Goal: Information Seeking & Learning: Learn about a topic

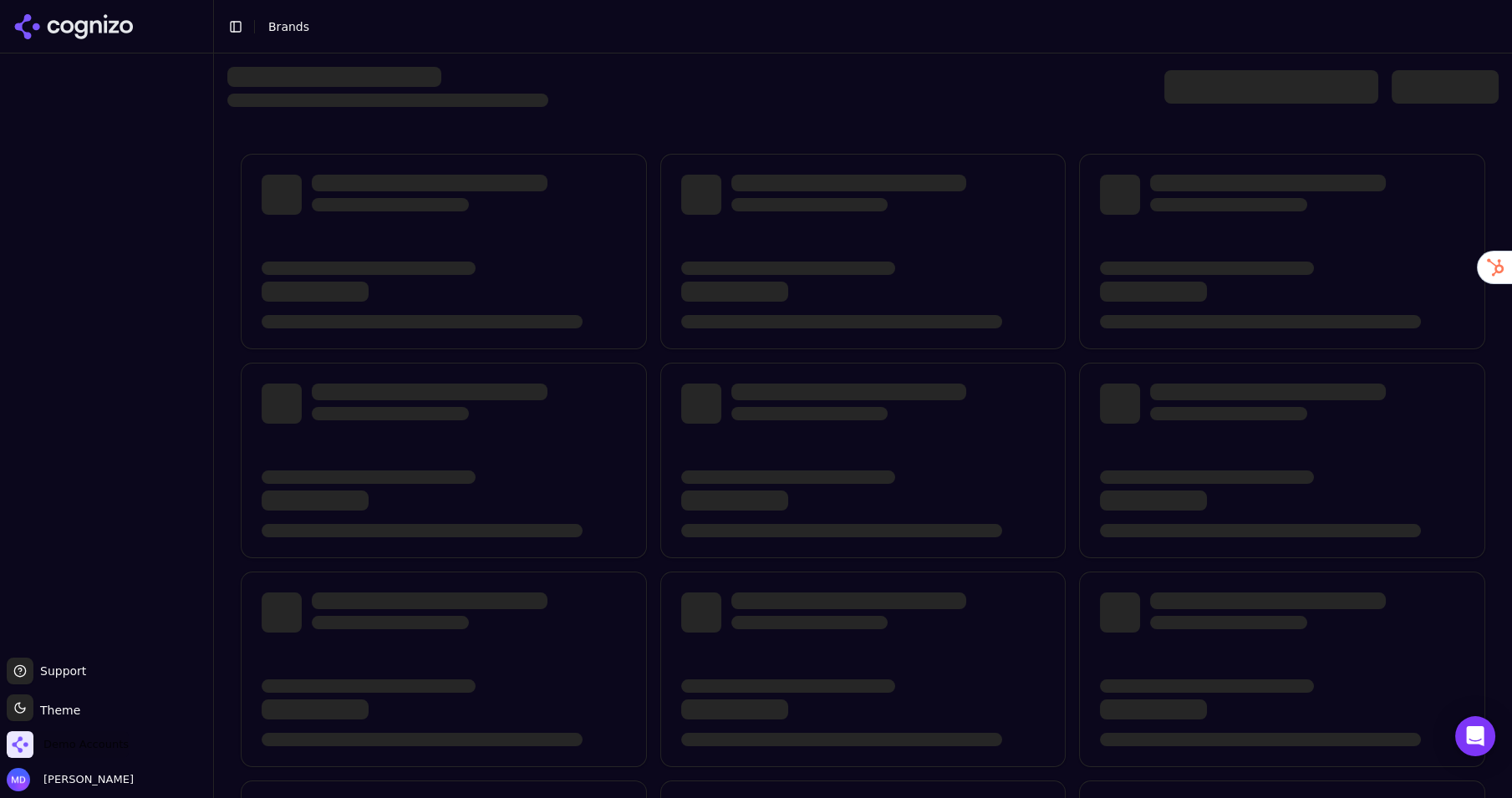
click at [104, 741] on span "Demo Accounts" at bounding box center [86, 744] width 85 height 15
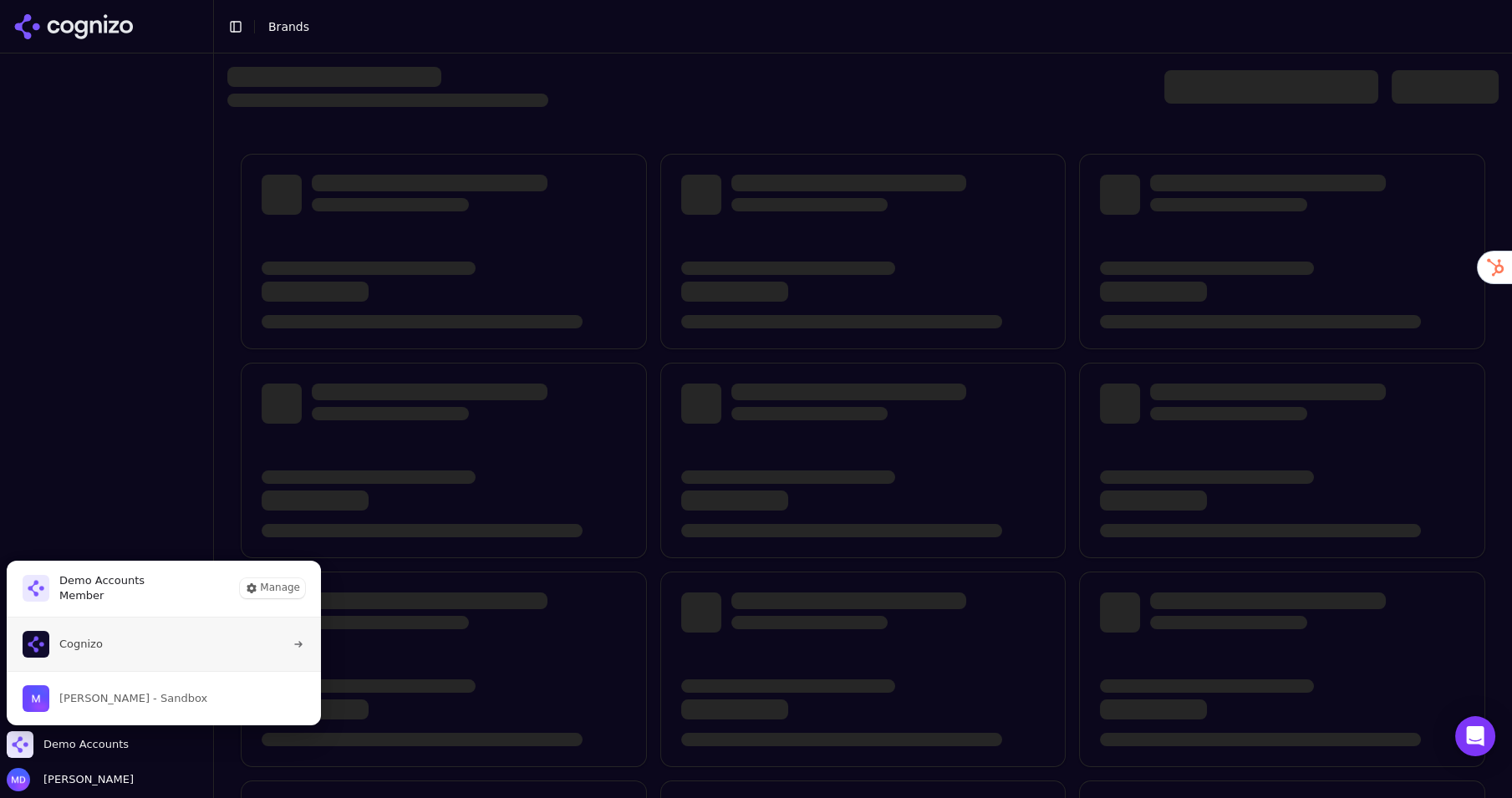
click at [107, 647] on button "Cognizo" at bounding box center [164, 644] width 316 height 54
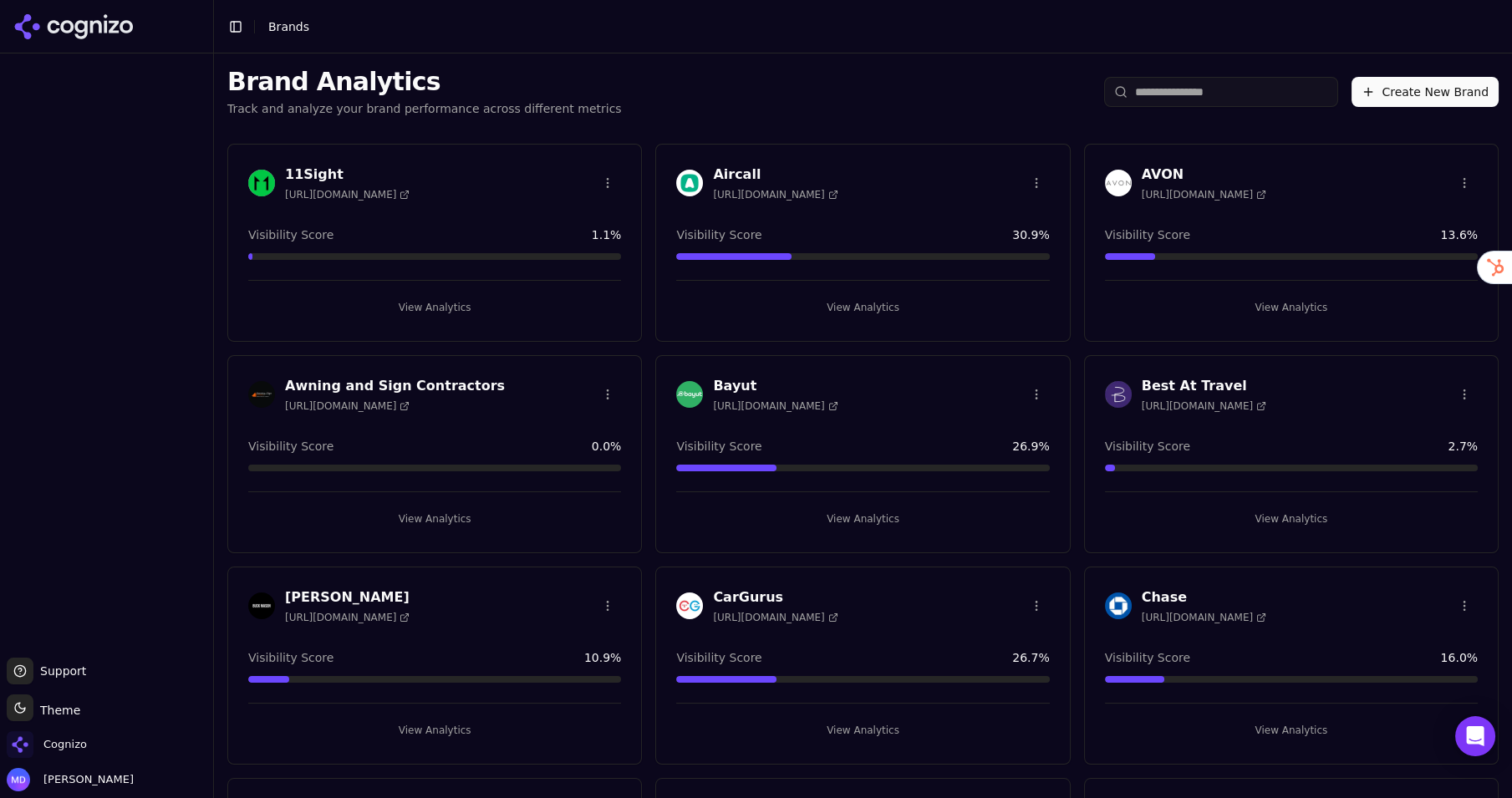
click at [1145, 99] on input "search" at bounding box center [1221, 91] width 234 height 30
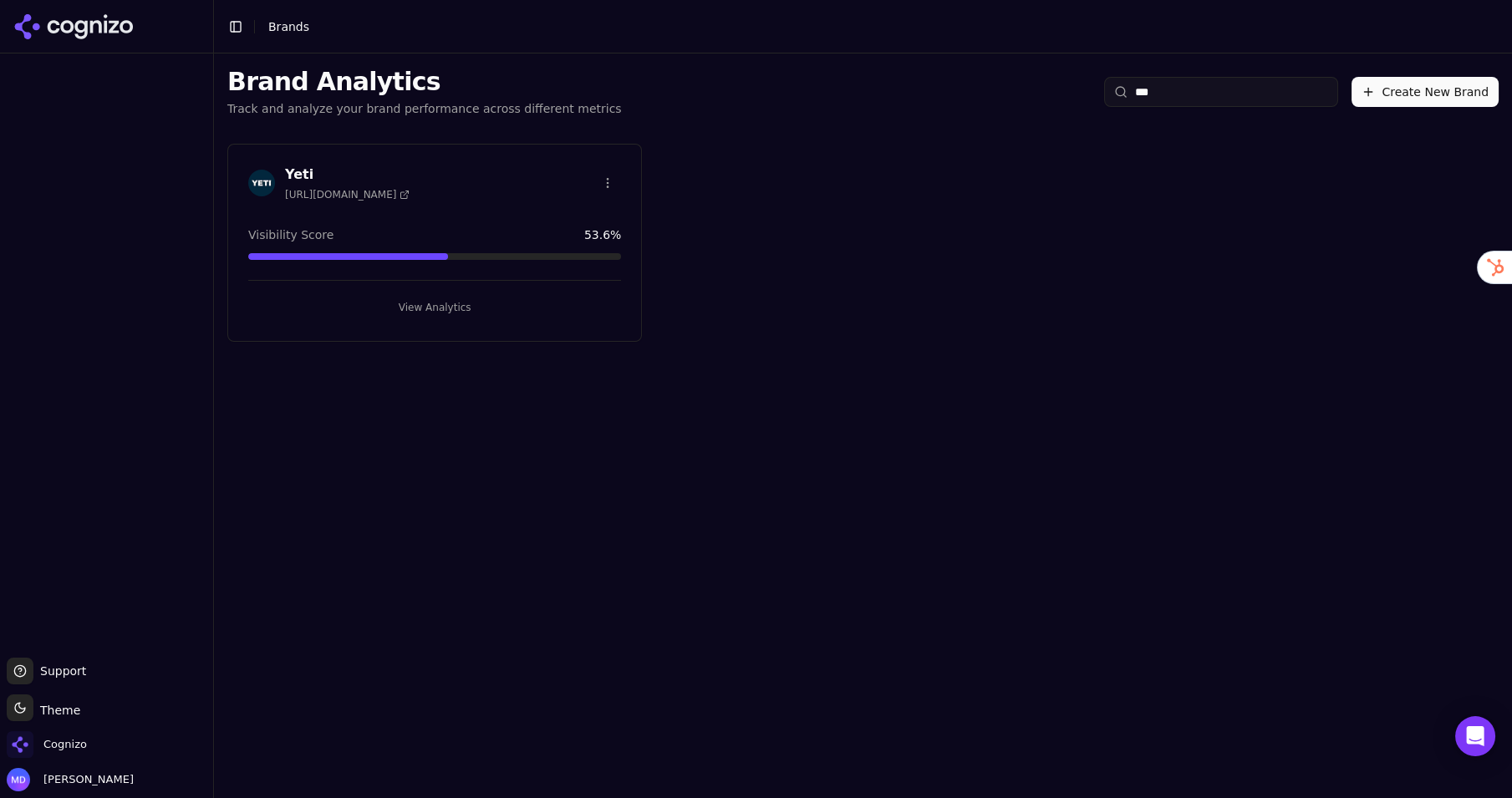
type input "***"
click at [451, 321] on div "Yeti [URL][DOMAIN_NAME] Visibility Score 53.6 % View Analytics" at bounding box center [434, 243] width 415 height 198
click at [442, 305] on button "View Analytics" at bounding box center [434, 307] width 373 height 26
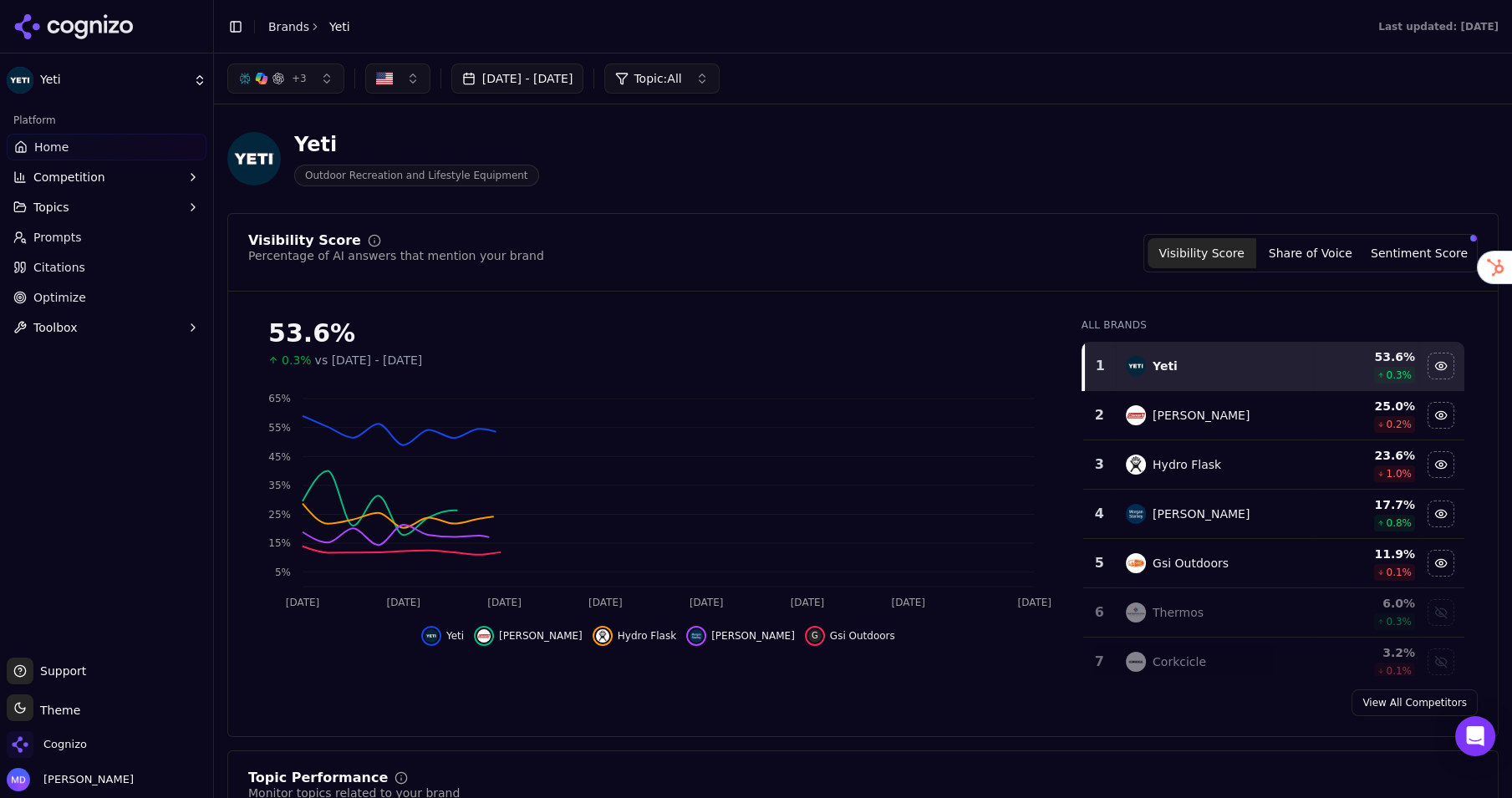
click at [95, 296] on link "Optimize" at bounding box center [106, 297] width 199 height 26
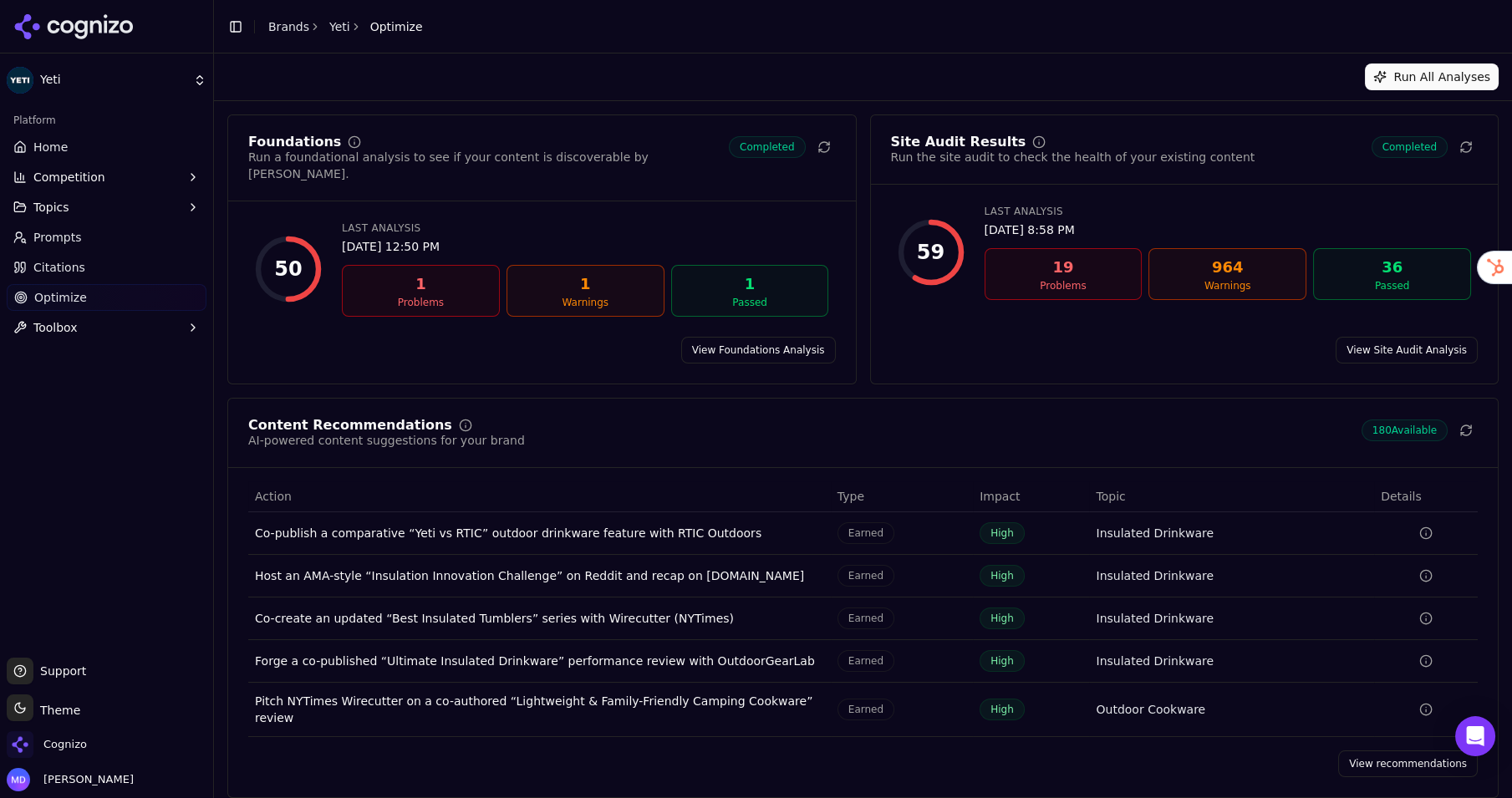
click at [1404, 750] on link "View recommendations" at bounding box center [1408, 763] width 140 height 26
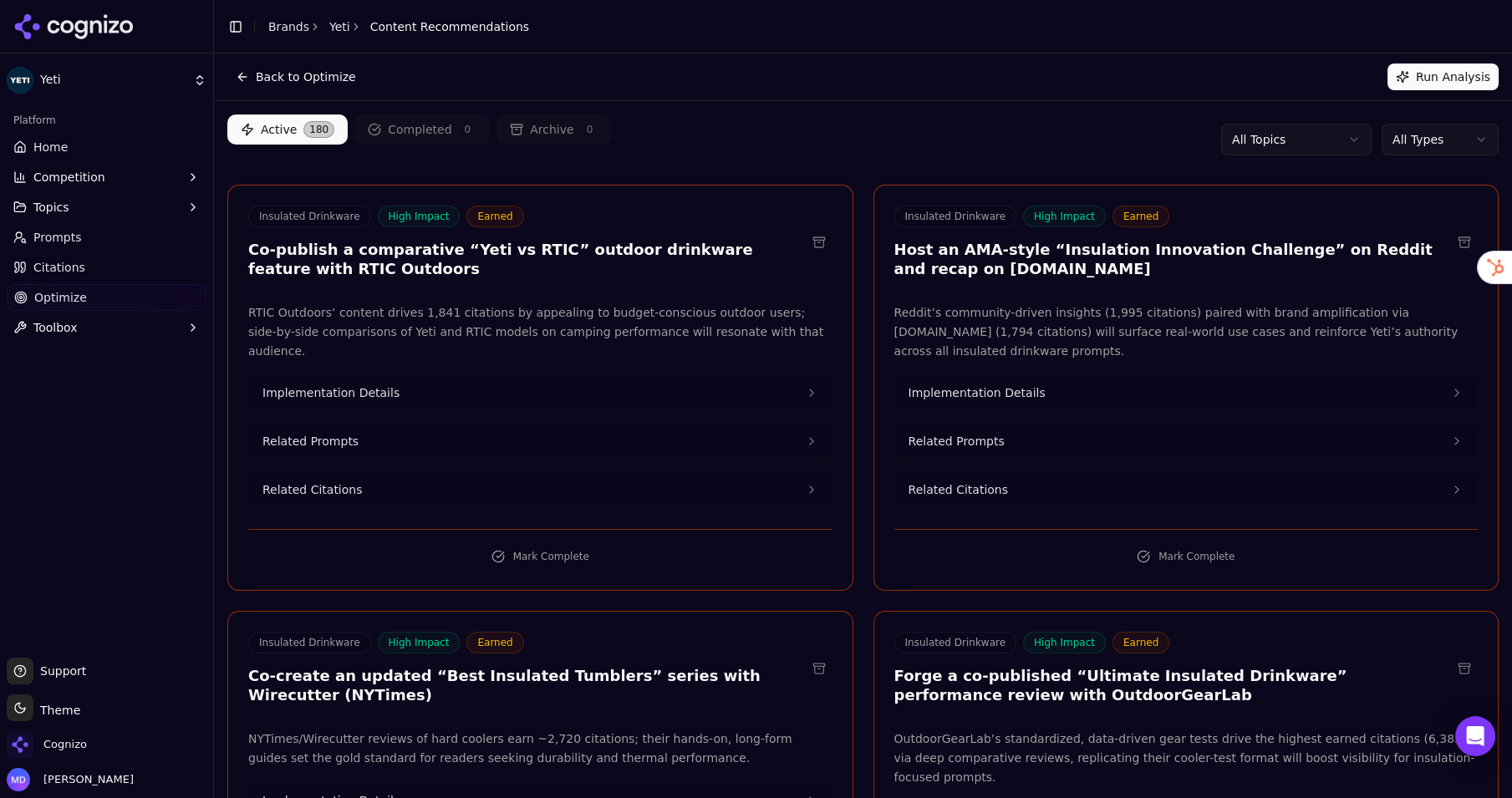
click at [1429, 151] on html "Yeti Platform Home Competition Topics Prompts Citations Optimize Toolbox Suppor…" at bounding box center [756, 399] width 1512 height 798
click at [73, 155] on html "Yeti Platform Home Competition Topics Prompts Citations Optimize Toolbox Suppor…" at bounding box center [756, 399] width 1512 height 798
click at [58, 145] on span "Home" at bounding box center [50, 147] width 34 height 17
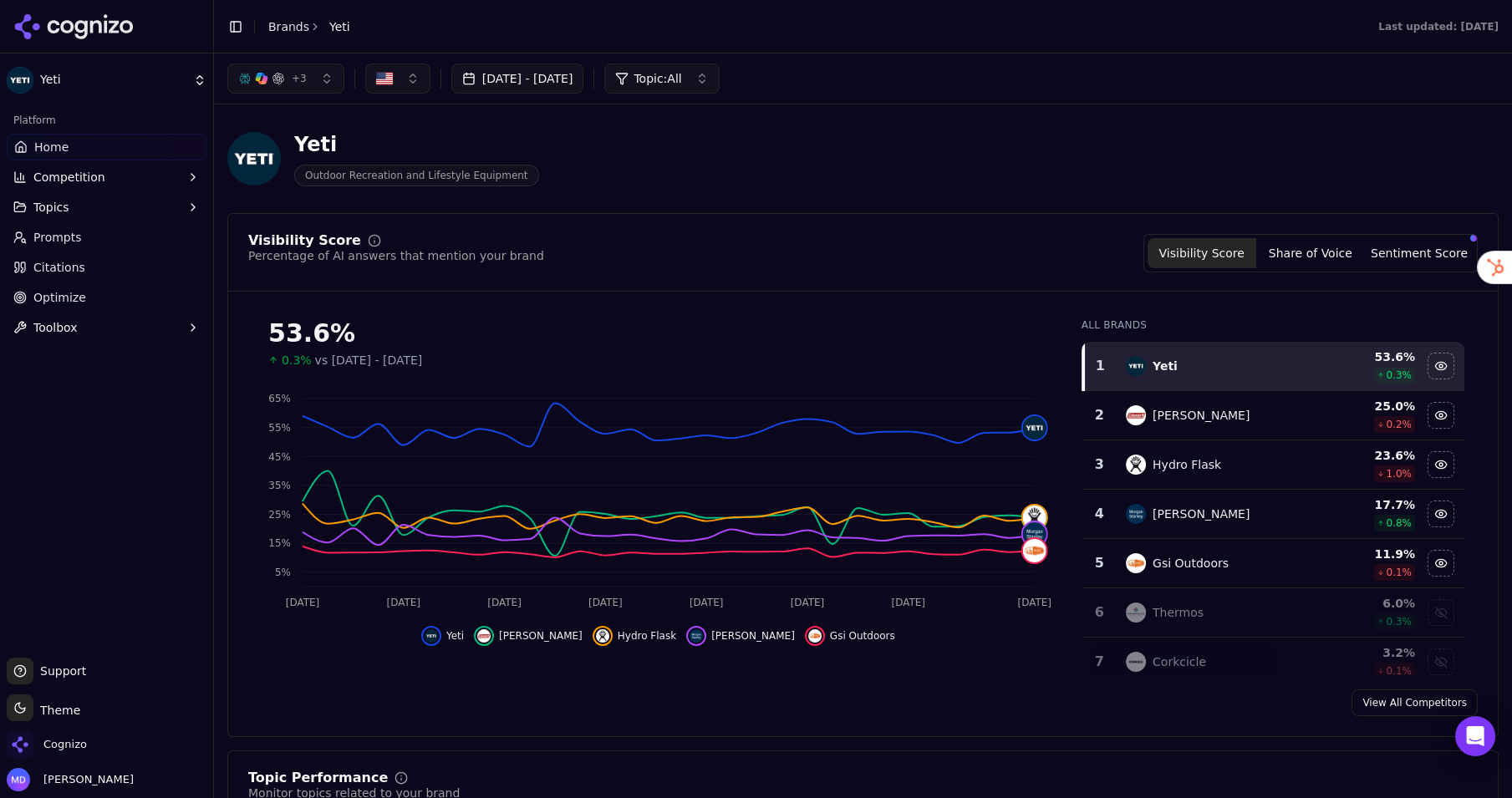
click at [127, 146] on link "Home" at bounding box center [106, 146] width 199 height 26
click at [106, 178] on button "Competition" at bounding box center [106, 176] width 199 height 26
click at [89, 260] on span "Explore" at bounding box center [106, 257] width 146 height 17
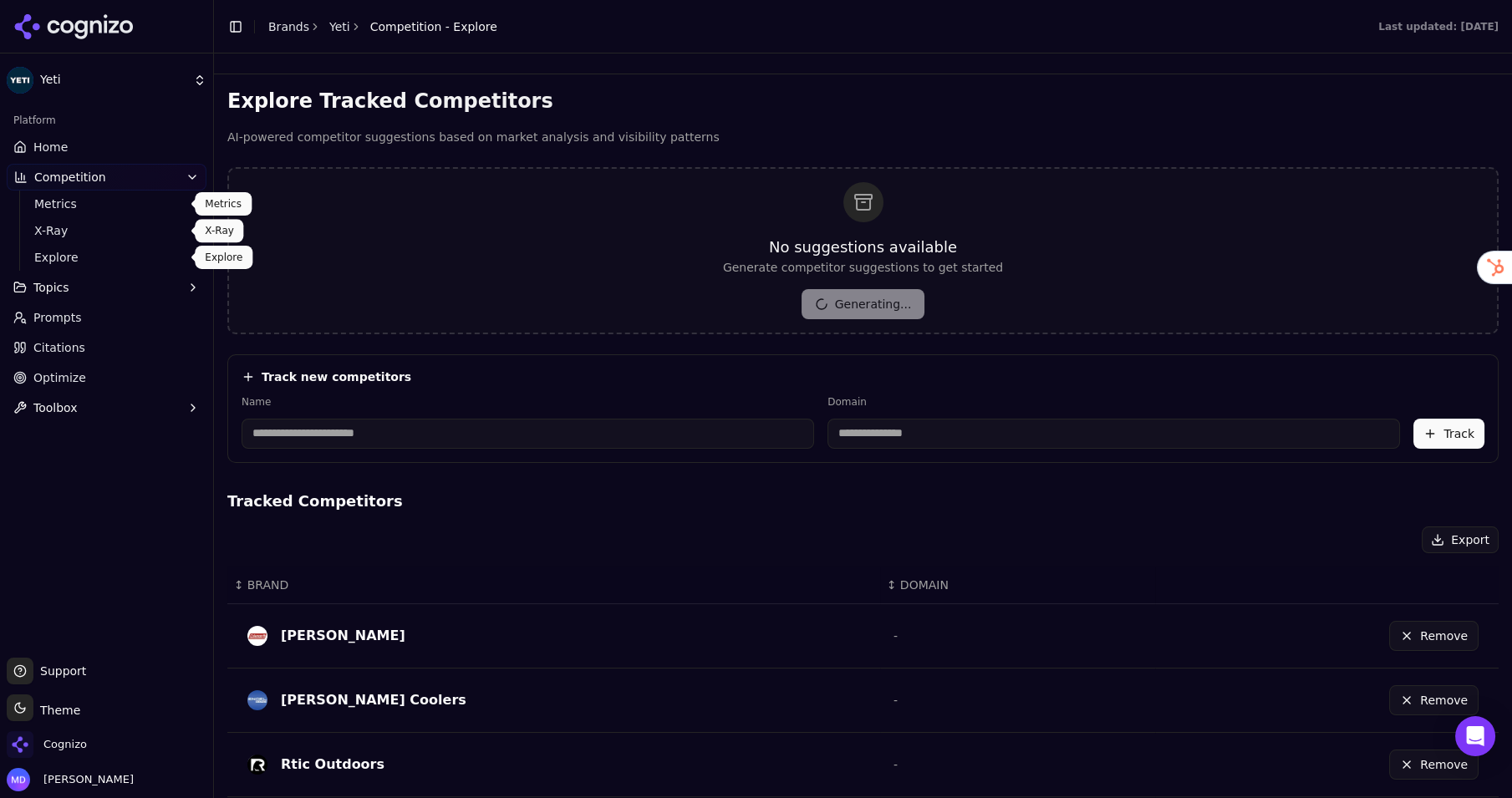
click at [52, 198] on span "Metrics" at bounding box center [106, 204] width 146 height 17
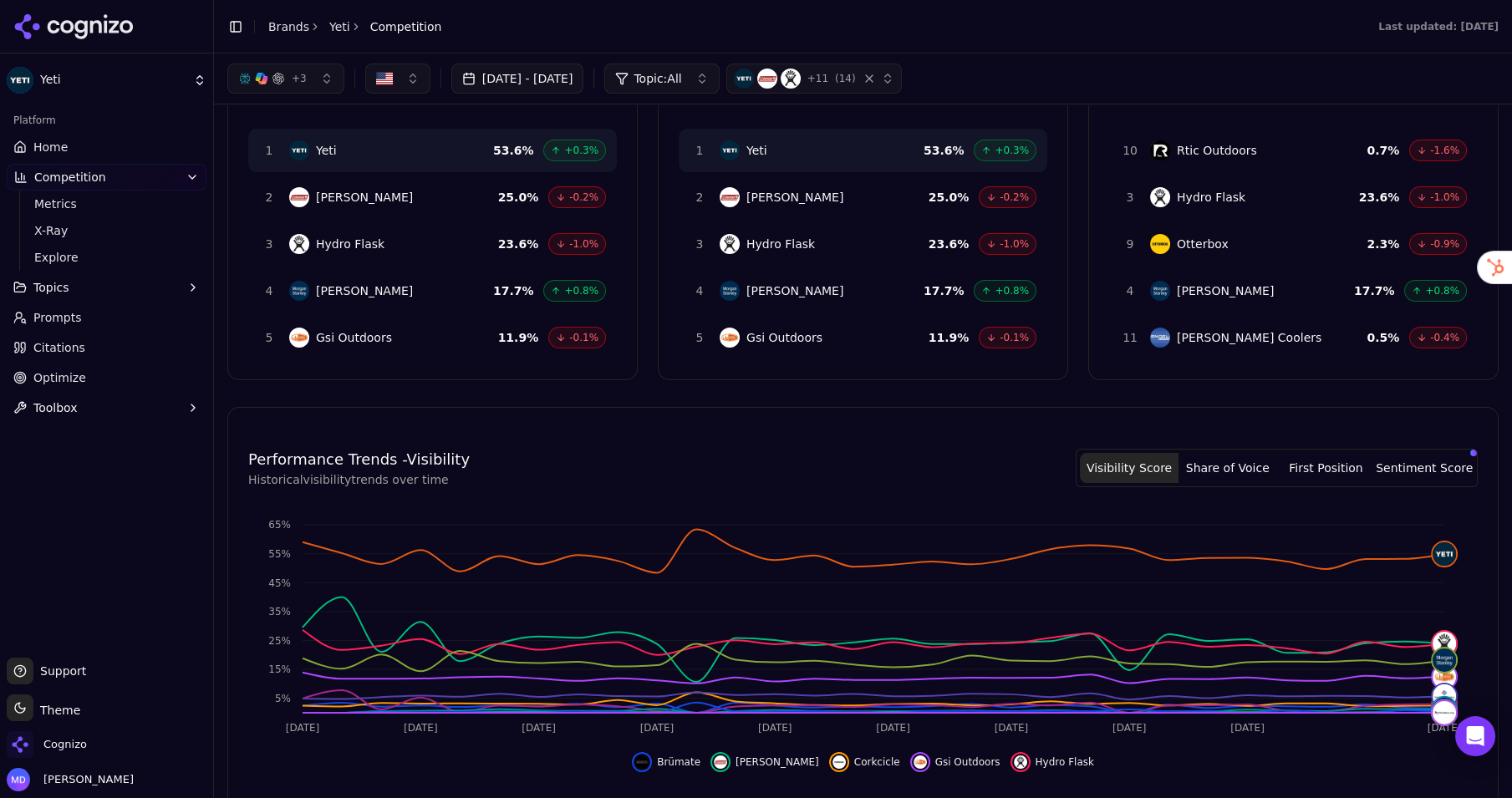
scroll to position [65, 0]
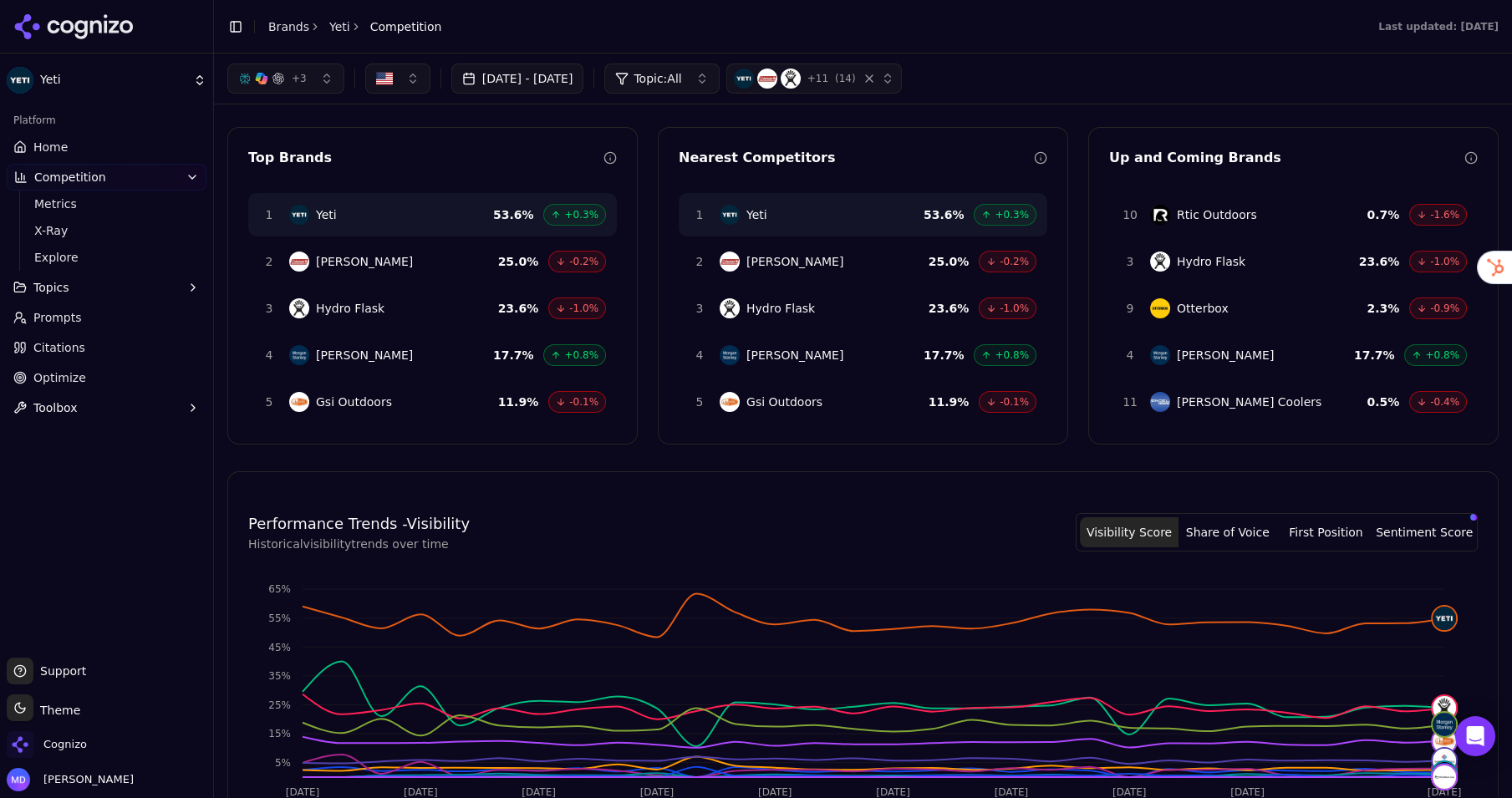
click at [65, 330] on ul "Home Competition Metrics X-Ray Explore Topics Prompts Citations Optimize Toolbox" at bounding box center [106, 278] width 199 height 288
click at [62, 321] on span "Prompts" at bounding box center [57, 318] width 49 height 17
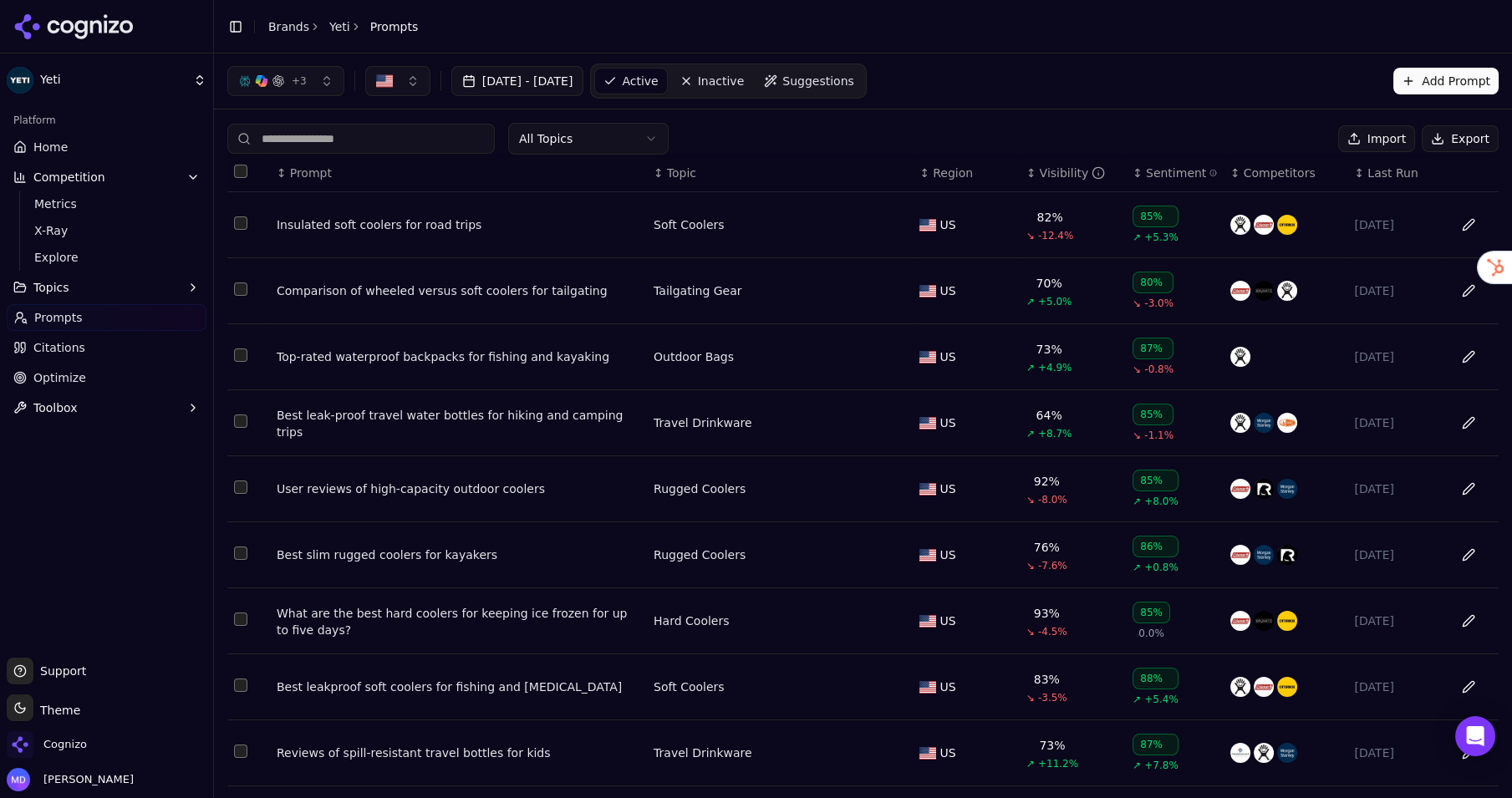
click at [854, 89] on span "Suggestions" at bounding box center [818, 81] width 72 height 17
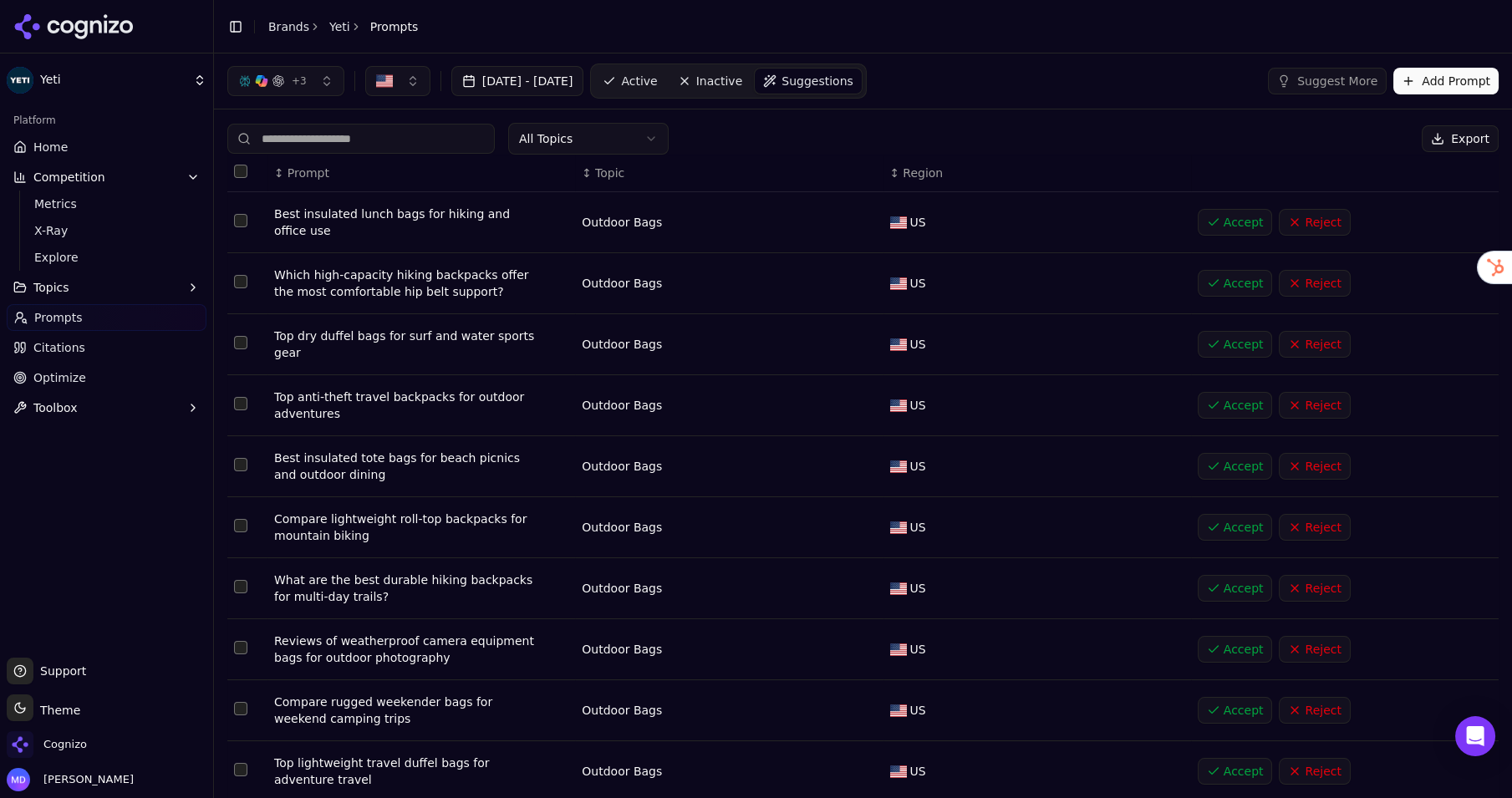
click at [75, 331] on ul "Home Competition Metrics X-Ray Explore Topics Prompts Citations Optimize Toolbox" at bounding box center [106, 278] width 199 height 288
click at [69, 348] on span "Citations" at bounding box center [59, 347] width 52 height 17
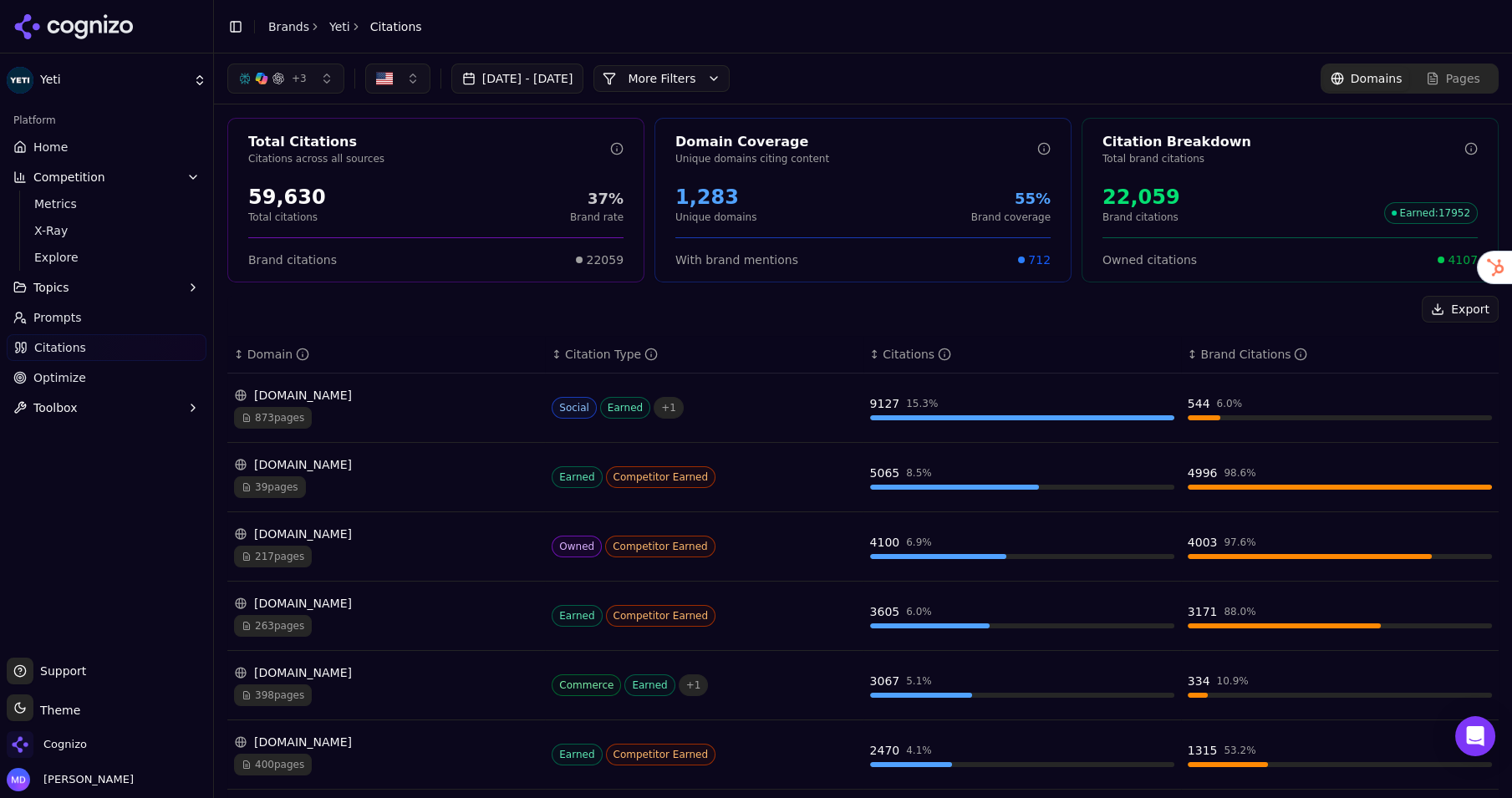
click at [60, 388] on link "Optimize" at bounding box center [106, 377] width 199 height 26
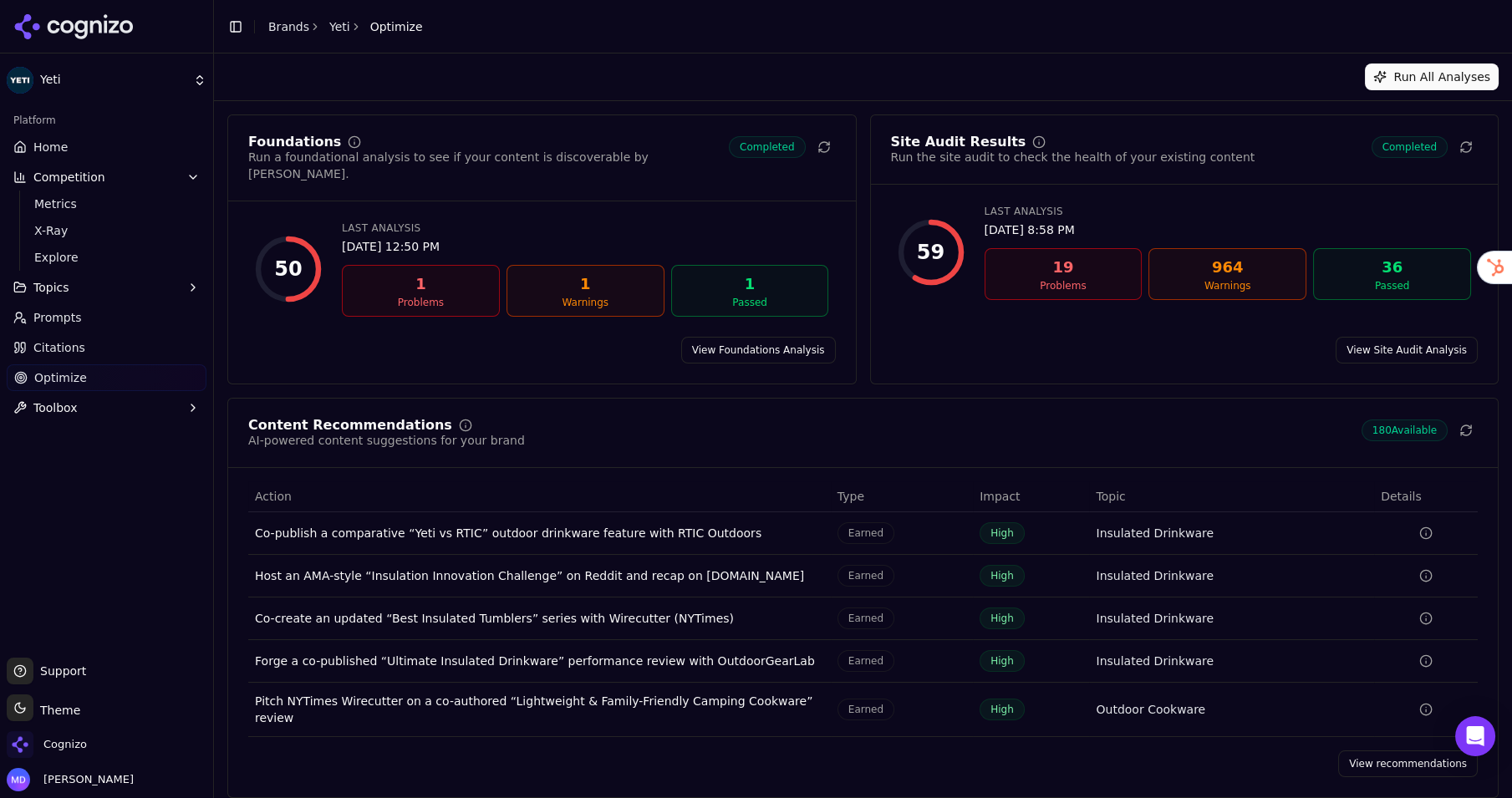
click at [66, 155] on link "Home" at bounding box center [106, 146] width 199 height 26
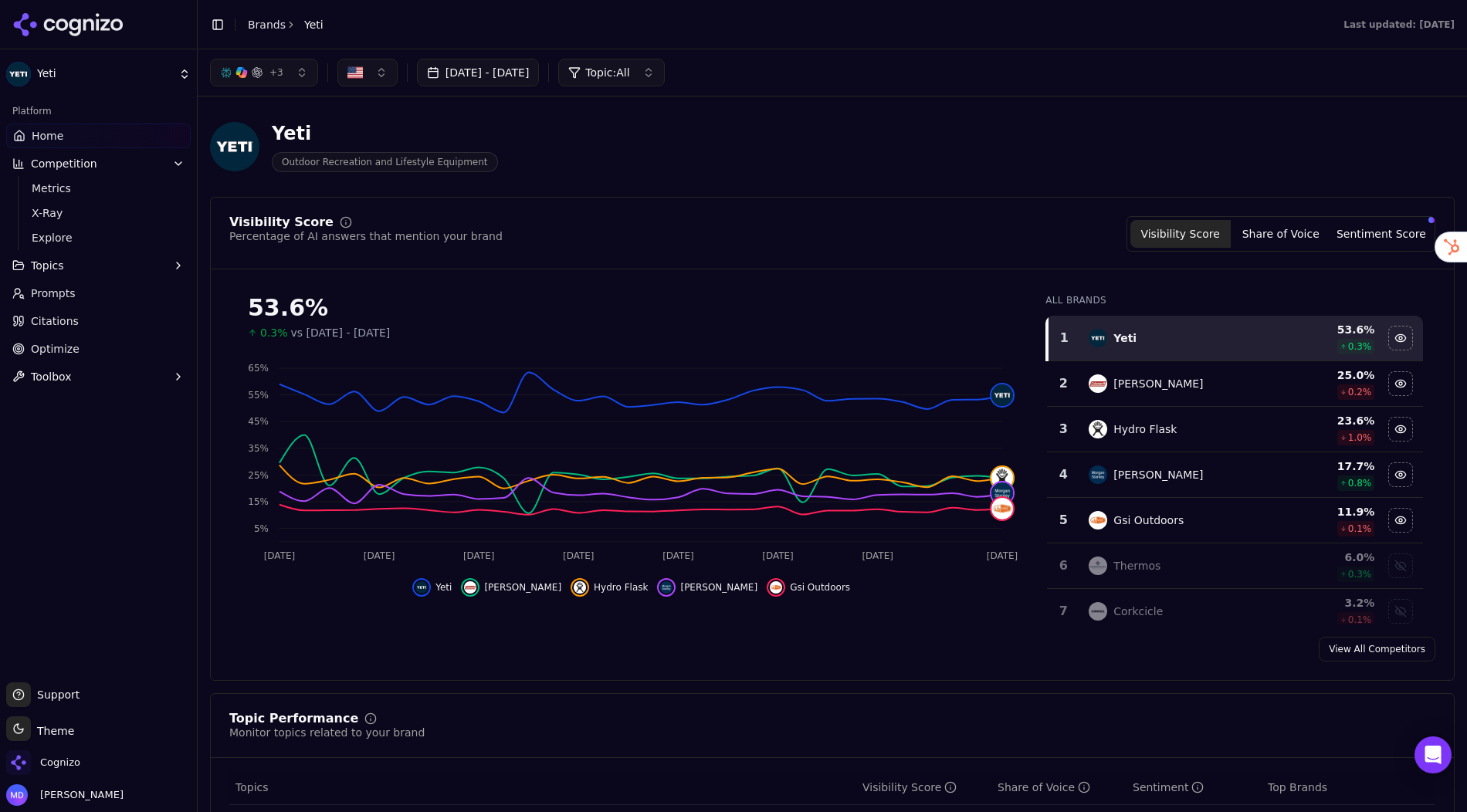
click at [1386, 234] on button "Sentiment Score" at bounding box center [1381, 234] width 101 height 28
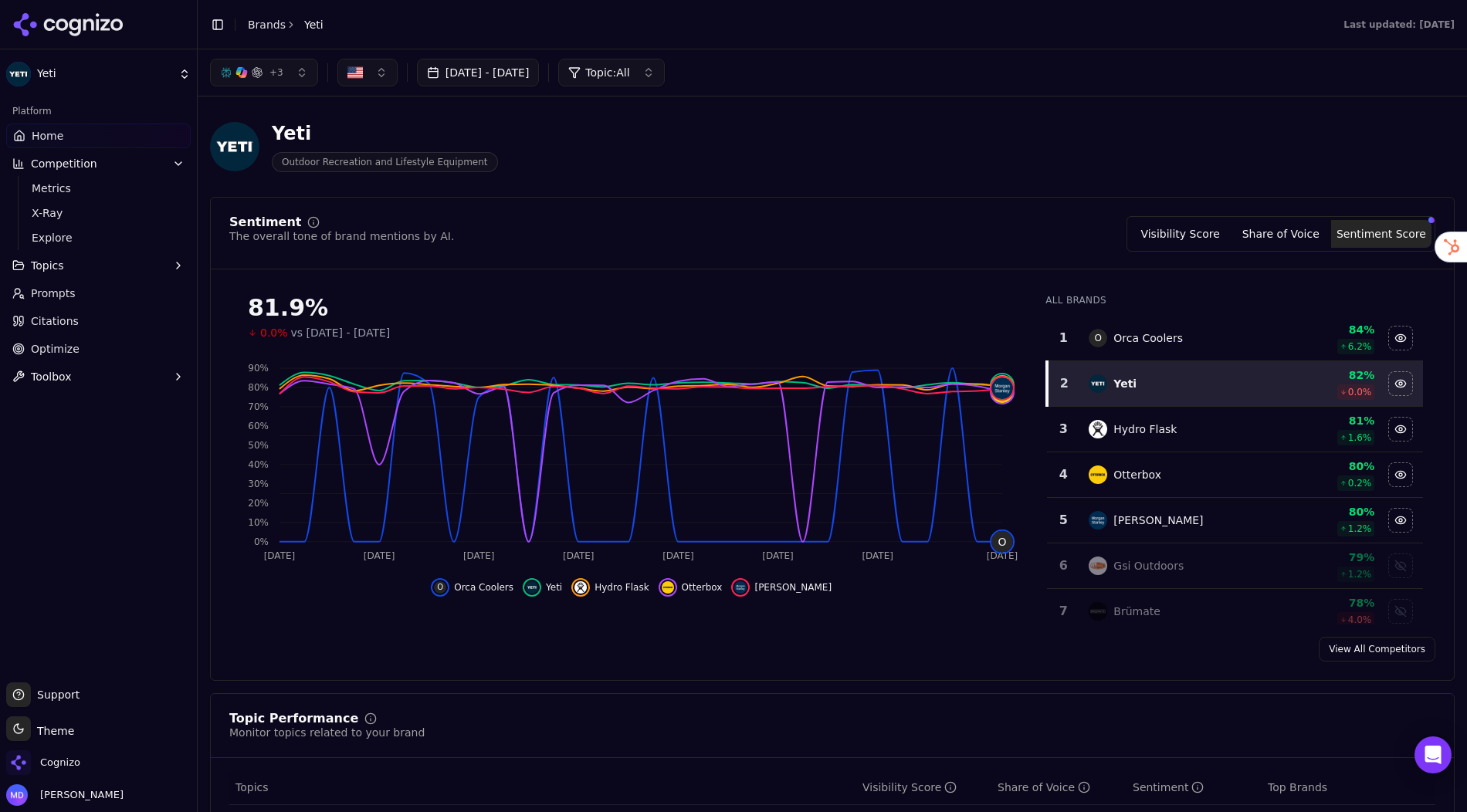
click at [1161, 226] on button "Visibility Score" at bounding box center [1181, 234] width 101 height 28
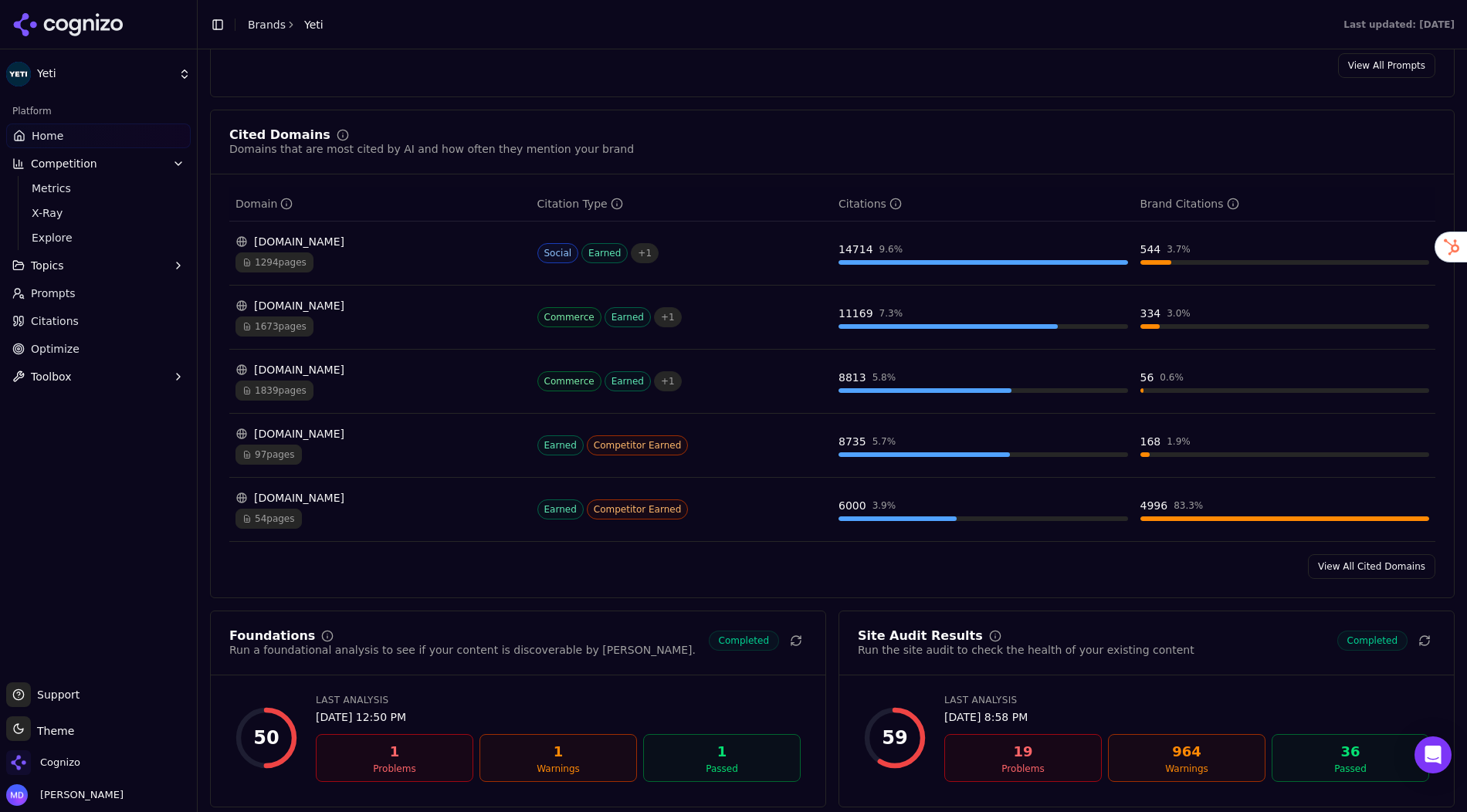
scroll to position [1568, 0]
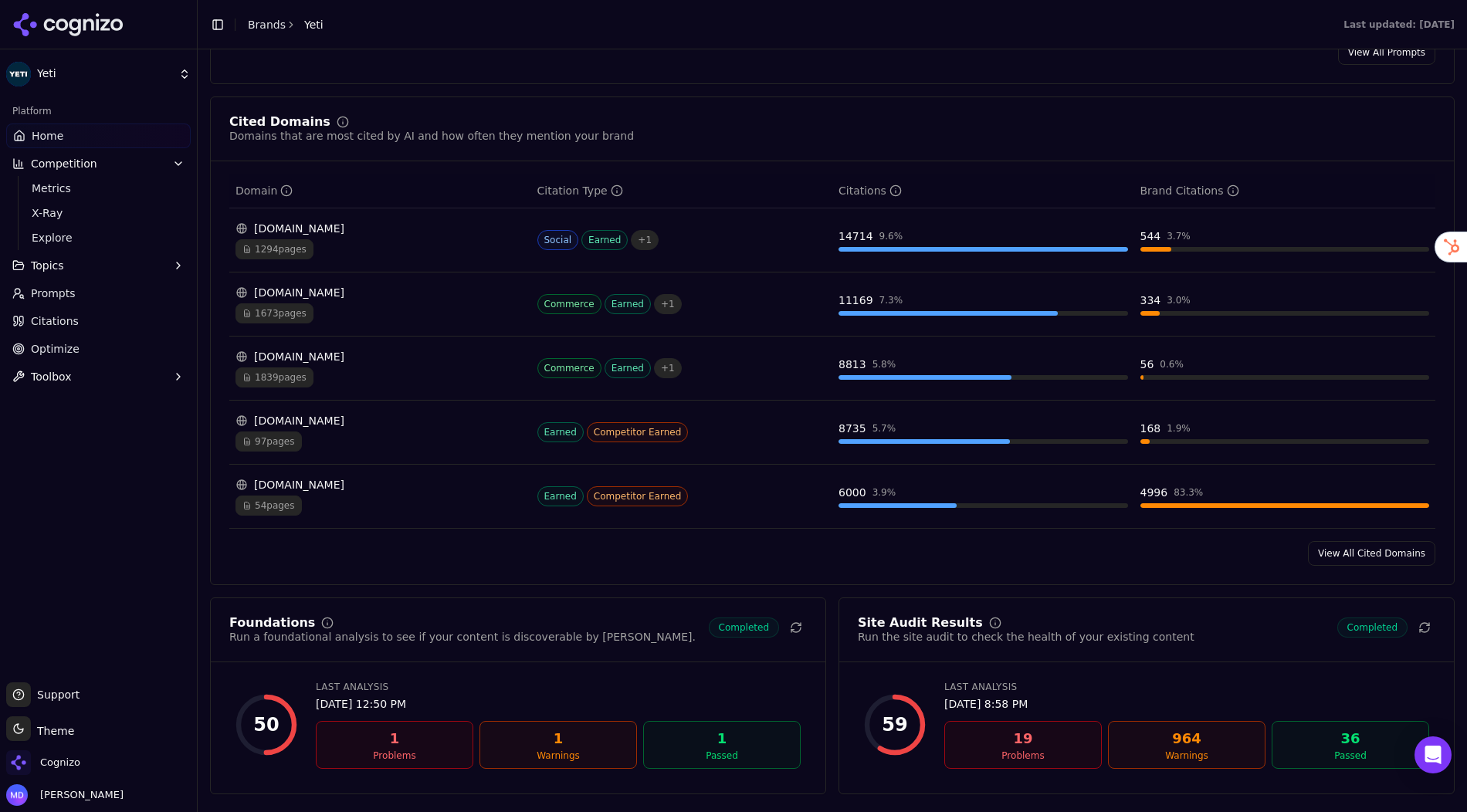
click at [362, 239] on div "1294 pages" at bounding box center [380, 249] width 290 height 20
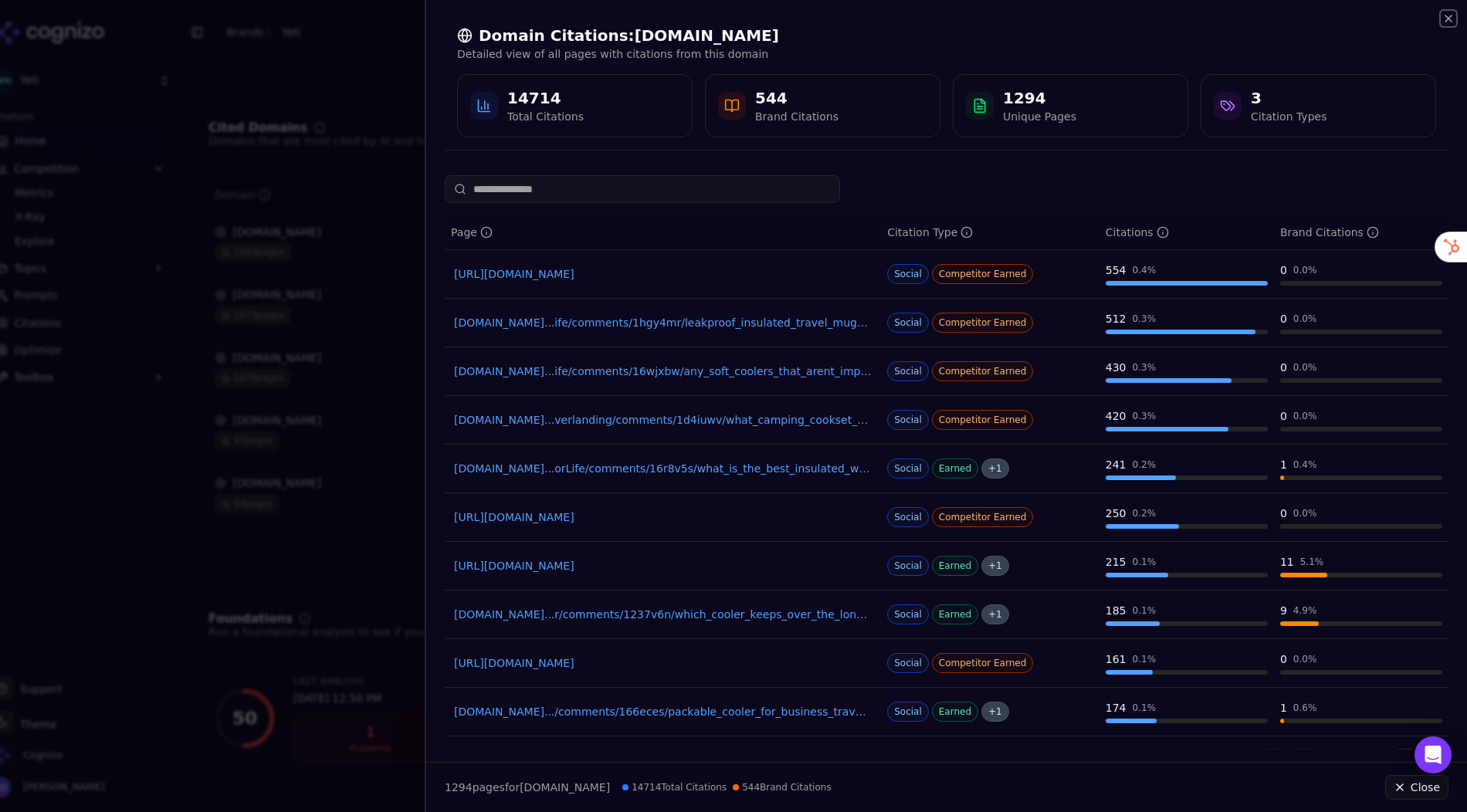
click at [1396, 17] on icon "button" at bounding box center [1449, 19] width 13 height 13
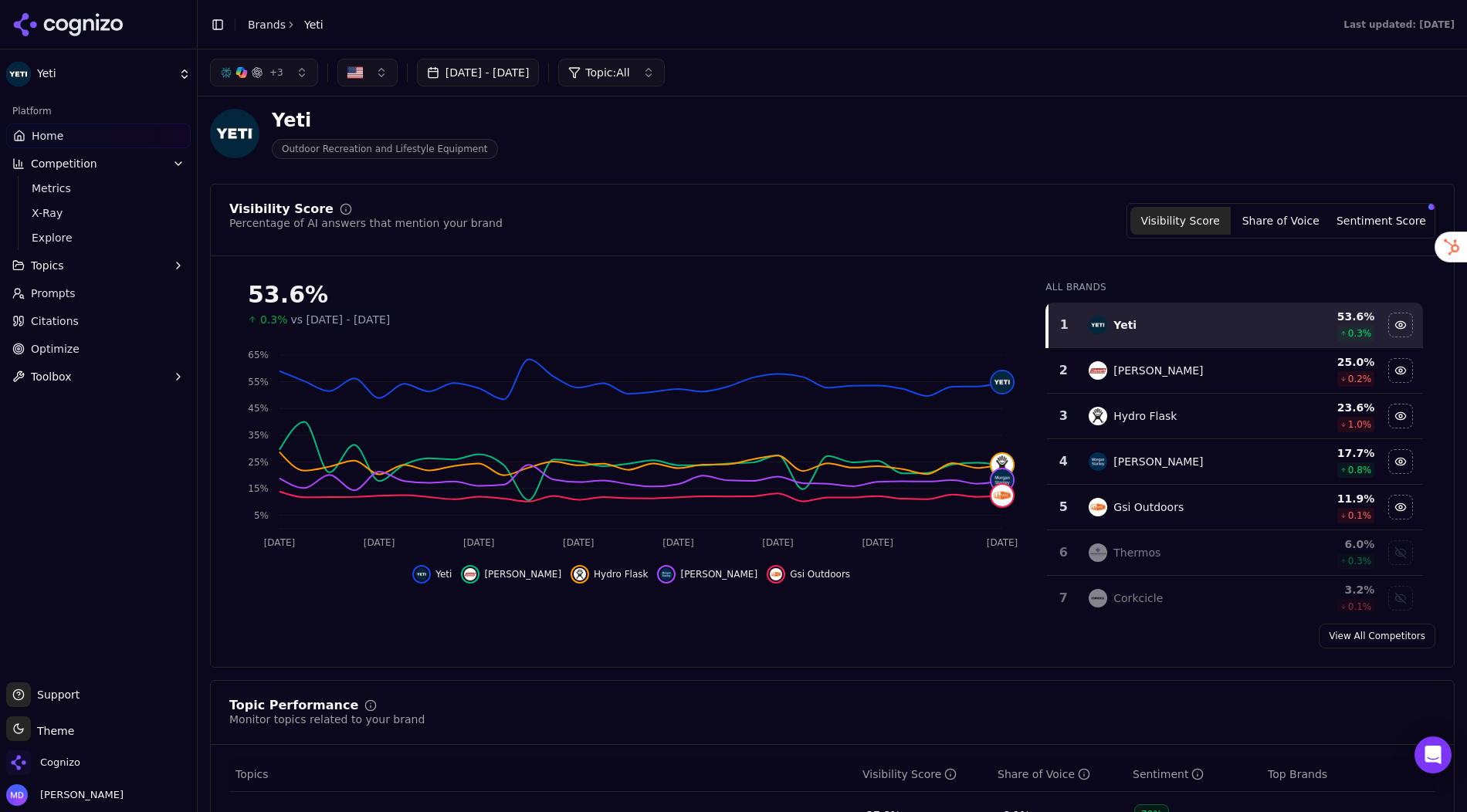
scroll to position [6, 0]
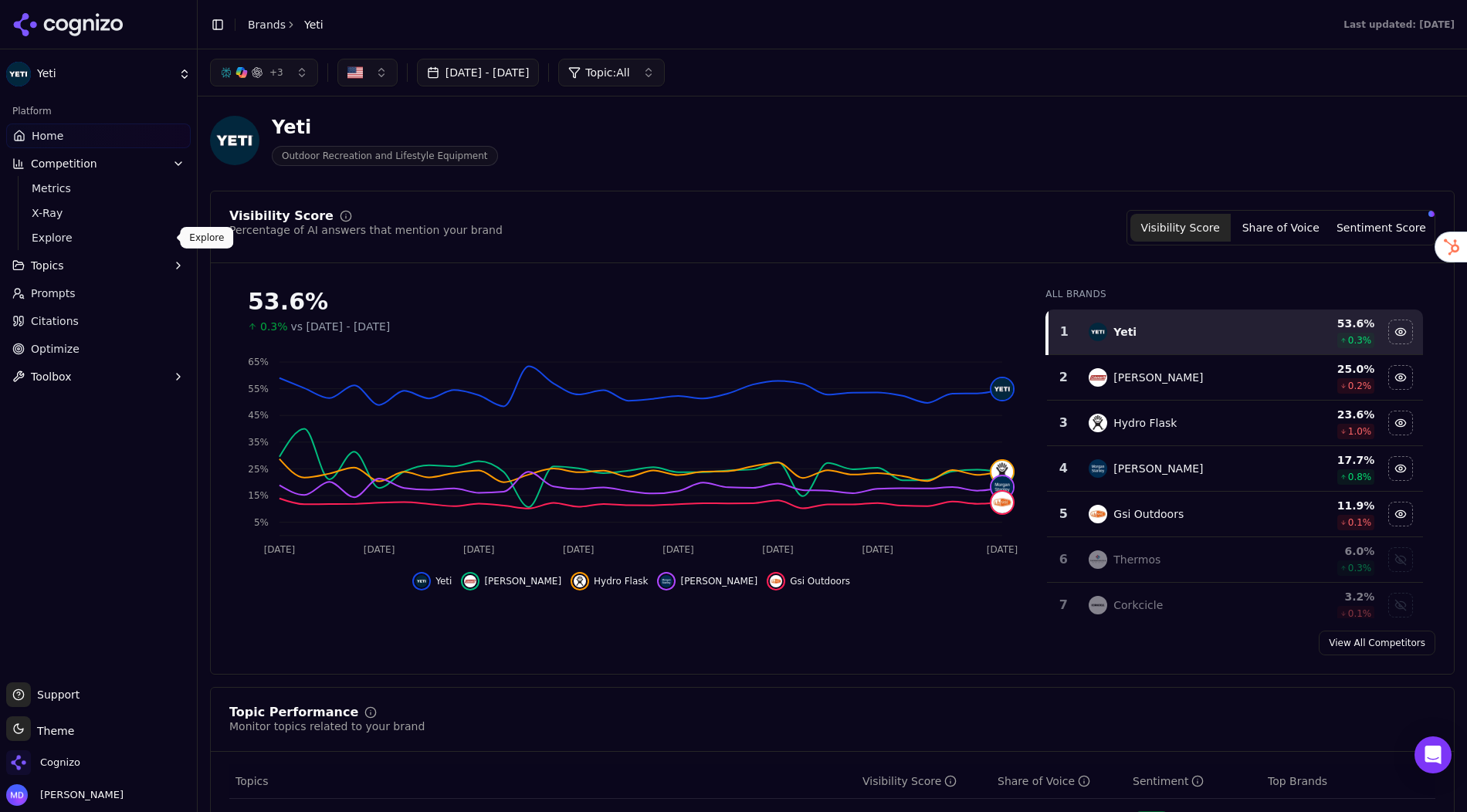
click at [85, 242] on span "Explore" at bounding box center [98, 238] width 135 height 16
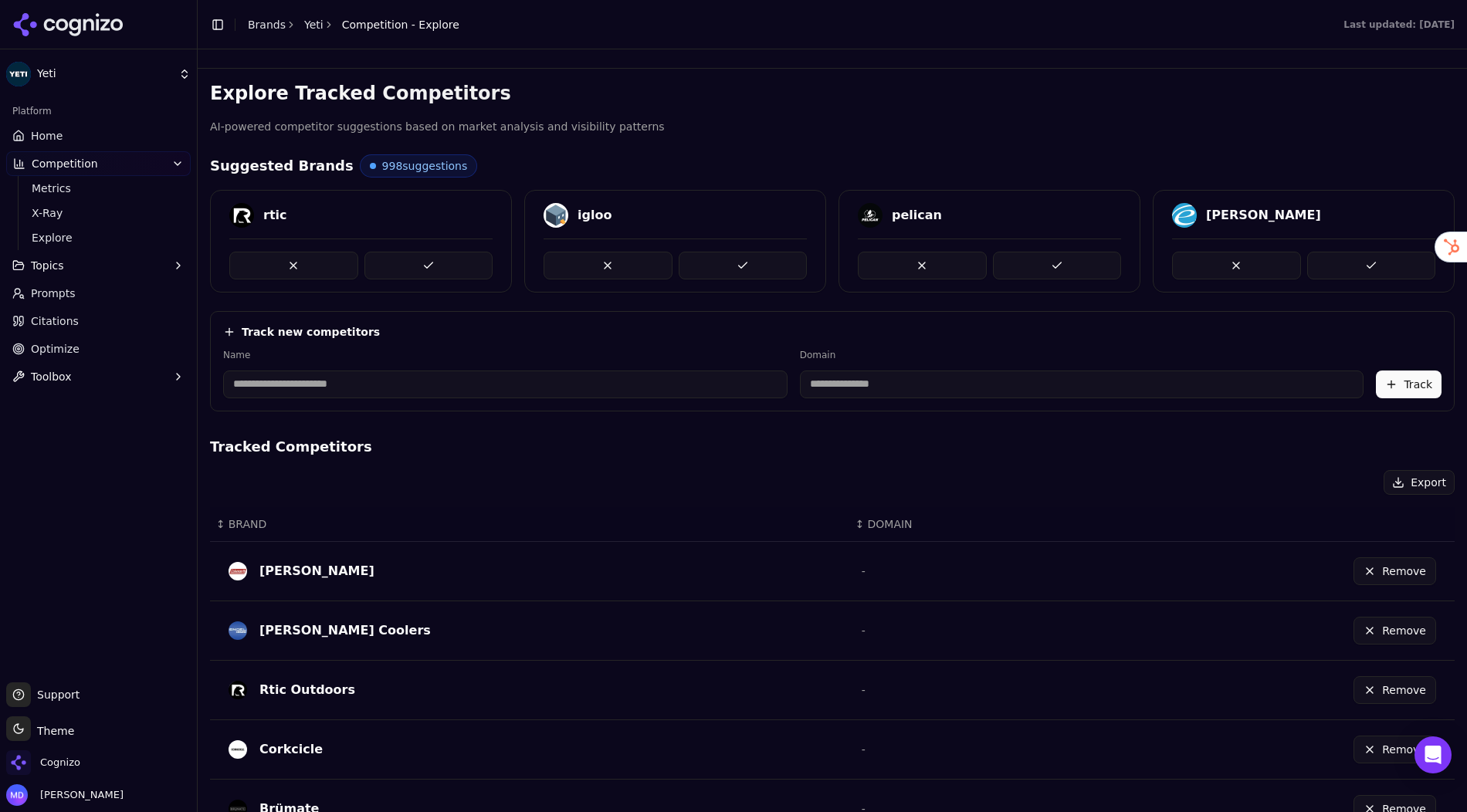
click at [294, 386] on input at bounding box center [505, 384] width 564 height 28
click at [328, 378] on input at bounding box center [505, 384] width 564 height 28
click at [328, 367] on div "Name" at bounding box center [505, 373] width 564 height 50
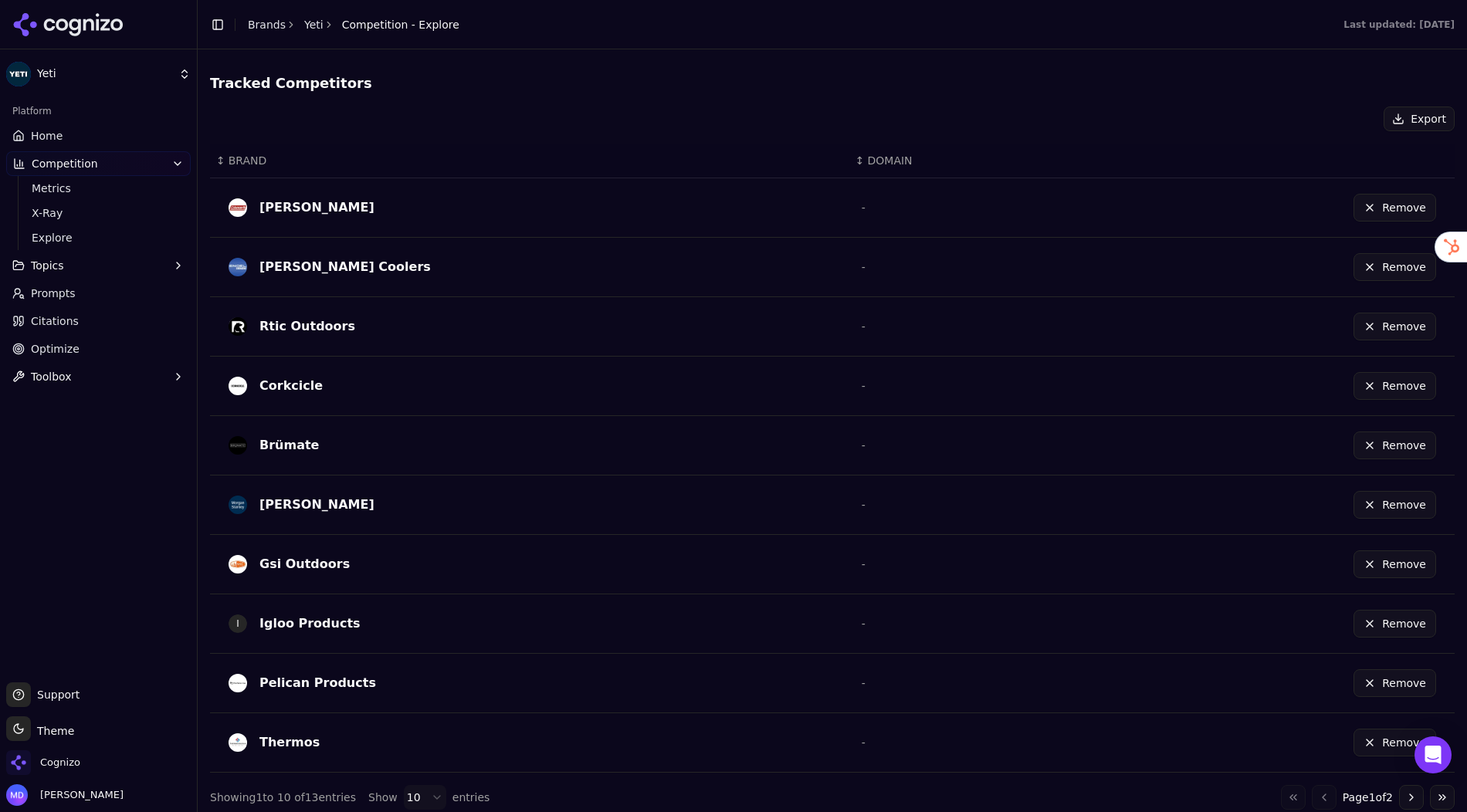
scroll to position [366, 0]
click at [79, 190] on span "Metrics" at bounding box center [98, 189] width 135 height 16
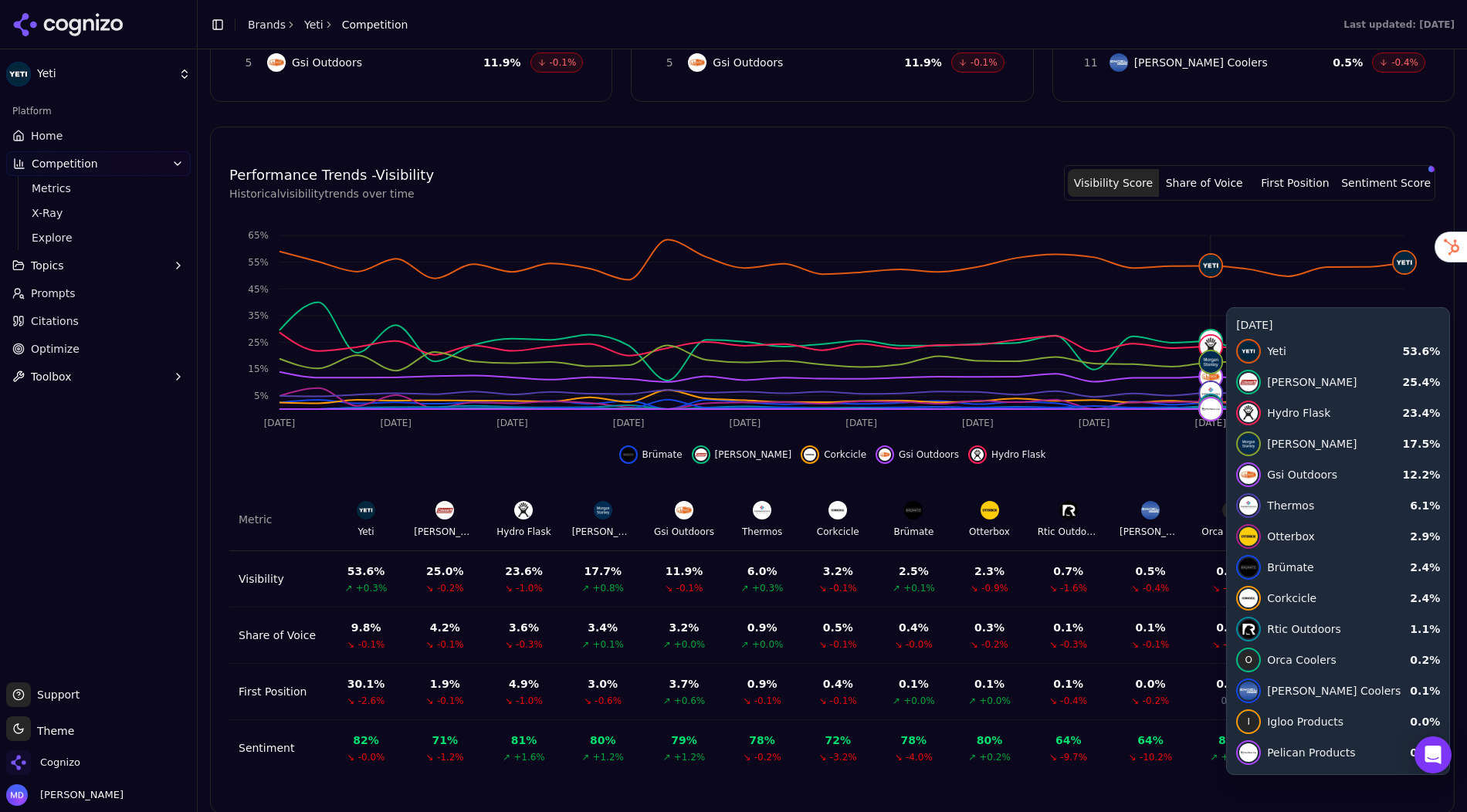
scroll to position [371, 0]
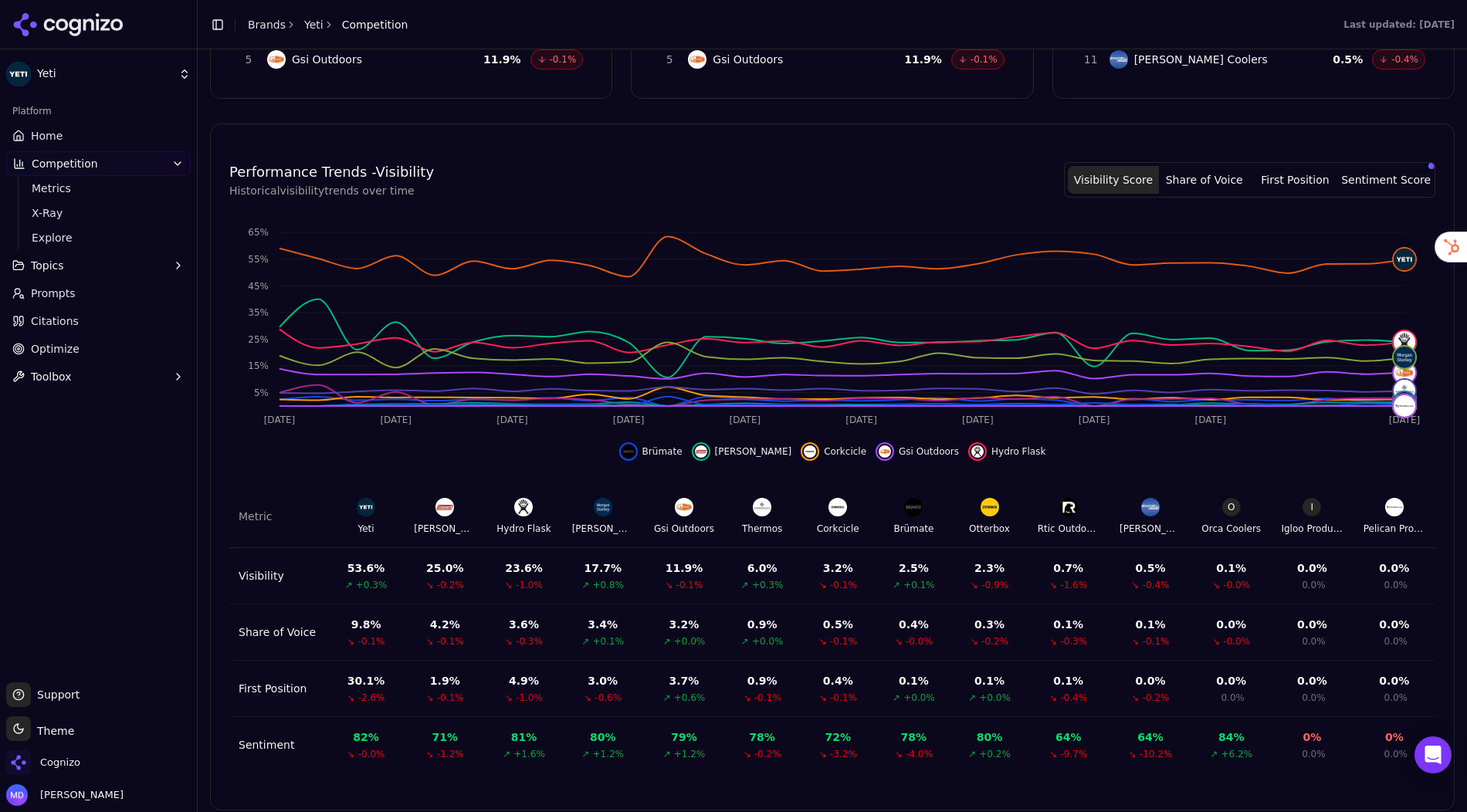
click at [1364, 167] on button "Sentiment Score" at bounding box center [1386, 179] width 91 height 28
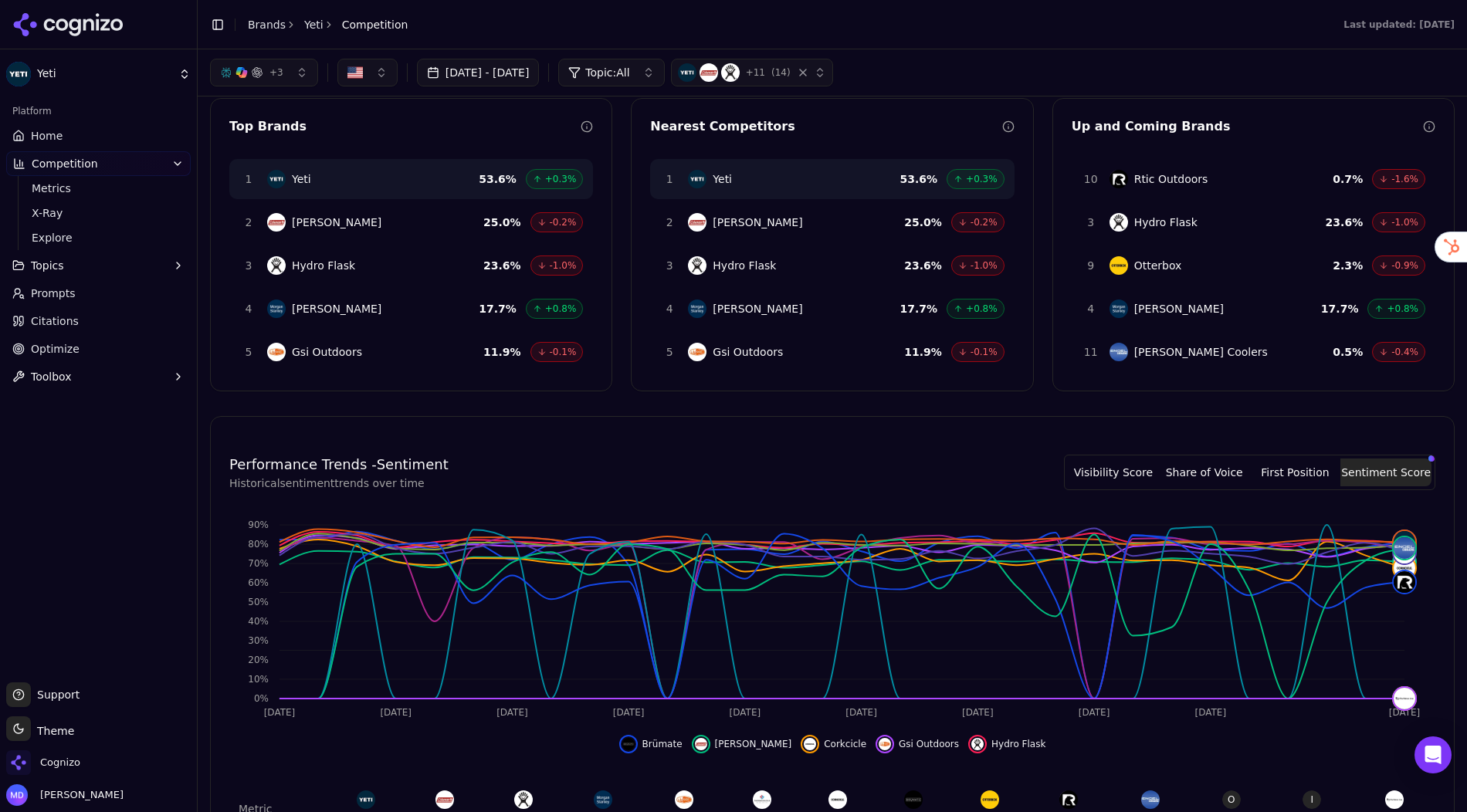
scroll to position [0, 0]
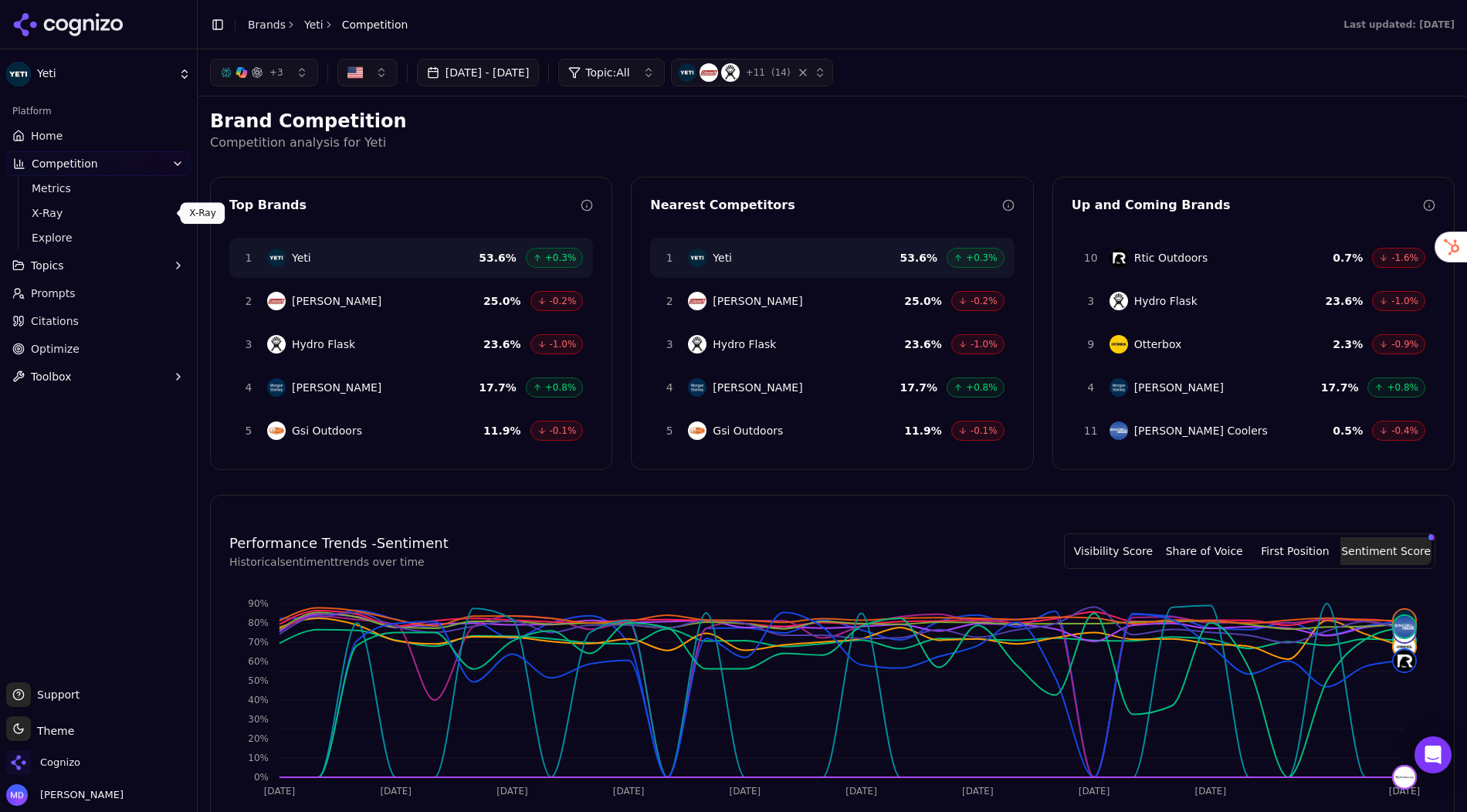
click at [30, 217] on link "X-Ray" at bounding box center [98, 212] width 146 height 21
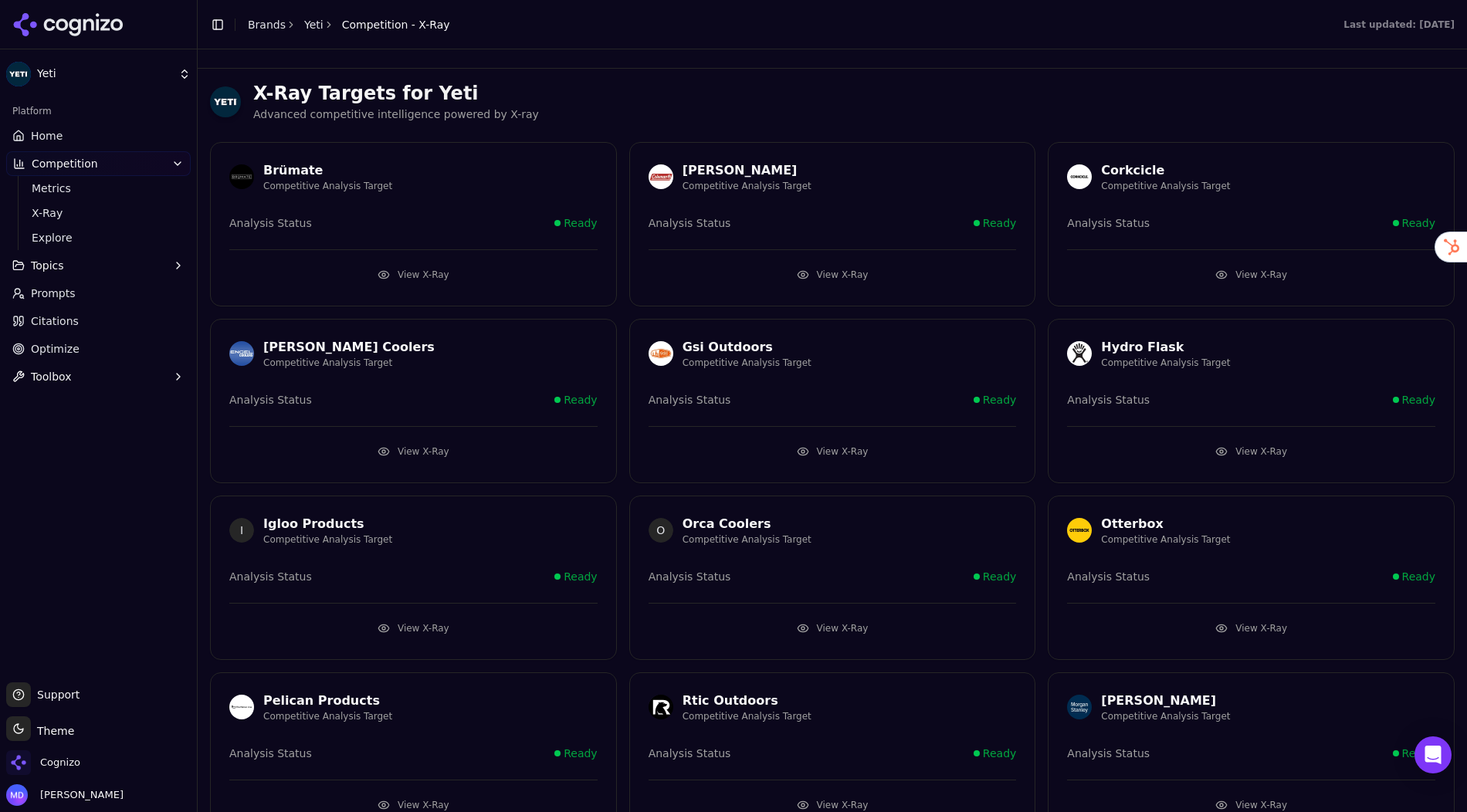
click at [838, 270] on button "View X-Ray" at bounding box center [833, 275] width 368 height 24
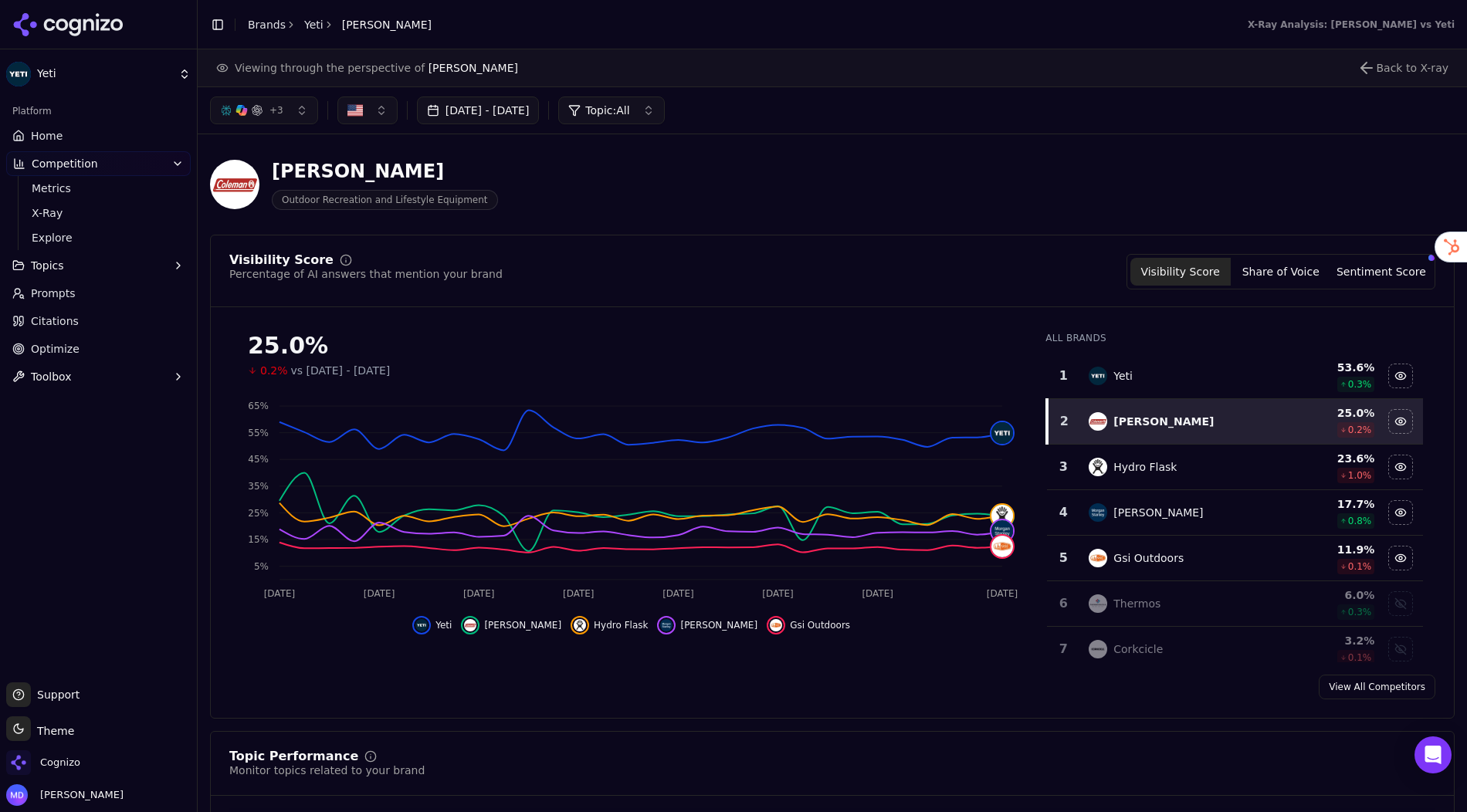
click at [59, 133] on span "Home" at bounding box center [46, 136] width 31 height 16
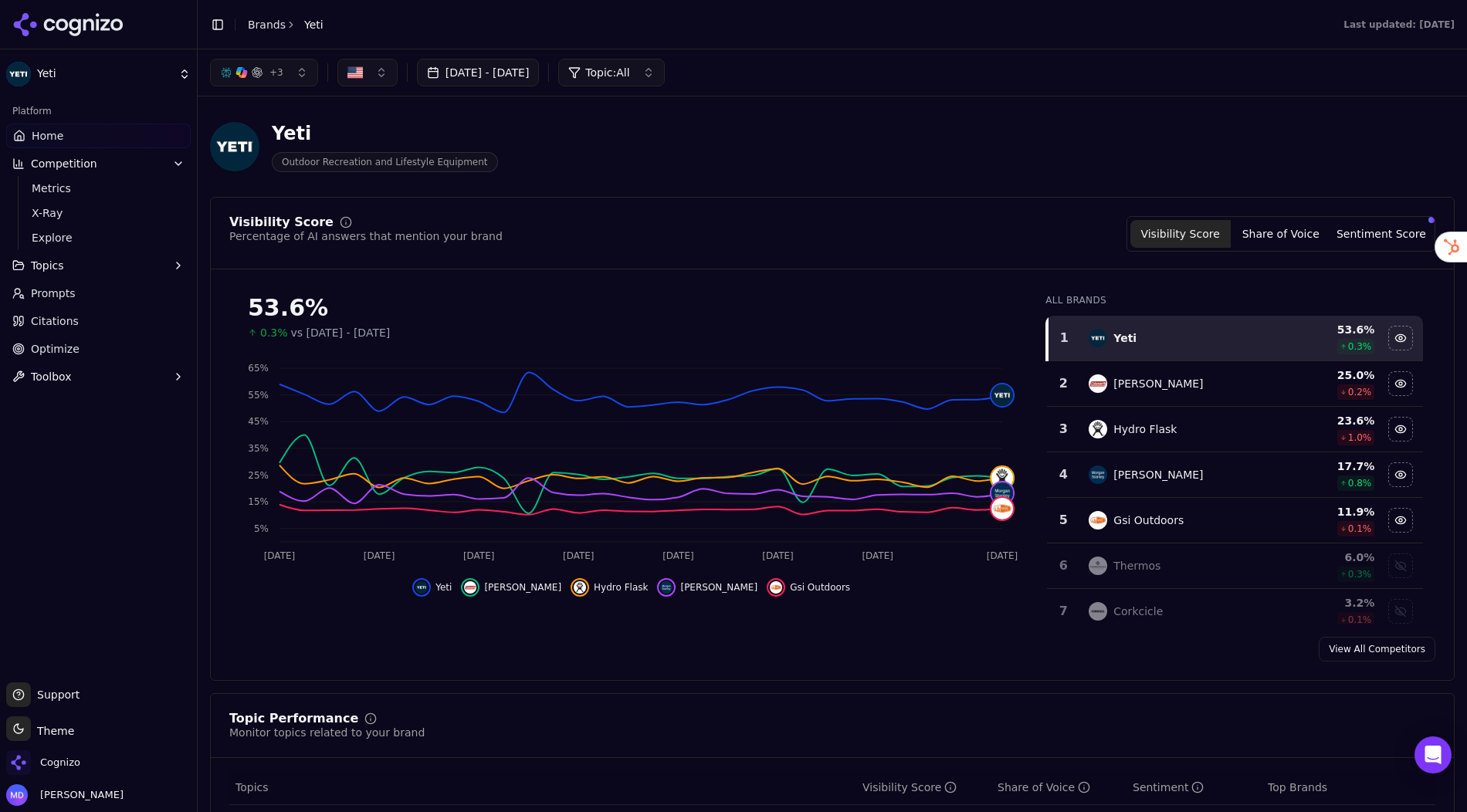
click at [111, 289] on link "Prompts" at bounding box center [98, 293] width 184 height 24
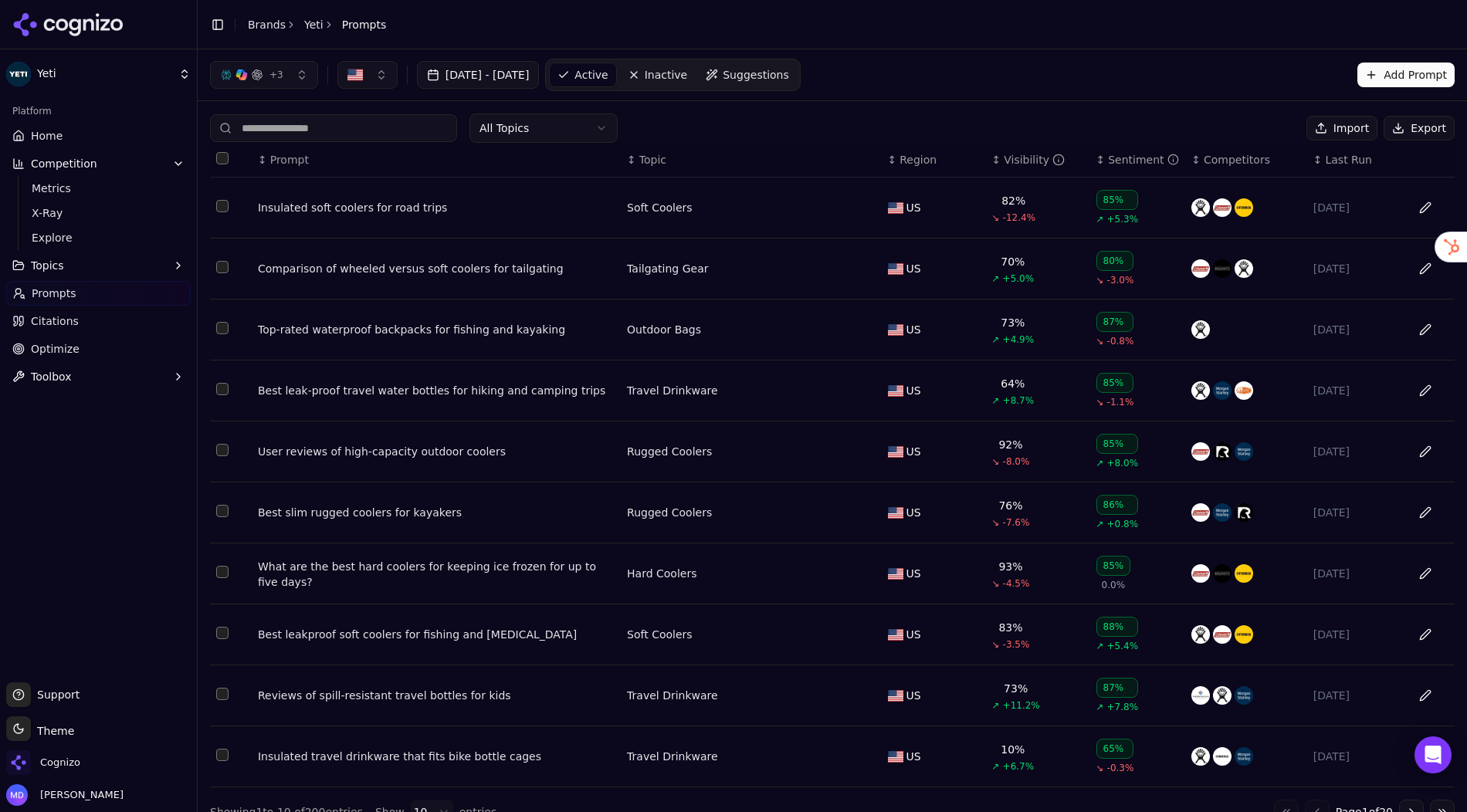
click at [31, 352] on span "Optimize" at bounding box center [55, 349] width 49 height 16
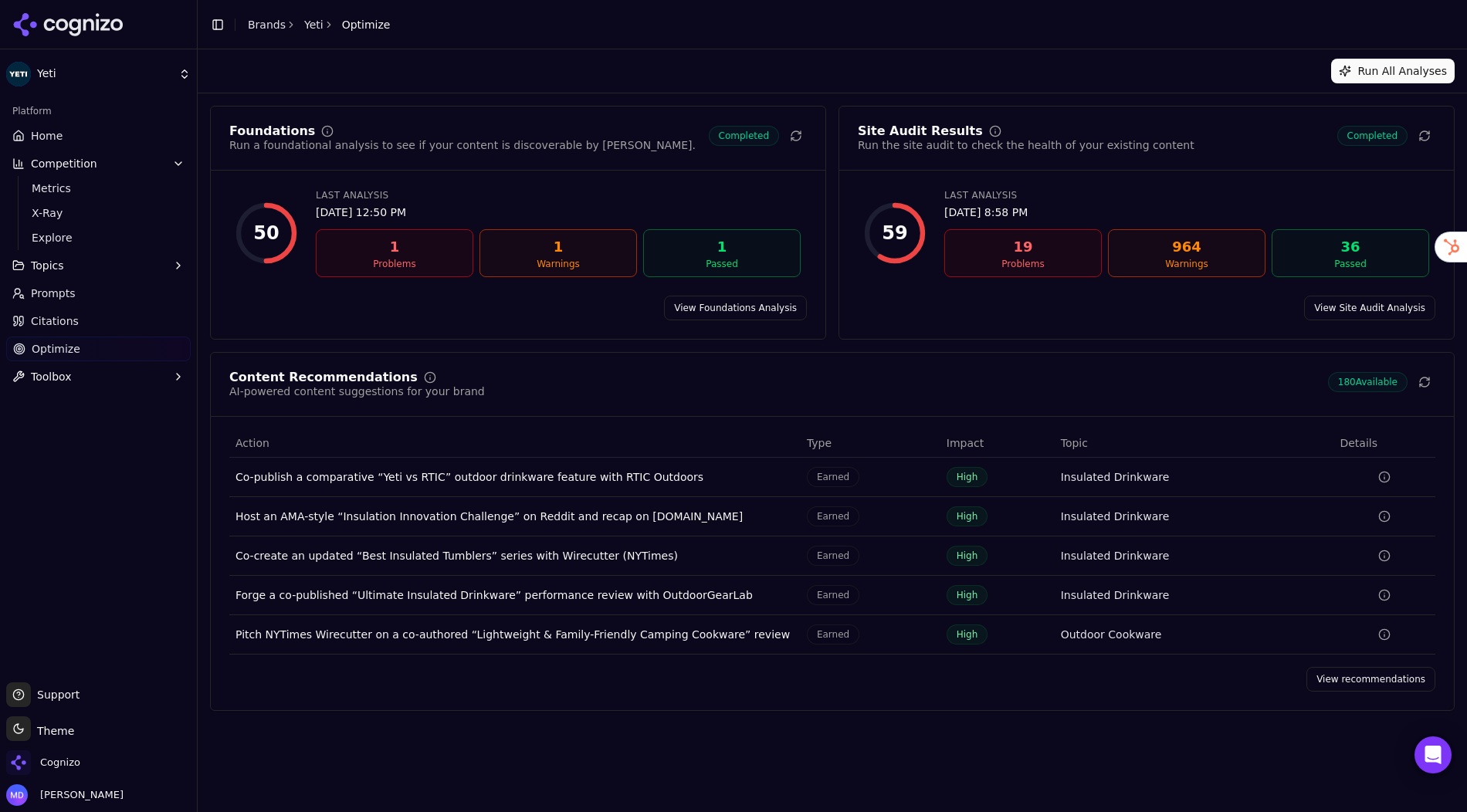
click at [750, 304] on link "View Foundations Analysis" at bounding box center [736, 308] width 143 height 24
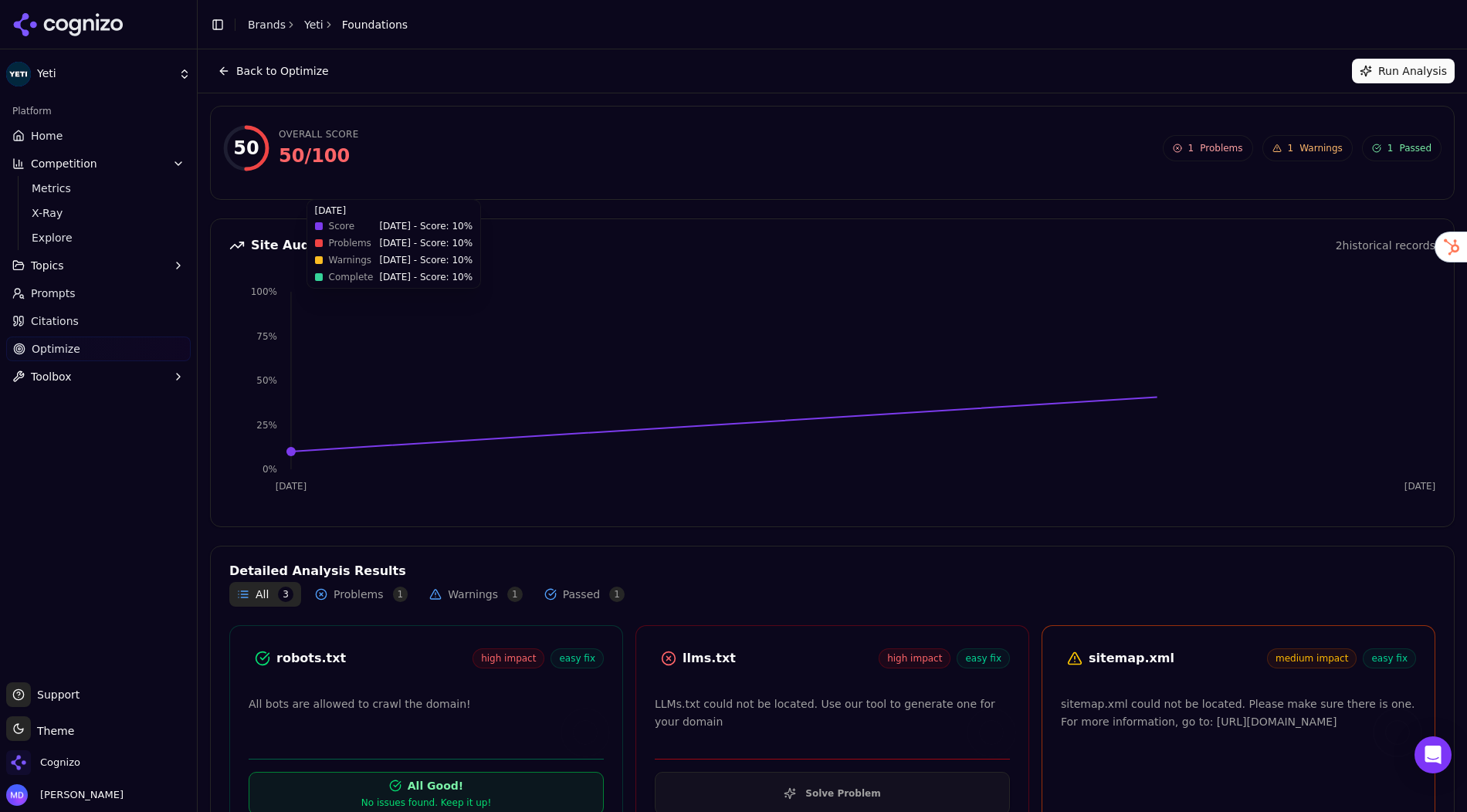
scroll to position [50, 0]
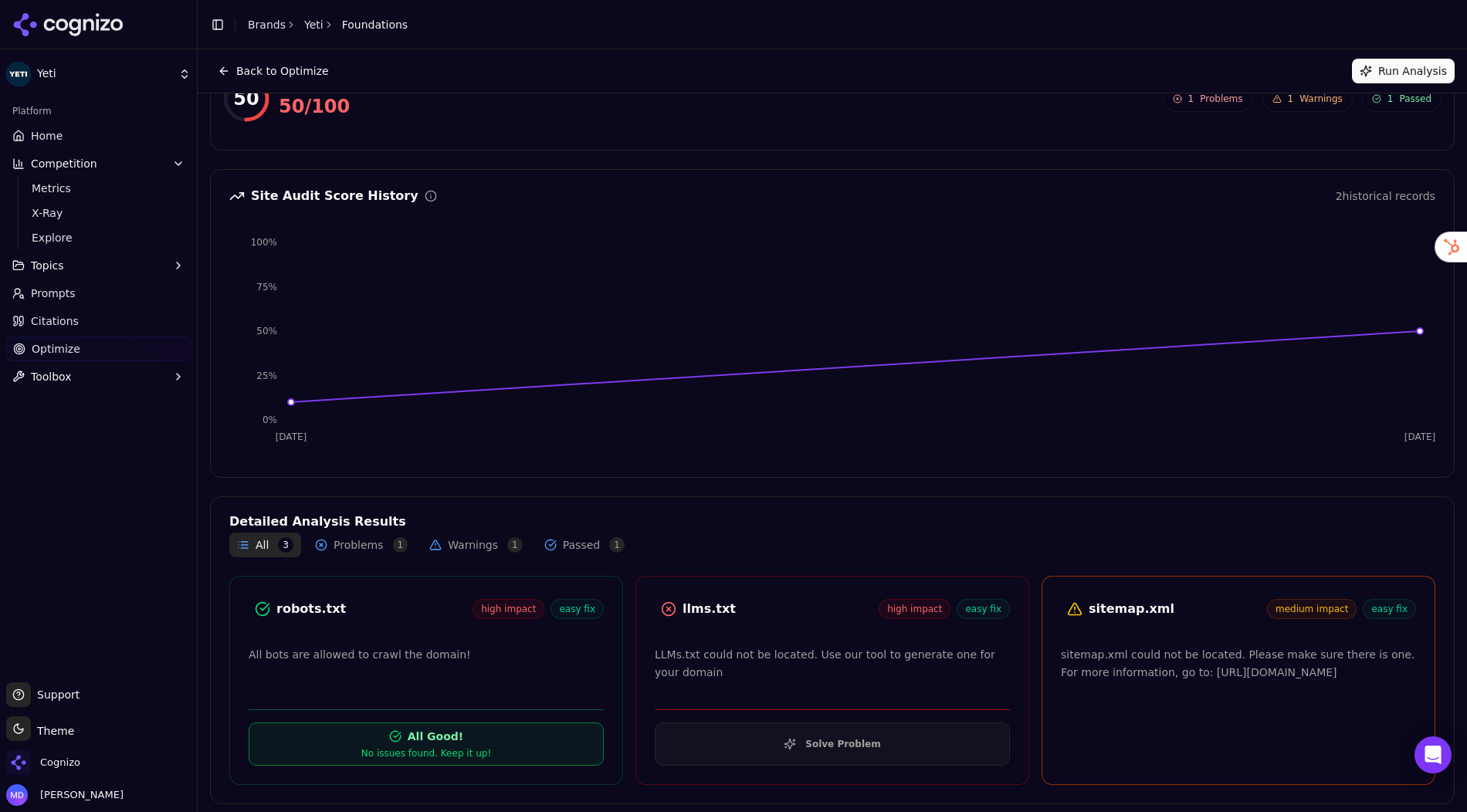
click at [227, 68] on button "Back to Optimize" at bounding box center [273, 71] width 127 height 24
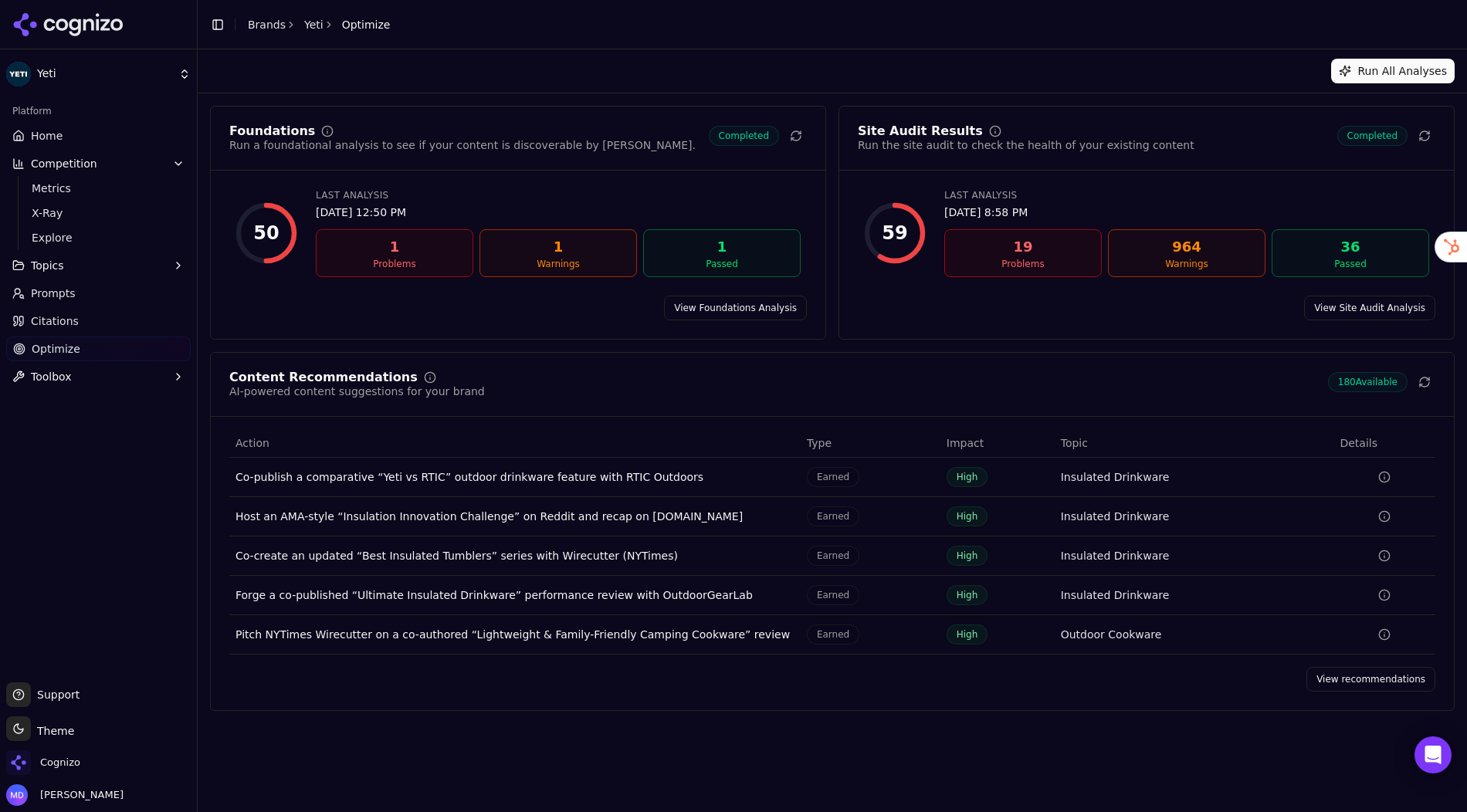
click at [1382, 306] on link "View Site Audit Analysis" at bounding box center [1369, 308] width 131 height 24
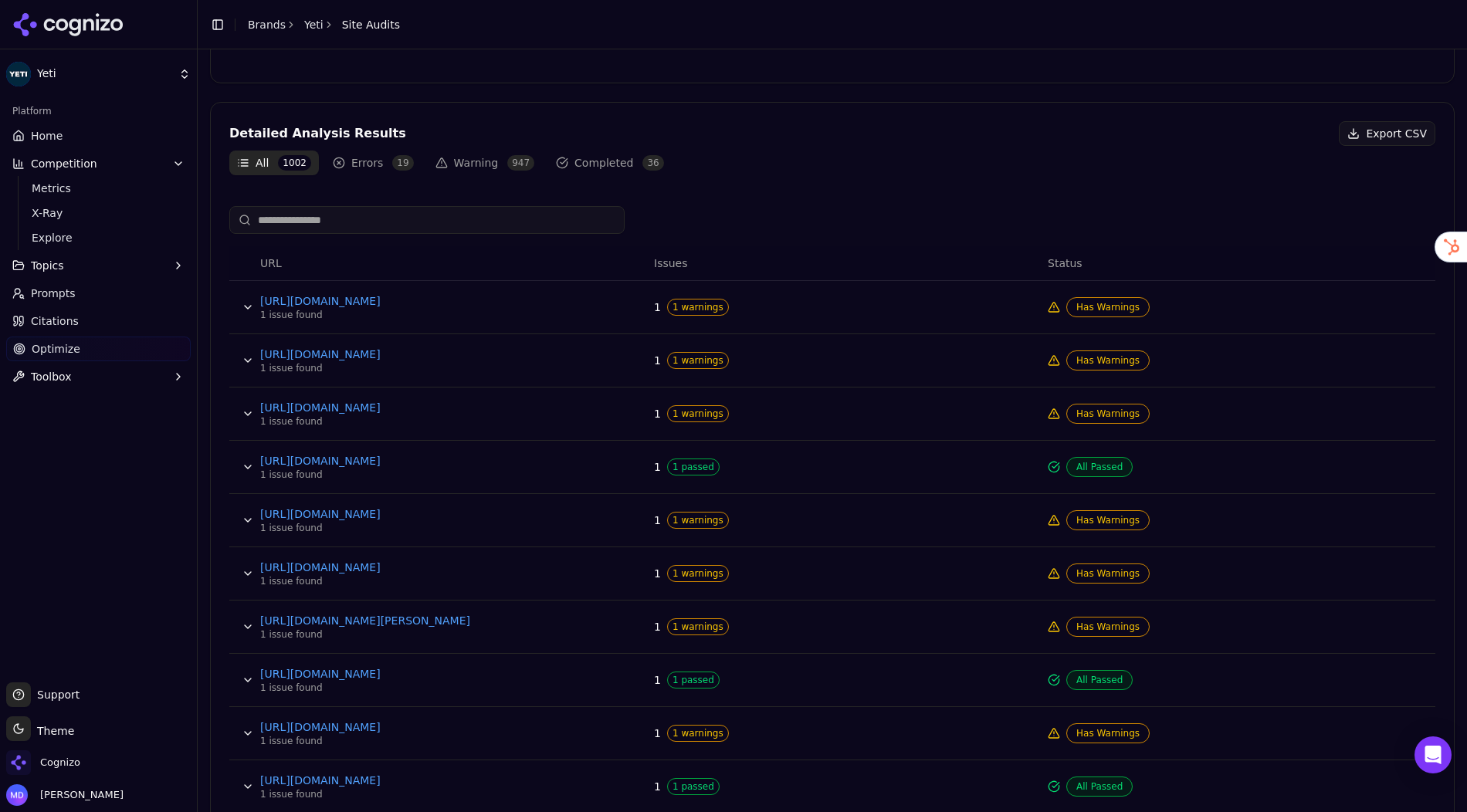
scroll to position [448, 0]
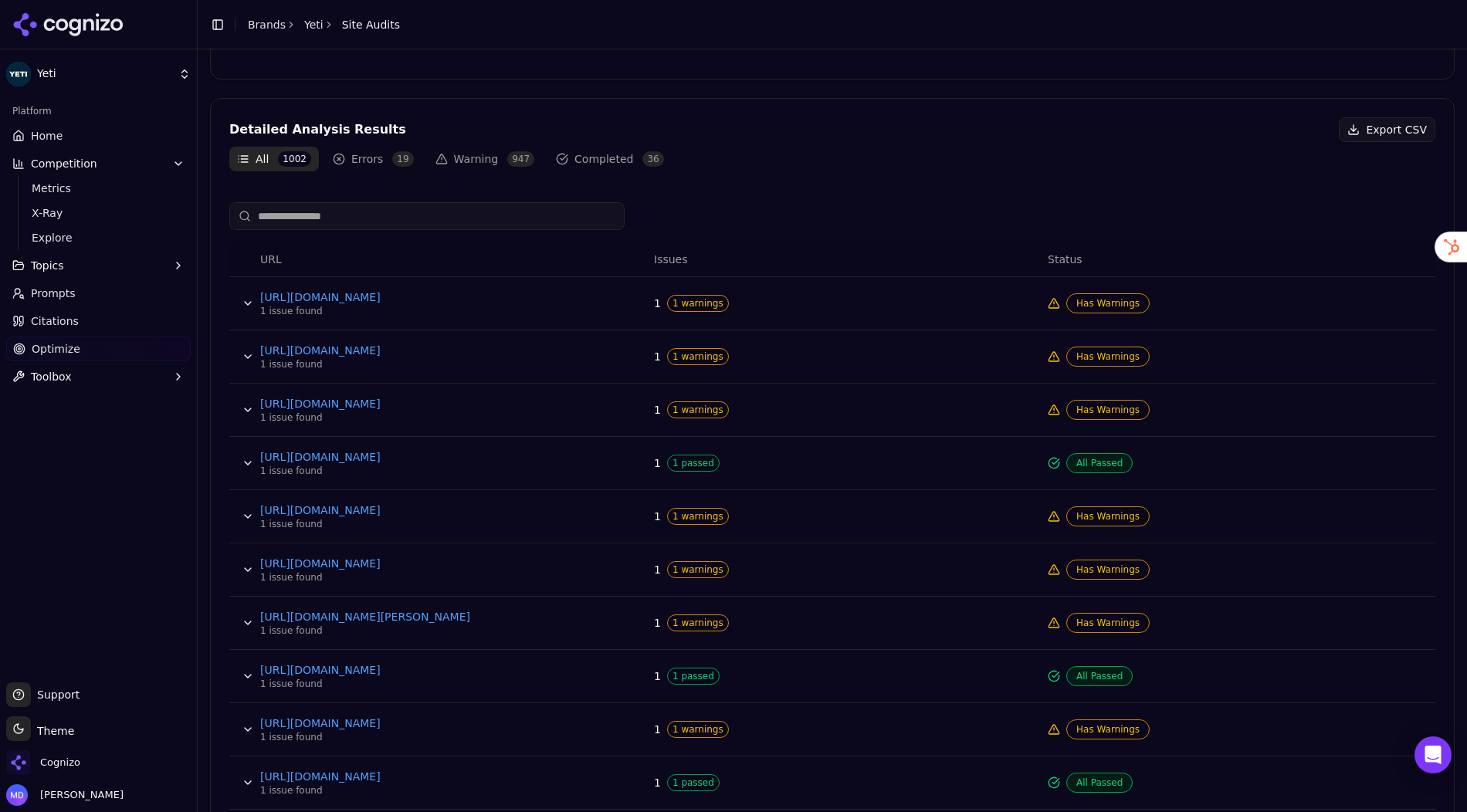
click at [516, 309] on td "[URL][DOMAIN_NAME] 1 issue found" at bounding box center [451, 304] width 394 height 54
click at [246, 302] on button "Data table" at bounding box center [247, 303] width 24 height 24
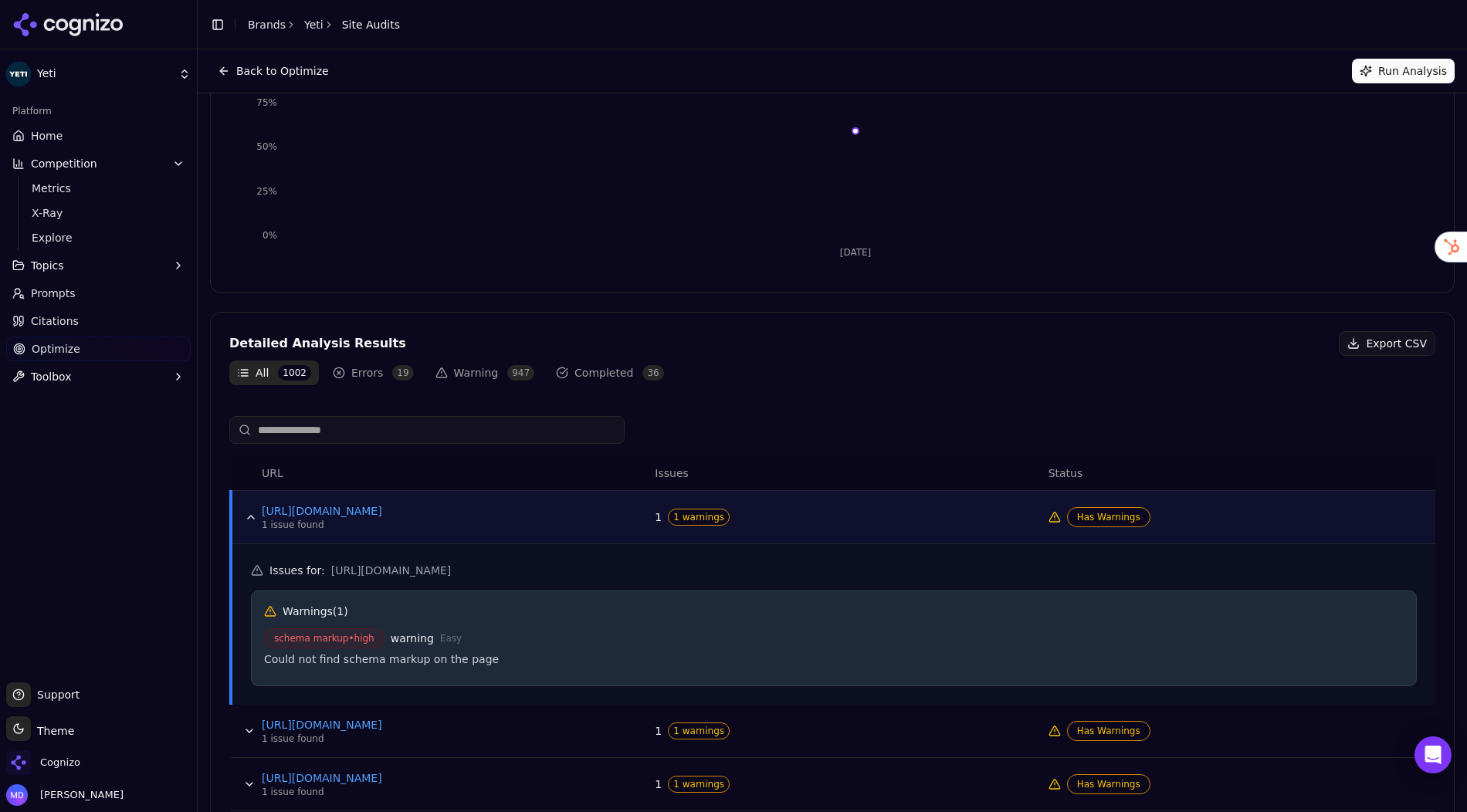
scroll to position [225, 0]
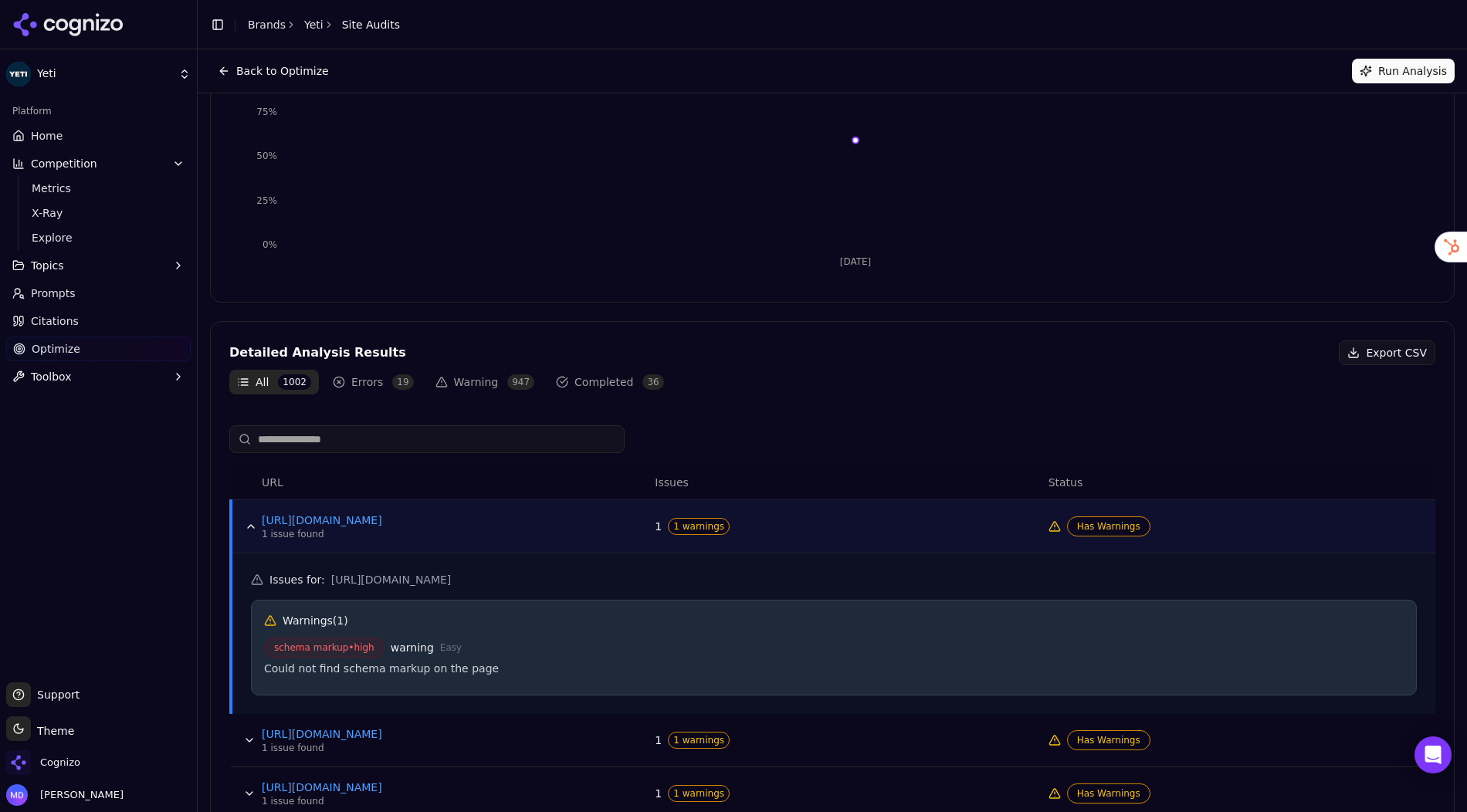
click at [244, 532] on button "Data table" at bounding box center [250, 526] width 24 height 24
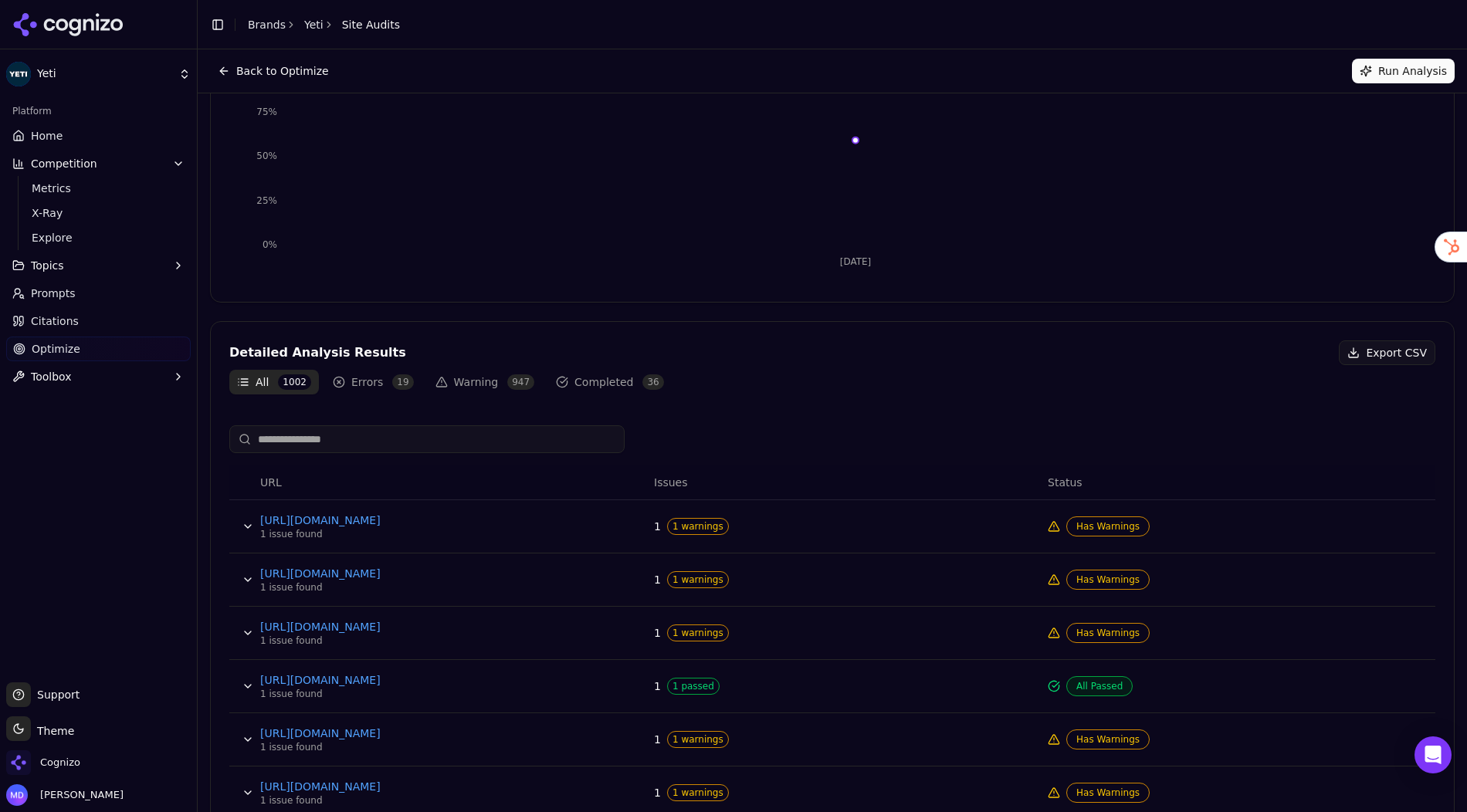
click at [224, 72] on button "Back to Optimize" at bounding box center [273, 71] width 127 height 24
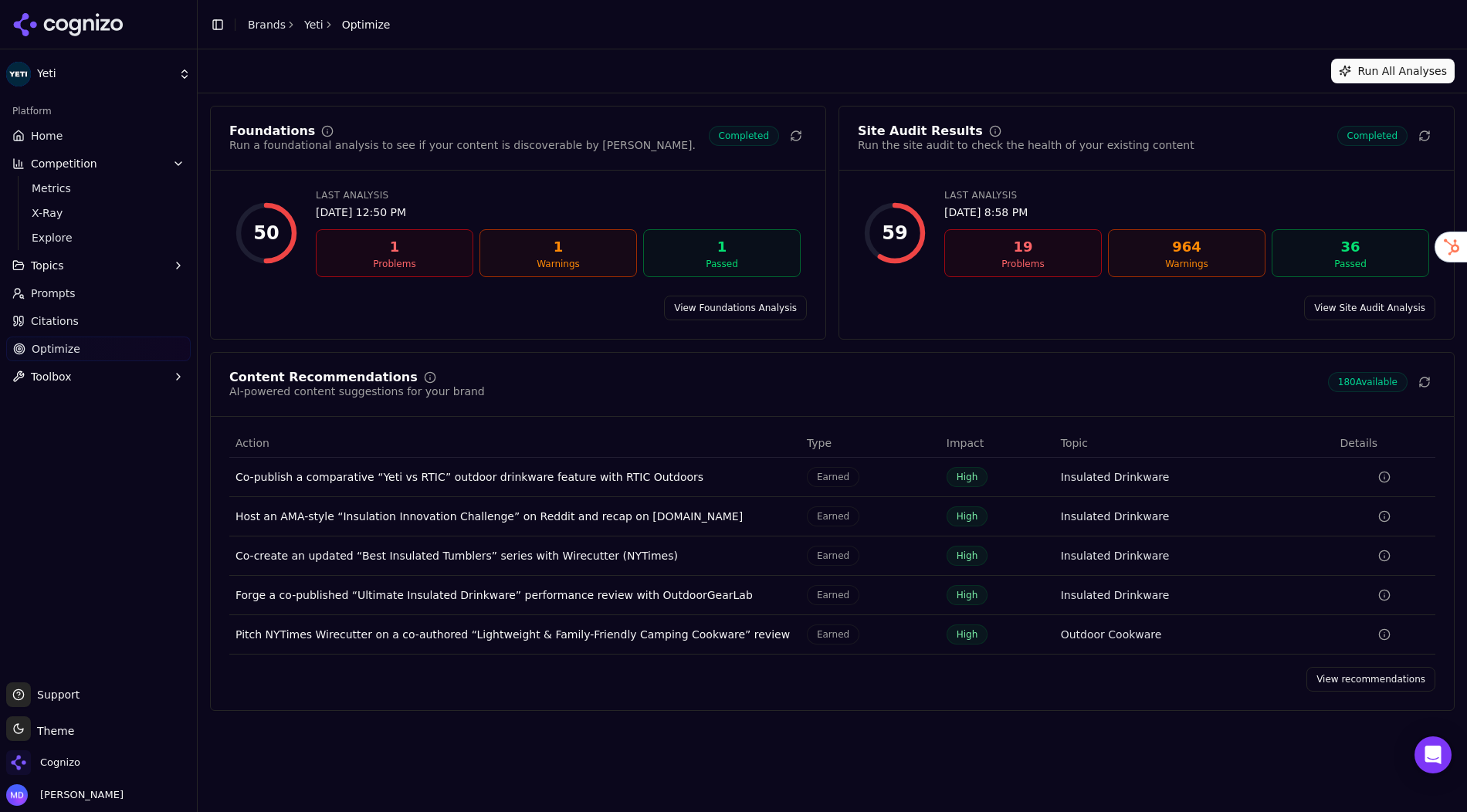
click at [77, 291] on link "Prompts" at bounding box center [98, 293] width 184 height 24
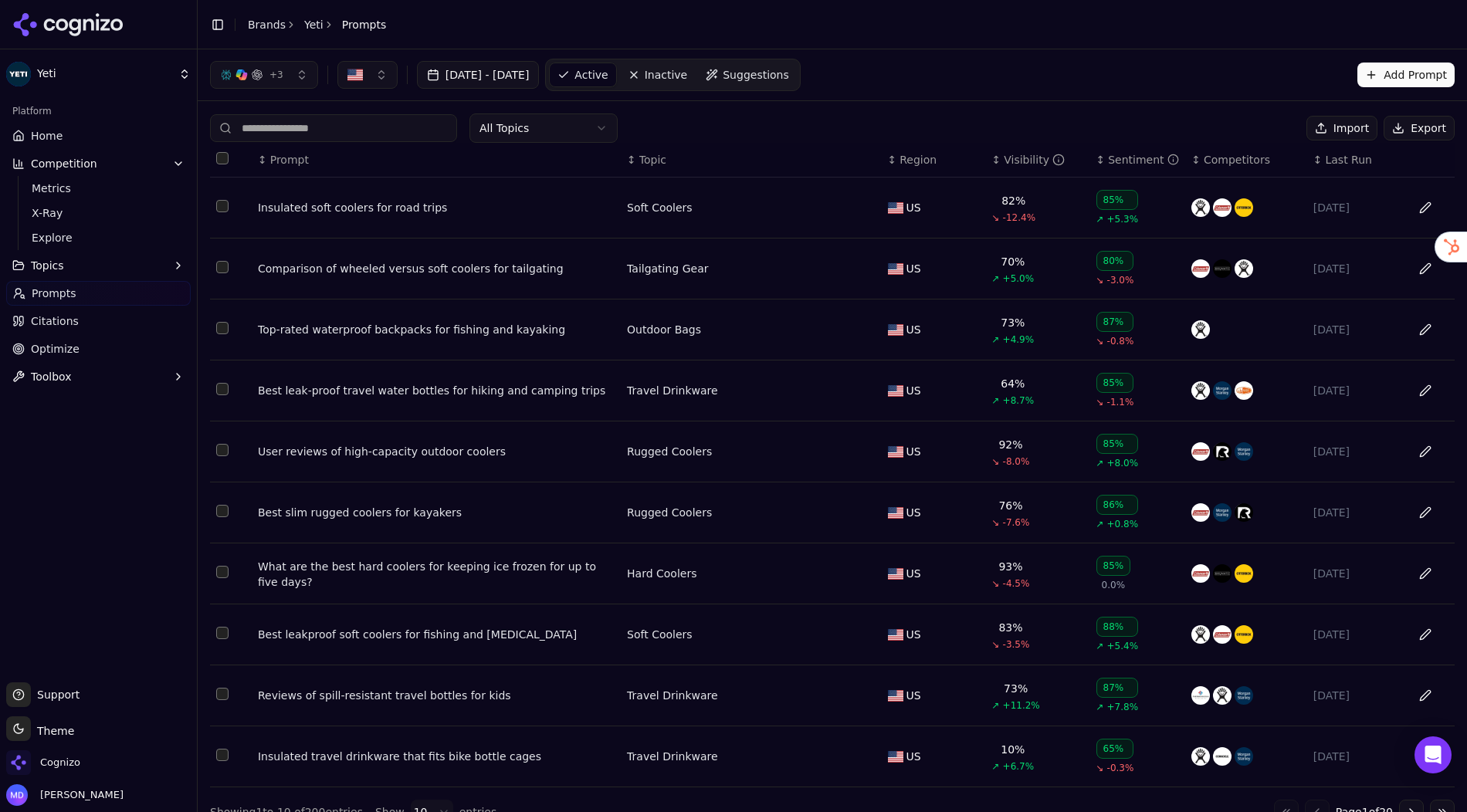
click at [357, 209] on div "Insulated soft coolers for road trips" at bounding box center [436, 208] width 357 height 16
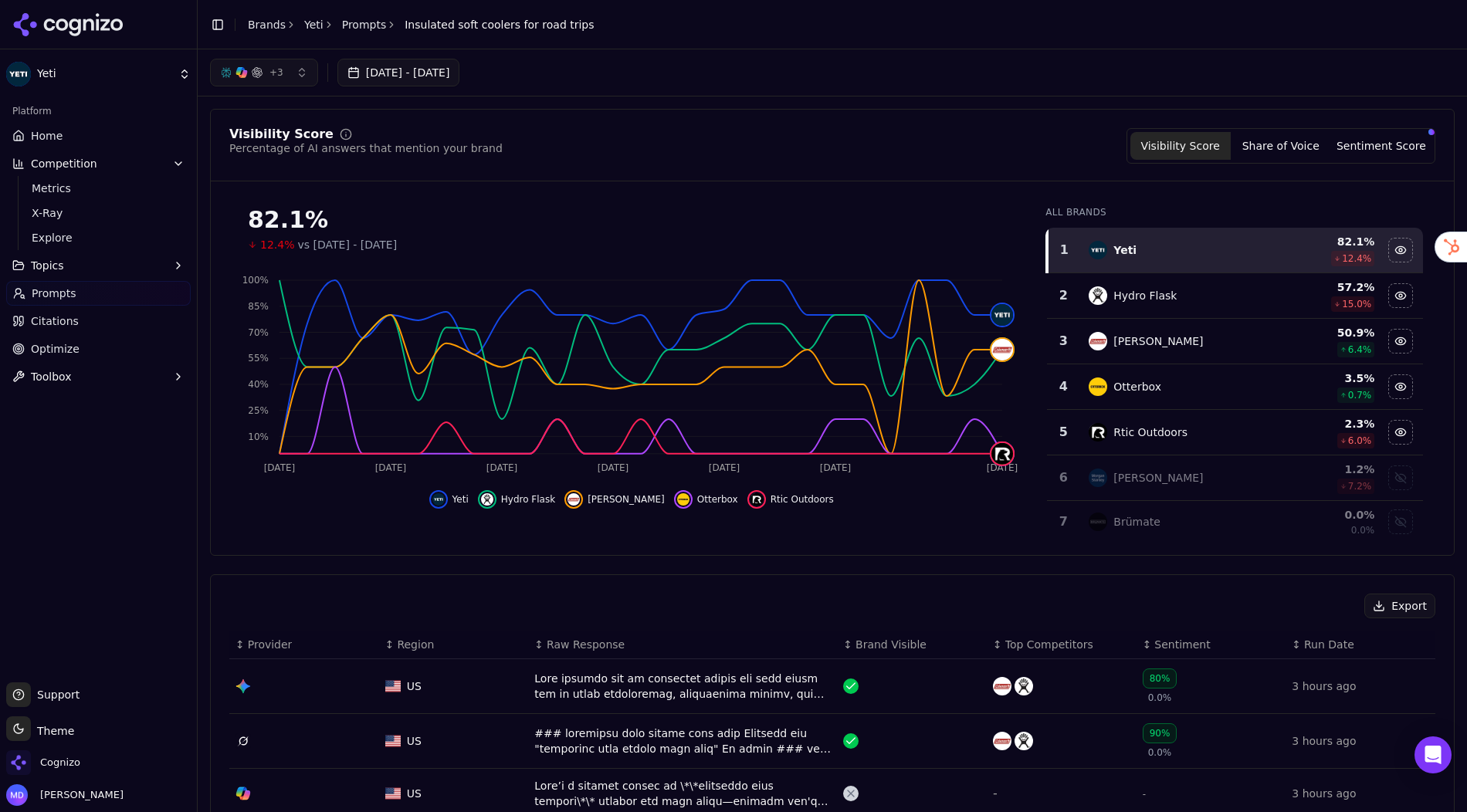
click at [358, 24] on link "Prompts" at bounding box center [364, 25] width 45 height 16
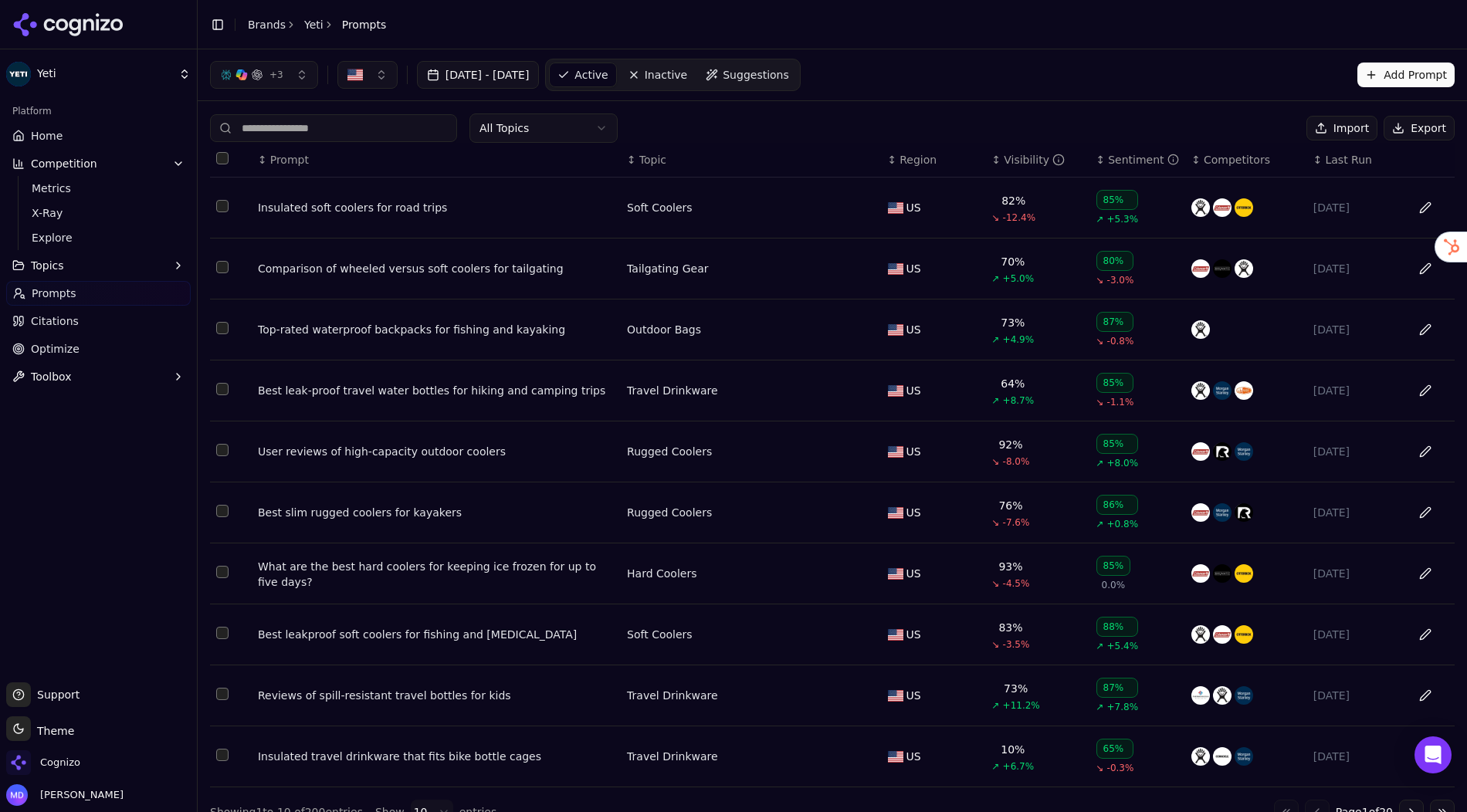
click at [56, 138] on span "Home" at bounding box center [46, 136] width 31 height 16
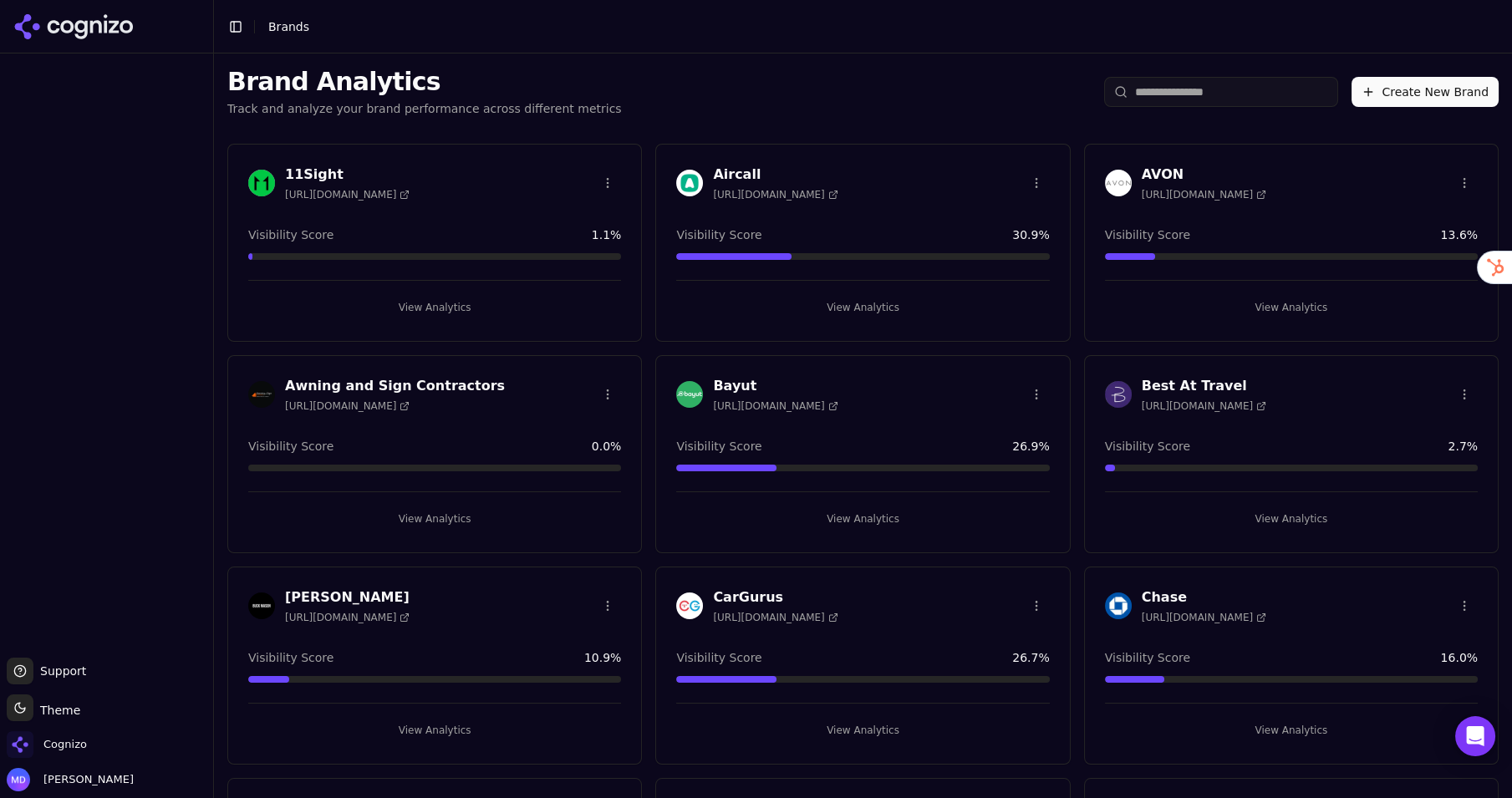
click at [1135, 88] on input "search" at bounding box center [1221, 91] width 234 height 30
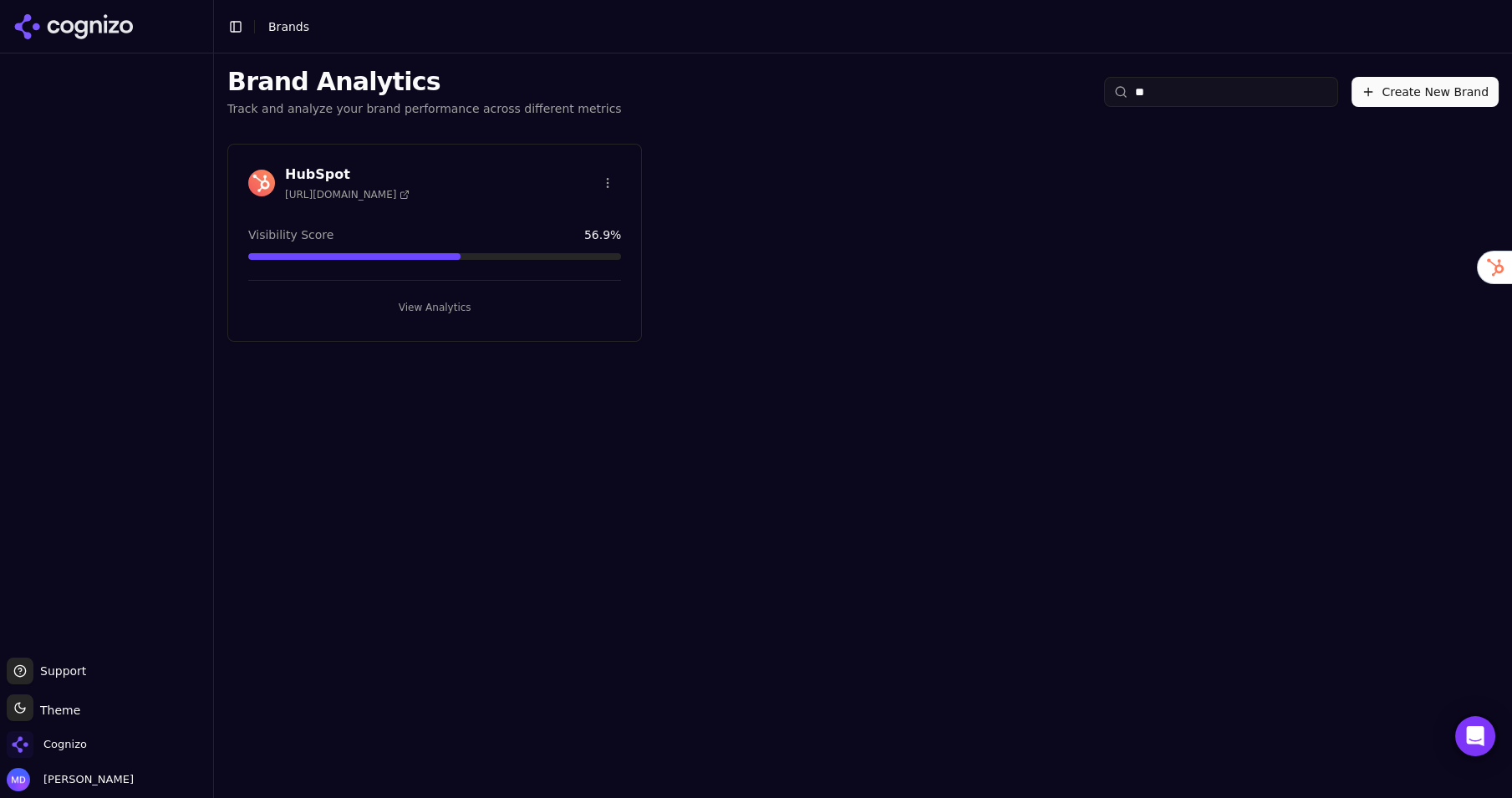
type input "**"
click at [393, 307] on button "View Analytics" at bounding box center [434, 307] width 373 height 26
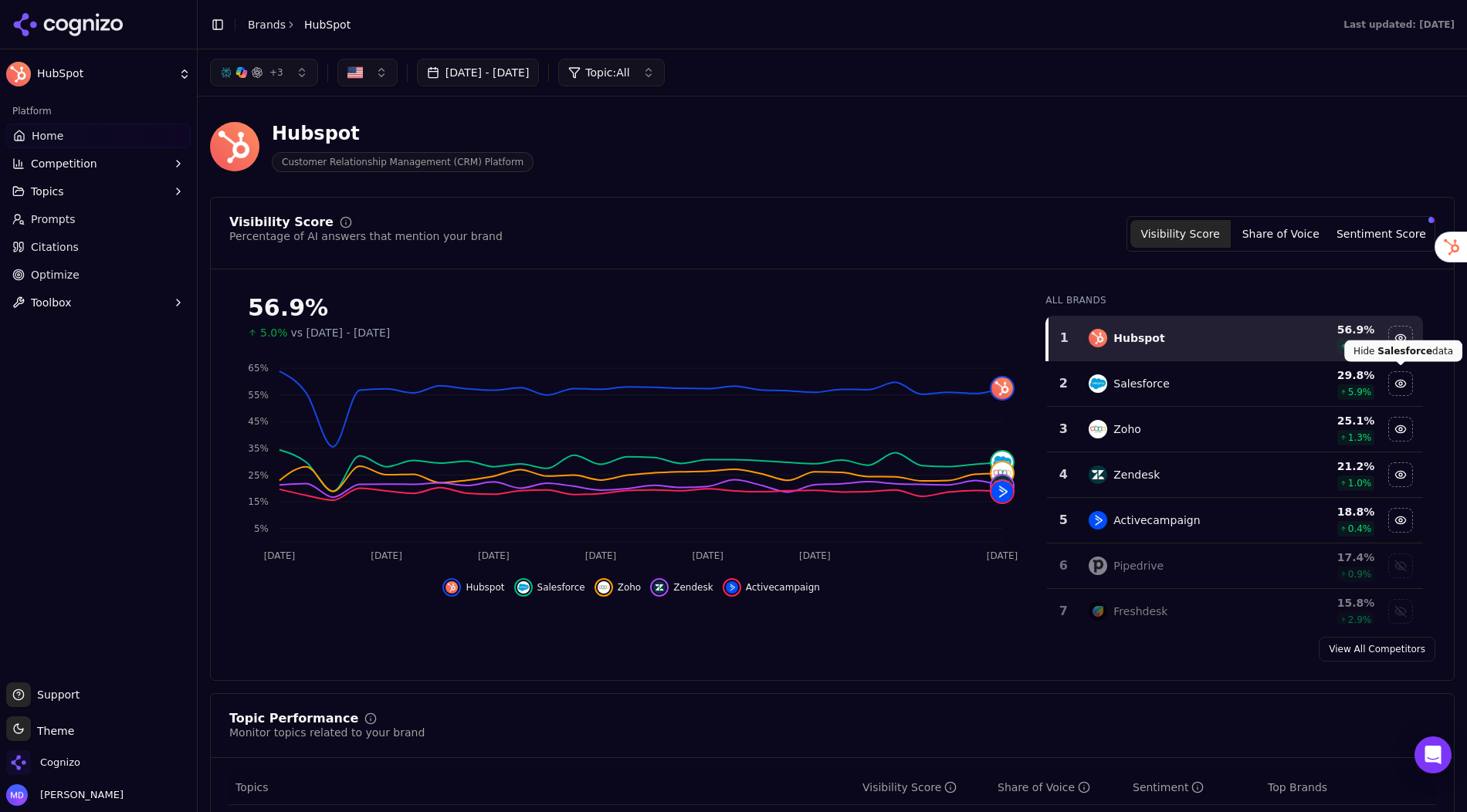
click at [1396, 383] on div "Hide salesforce data" at bounding box center [1400, 383] width 23 height 23
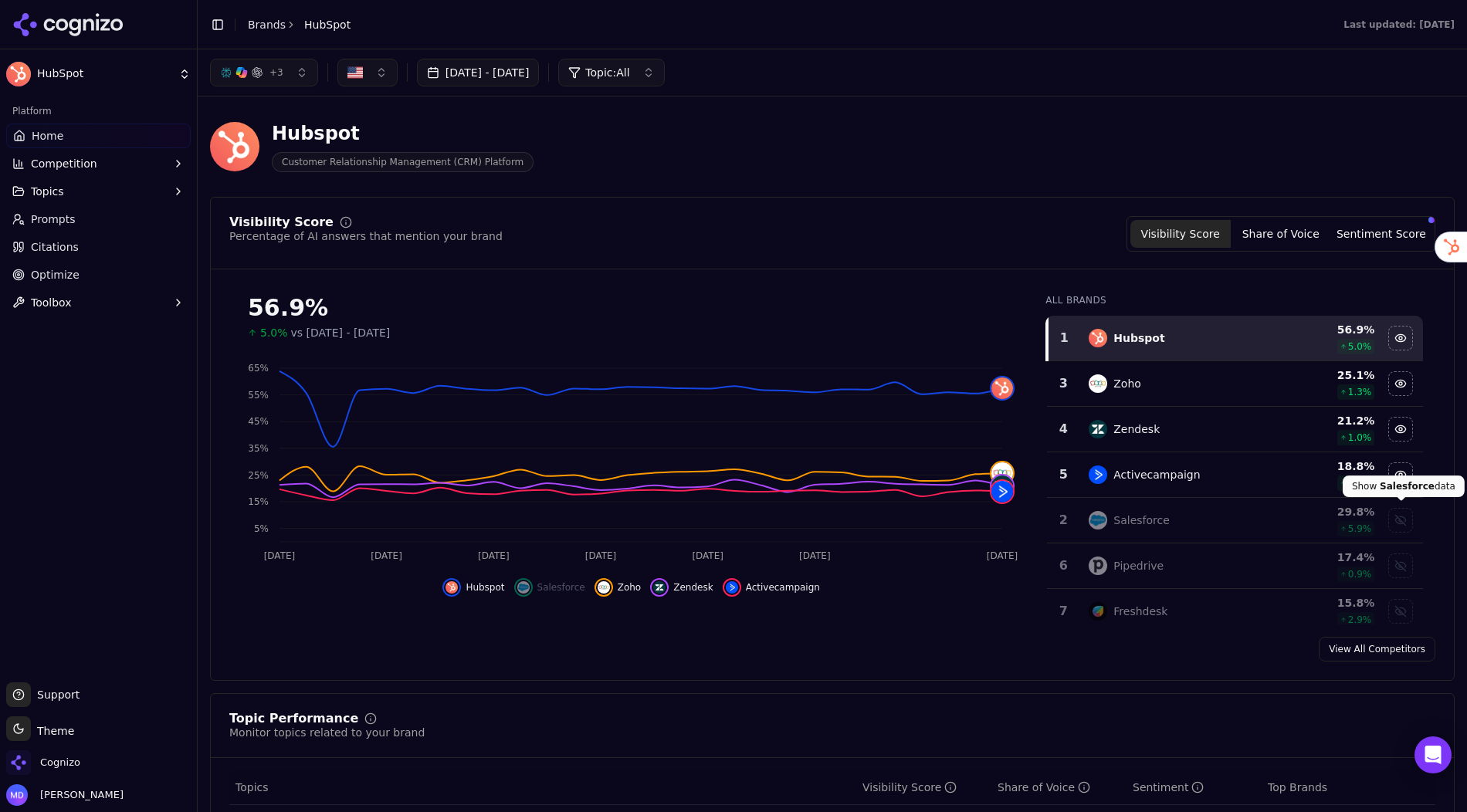
click at [1396, 517] on div "Show salesforce data" at bounding box center [1400, 520] width 23 height 23
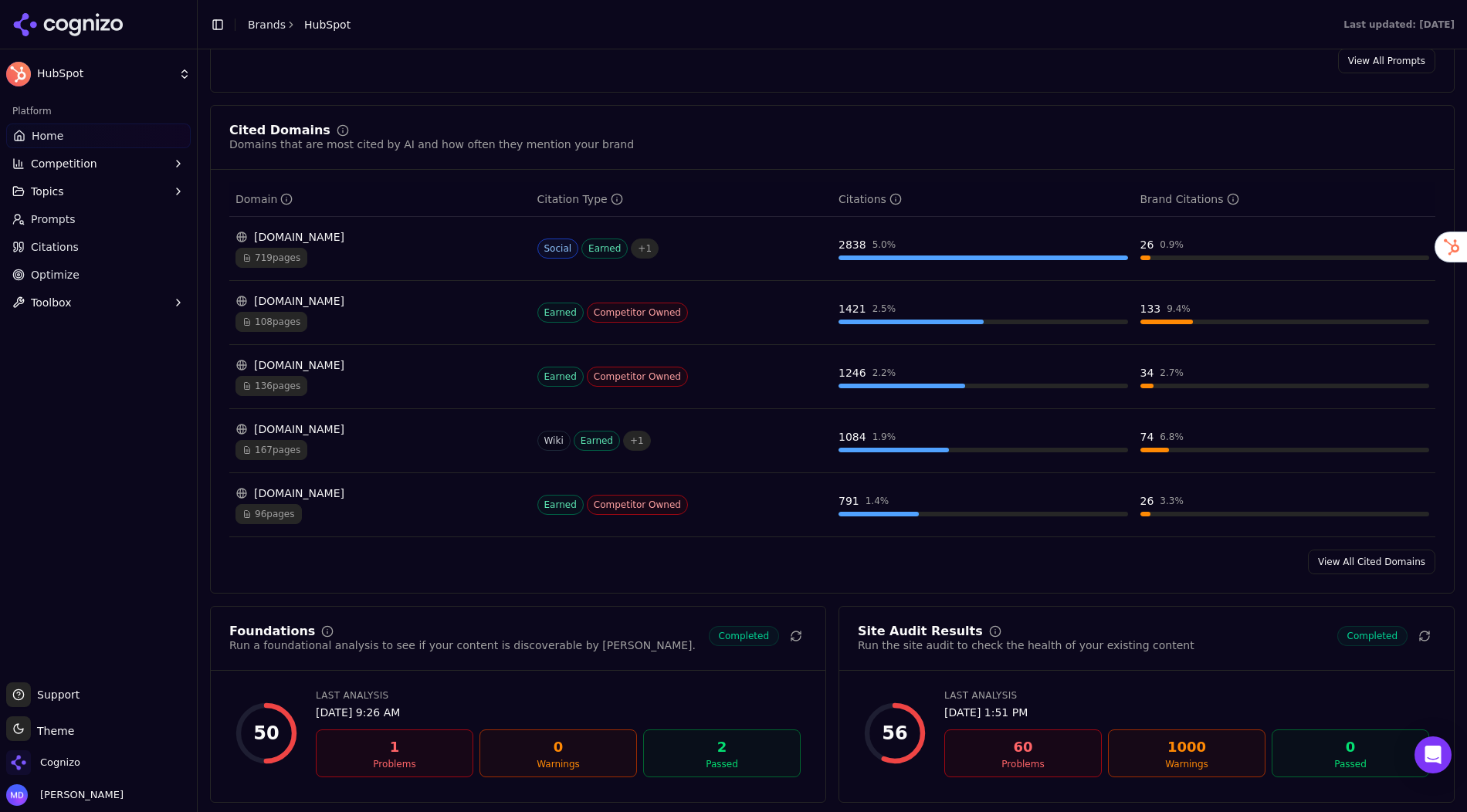
scroll to position [1499, 0]
click at [353, 247] on div "719 pages" at bounding box center [380, 257] width 290 height 20
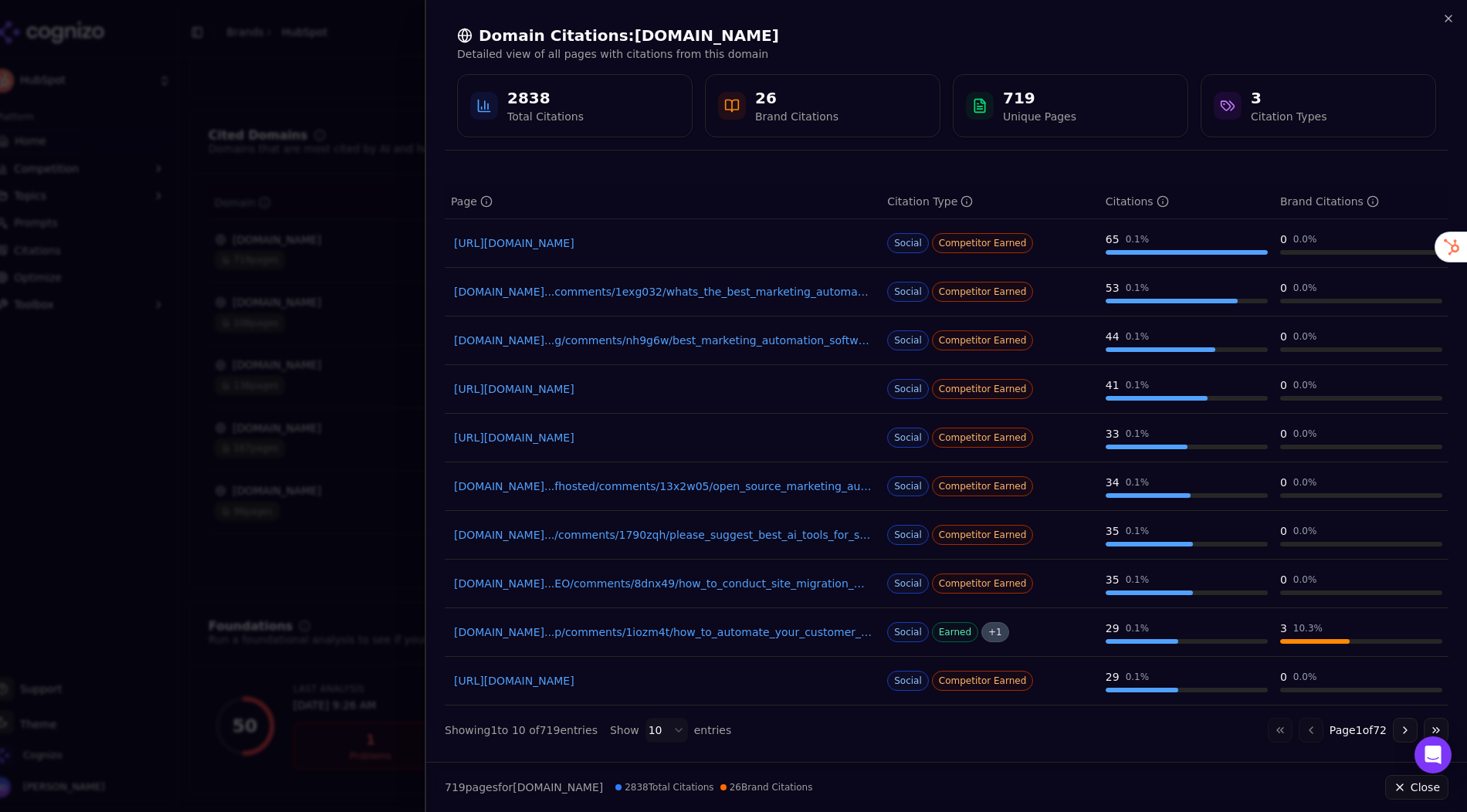
scroll to position [30, 0]
click at [1396, 24] on icon "button" at bounding box center [1449, 19] width 13 height 13
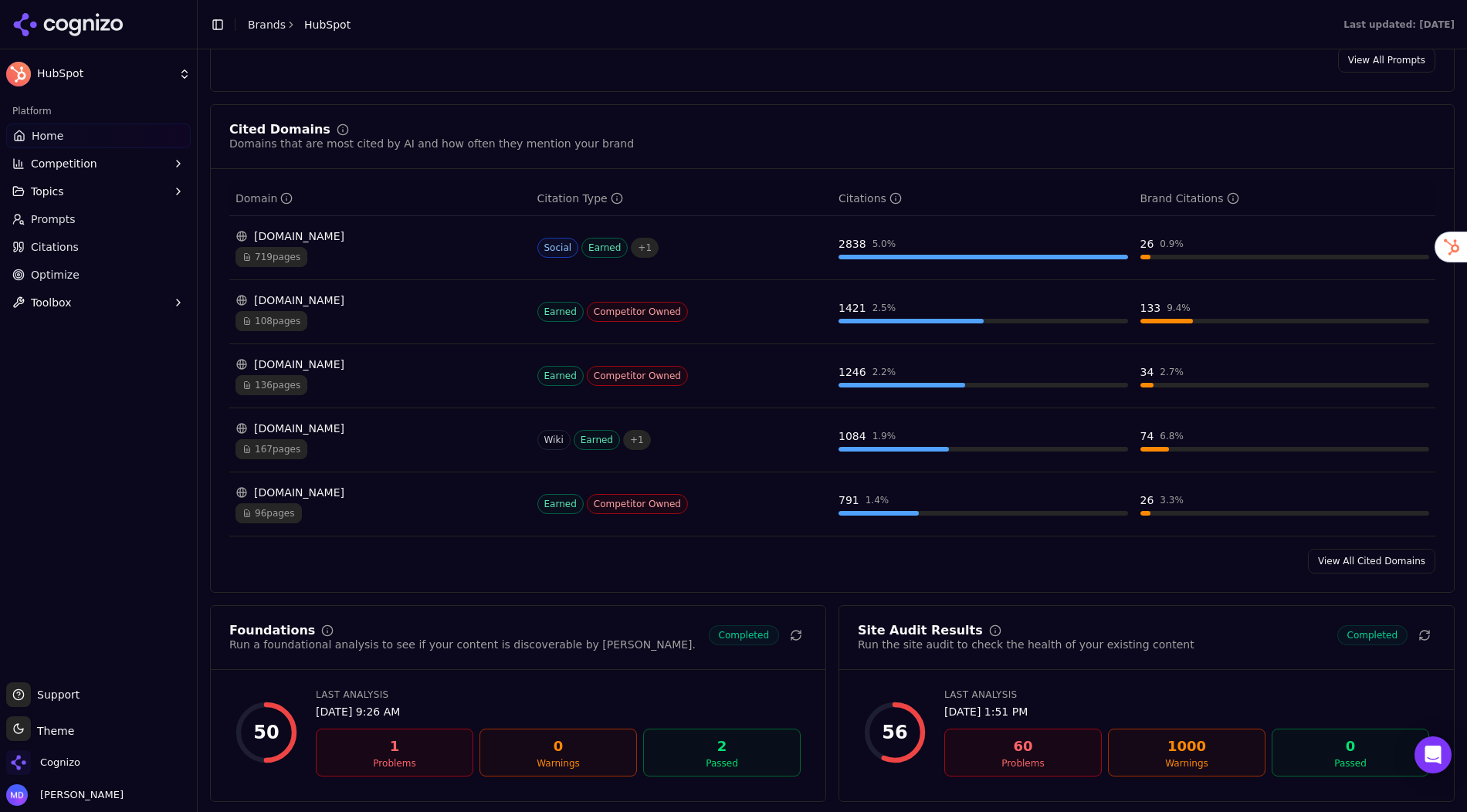
scroll to position [1510, 0]
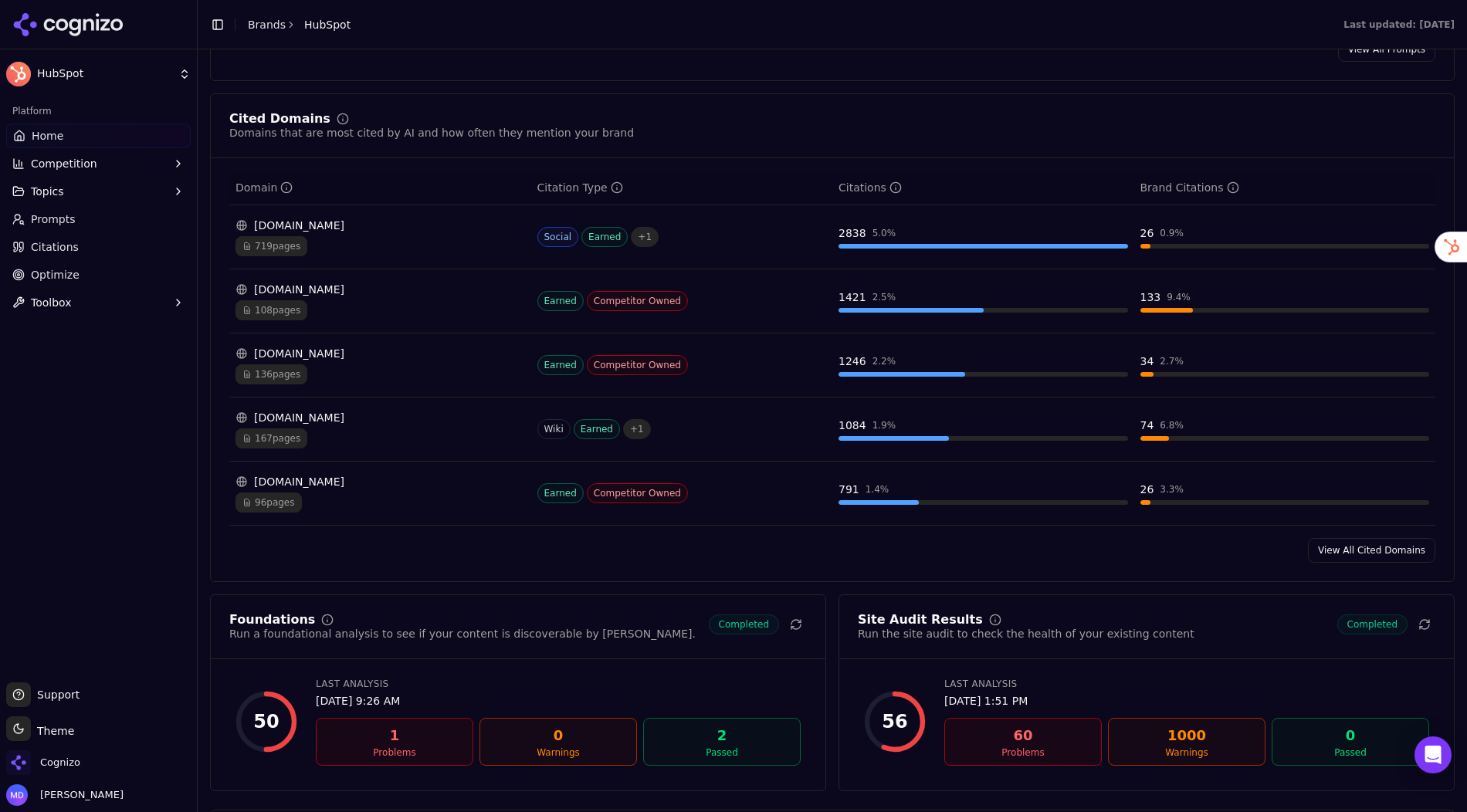
click at [1396, 538] on link "View All Cited Domains" at bounding box center [1372, 550] width 127 height 24
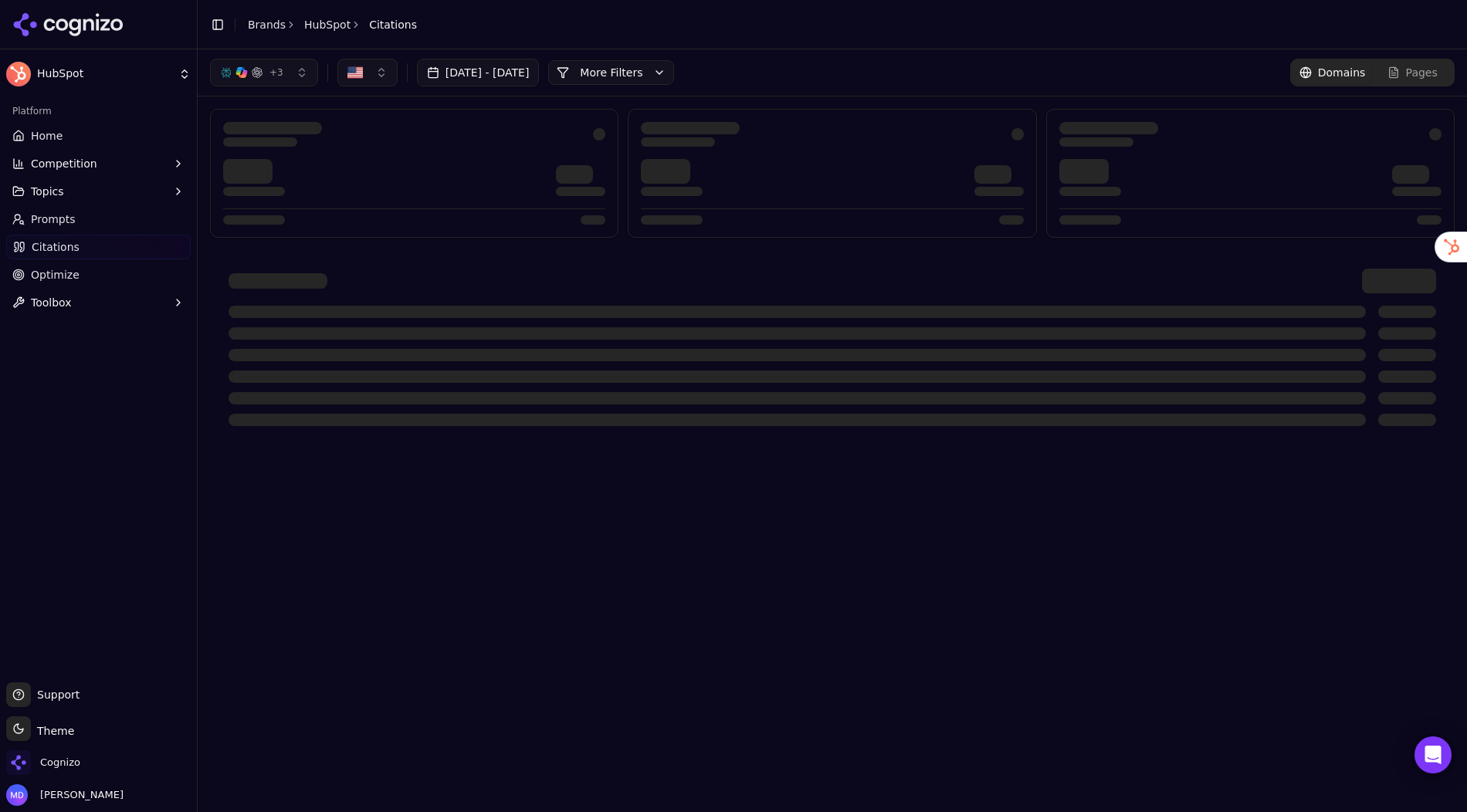
click at [665, 78] on button "More Filters" at bounding box center [612, 72] width 126 height 24
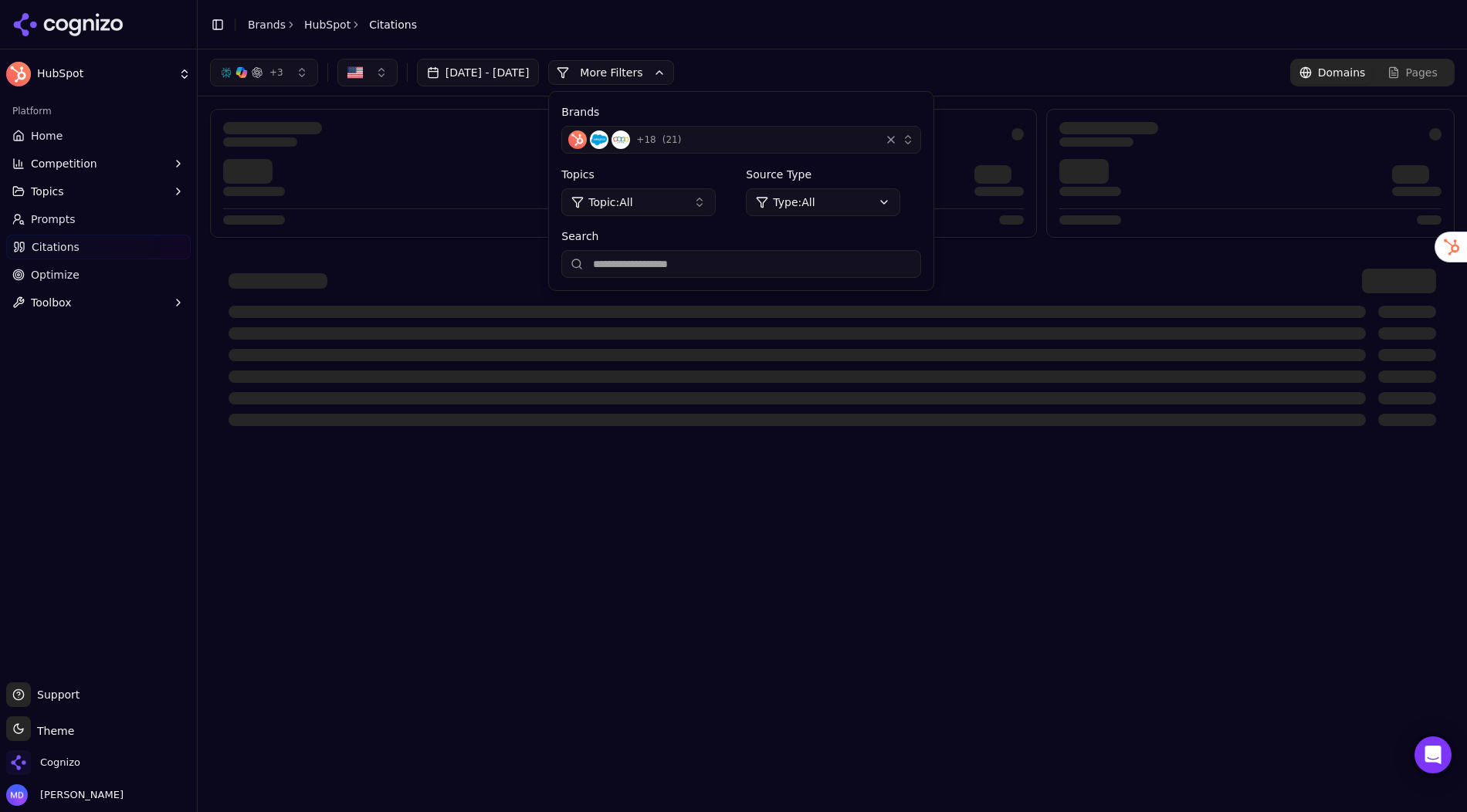
click at [656, 140] on span "+ 18" at bounding box center [645, 140] width 20 height 13
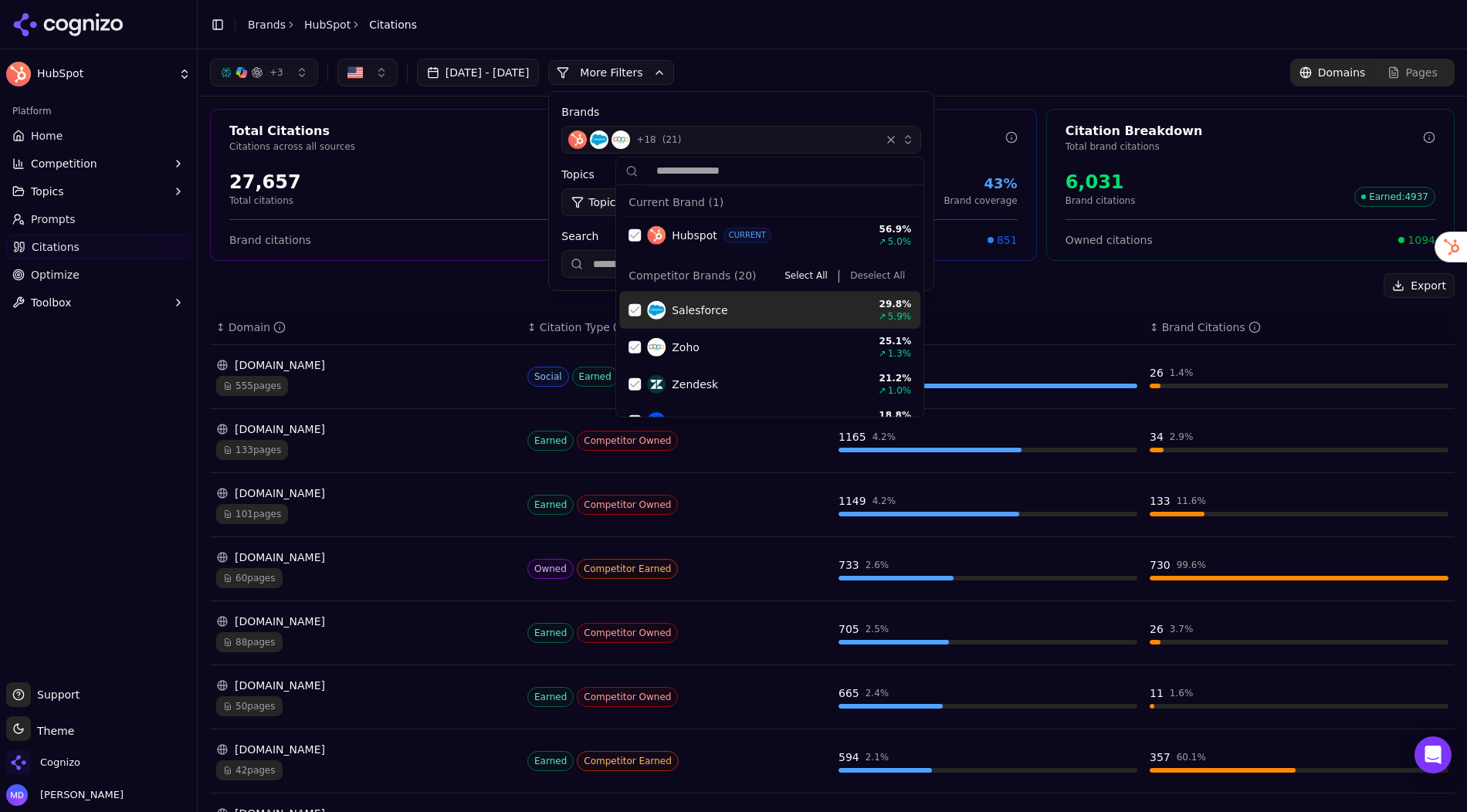
click at [1013, 271] on div "Total Citations Citations across all sources 27,657 Total citations 21.8% Brand…" at bounding box center [832, 566] width 1269 height 939
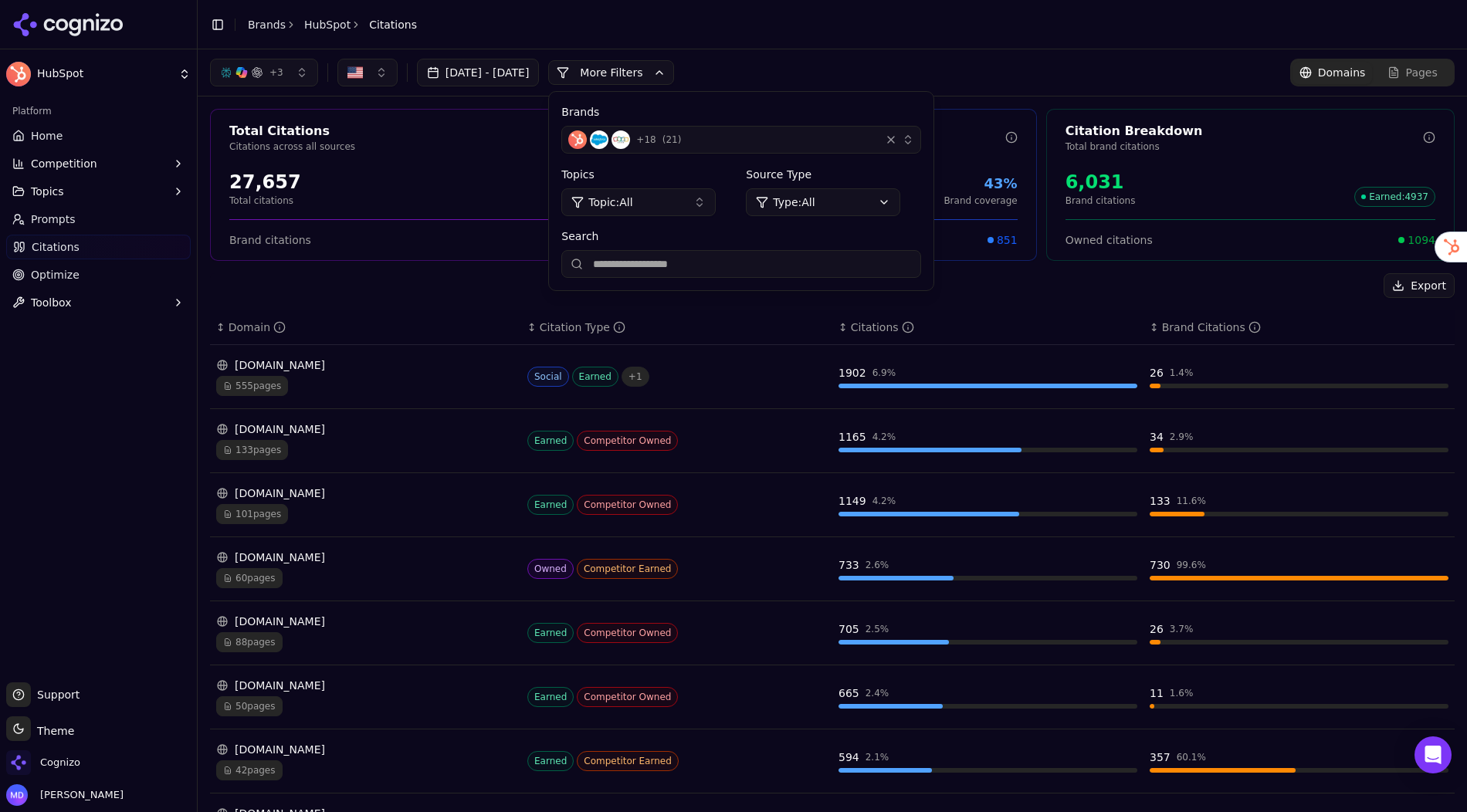
click at [946, 85] on div "+ 3 Aug 13, 2025 - Sep 12, 2025 More More Filters Brands + 18 ( 21 ) Topics Top…" at bounding box center [833, 72] width 1245 height 28
click at [674, 72] on button "More Filters" at bounding box center [612, 72] width 126 height 24
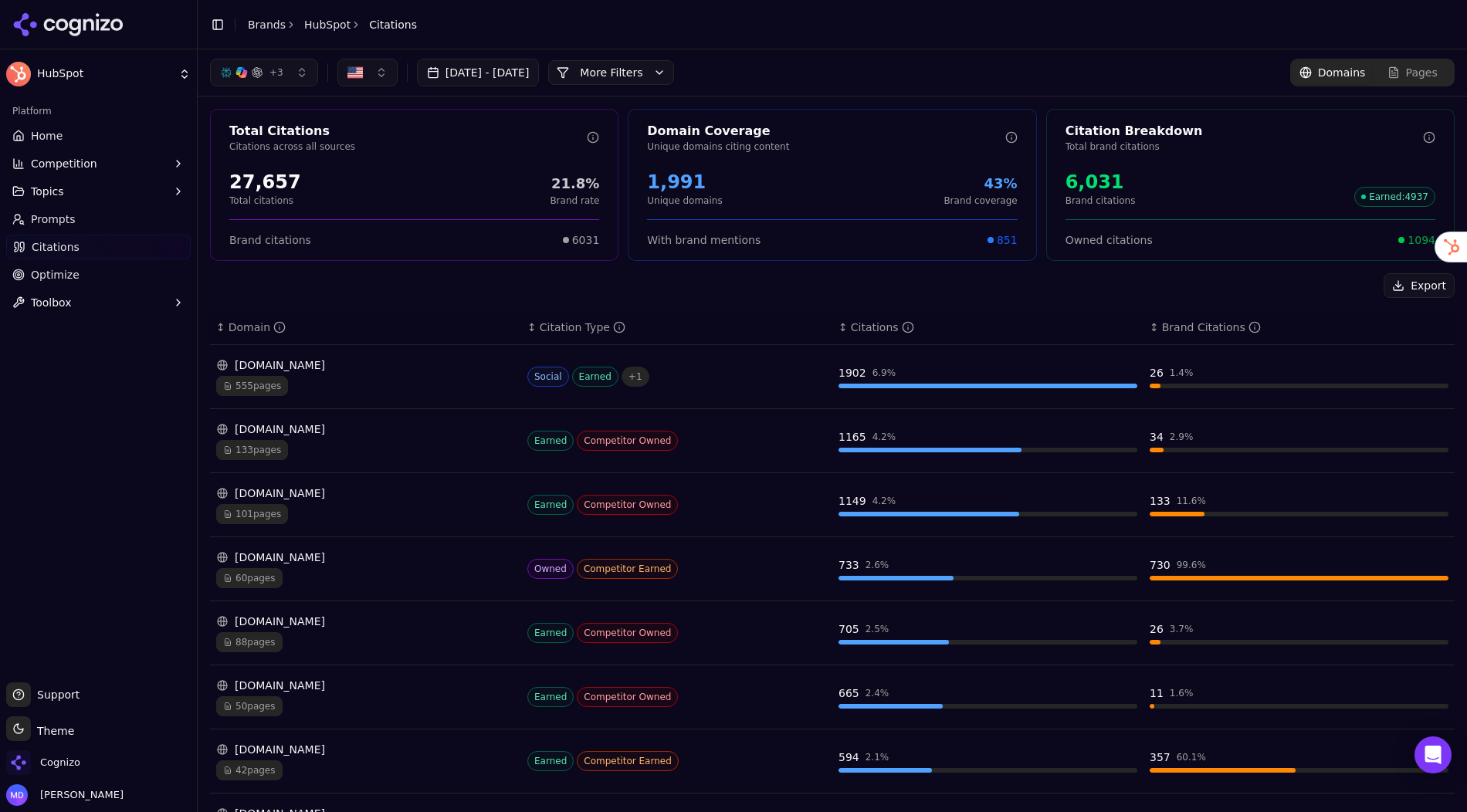
click at [674, 72] on button "More Filters" at bounding box center [612, 72] width 126 height 24
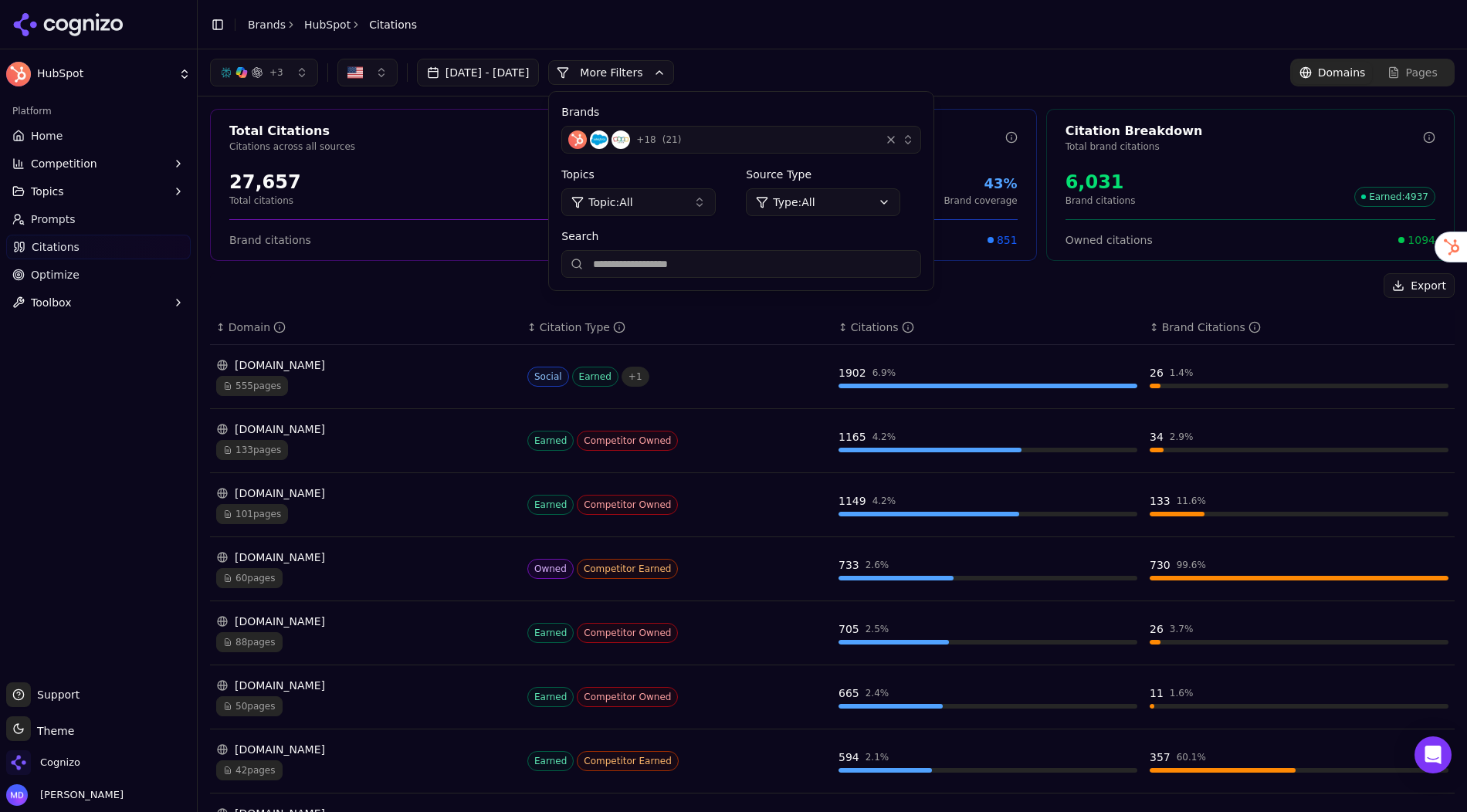
click at [837, 209] on html "HubSpot Platform Home Competition Topics Prompts Citations Optimize Toolbox Sup…" at bounding box center [734, 406] width 1467 height 812
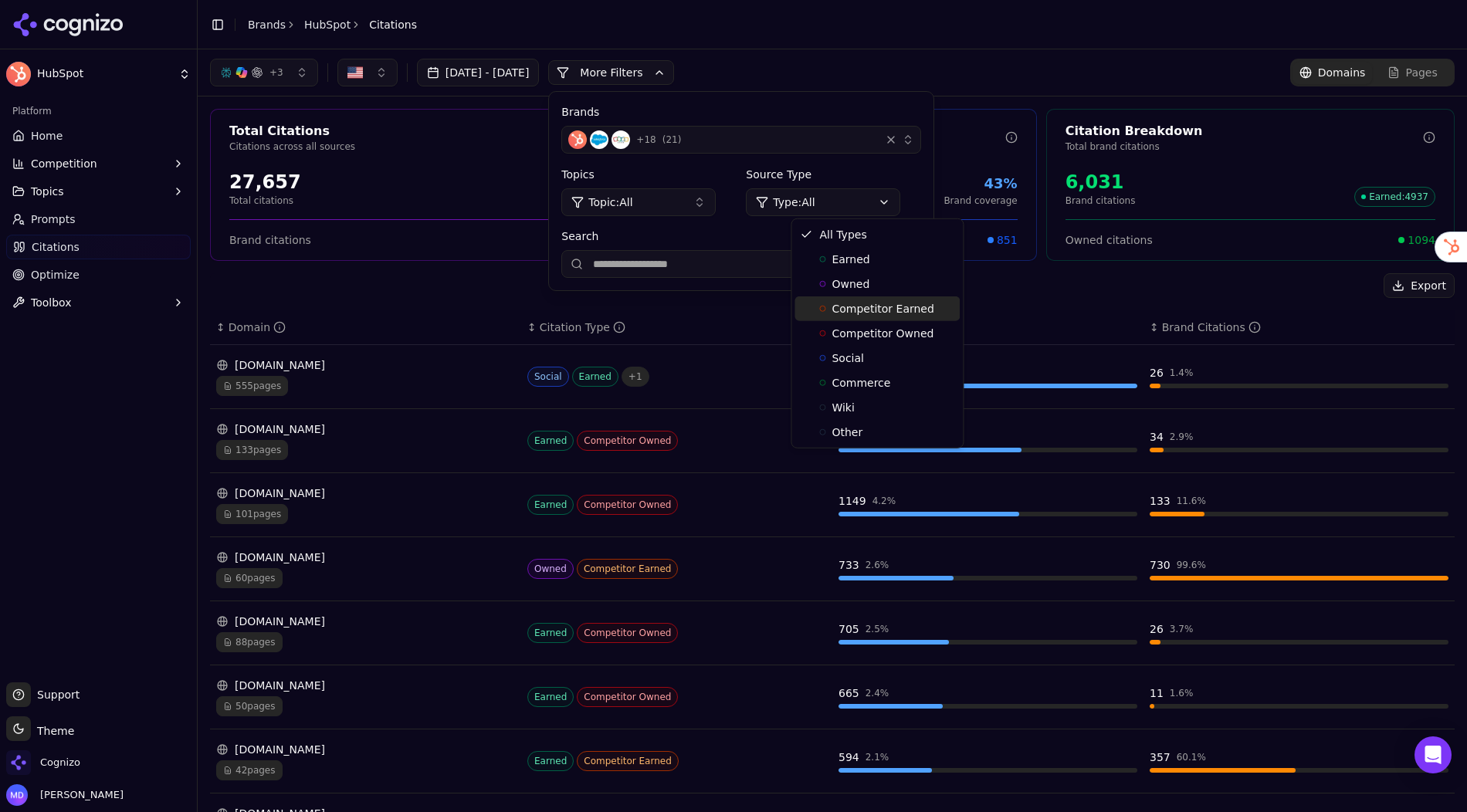
click at [877, 313] on span "Competitor Earned" at bounding box center [883, 309] width 102 height 16
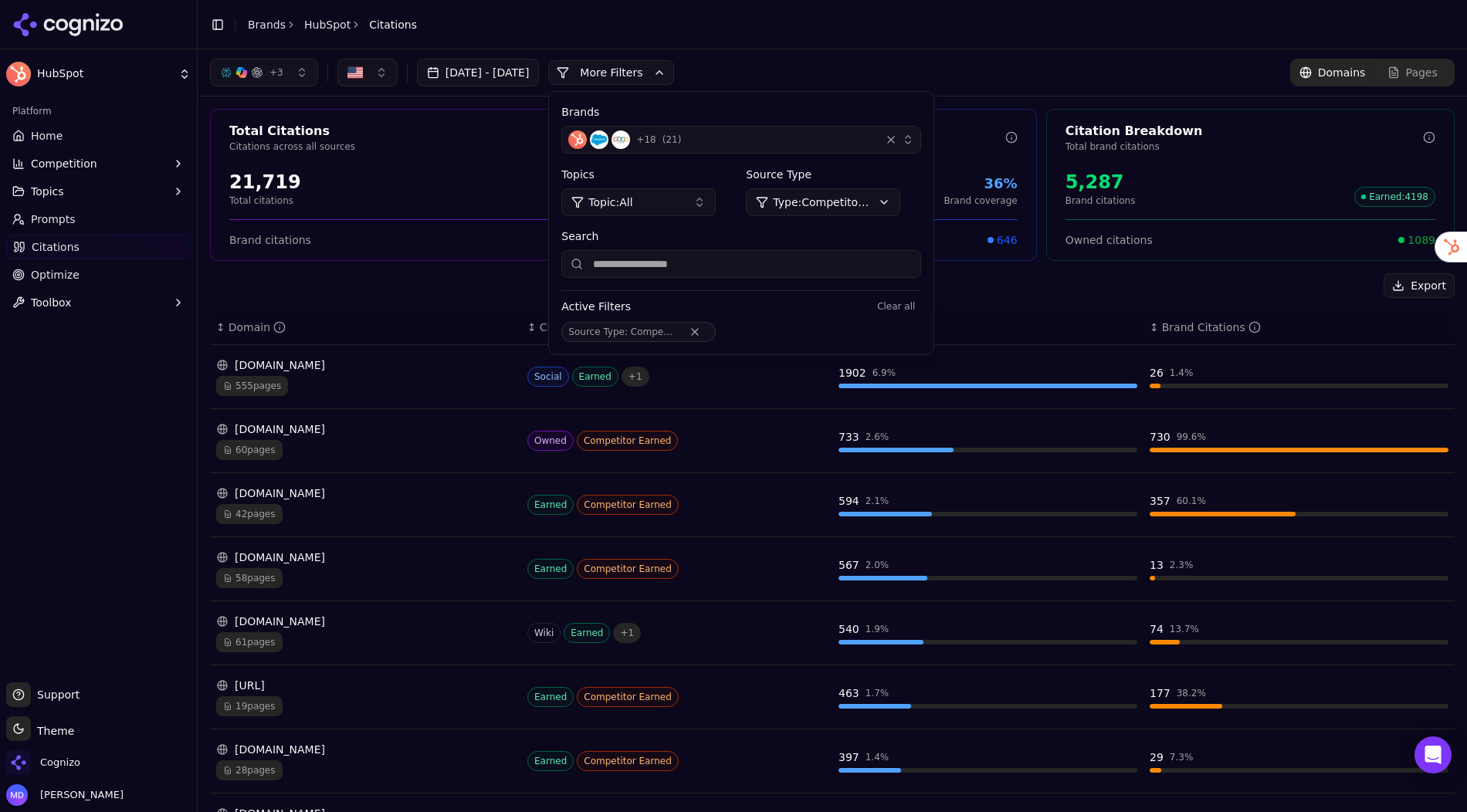
click at [443, 286] on div "Export" at bounding box center [833, 285] width 1245 height 24
click at [778, 51] on div "+ 3 Aug 13, 2025 - Sep 12, 2025 More More Filters Brands + 18 ( 21 ) Topics Top…" at bounding box center [832, 72] width 1269 height 46
click at [805, 82] on div "+ 3 Aug 13, 2025 - Sep 12, 2025 More More Filters Brands + 18 ( 21 ) Topics Top…" at bounding box center [833, 72] width 1245 height 28
click at [99, 136] on link "Home" at bounding box center [98, 135] width 184 height 24
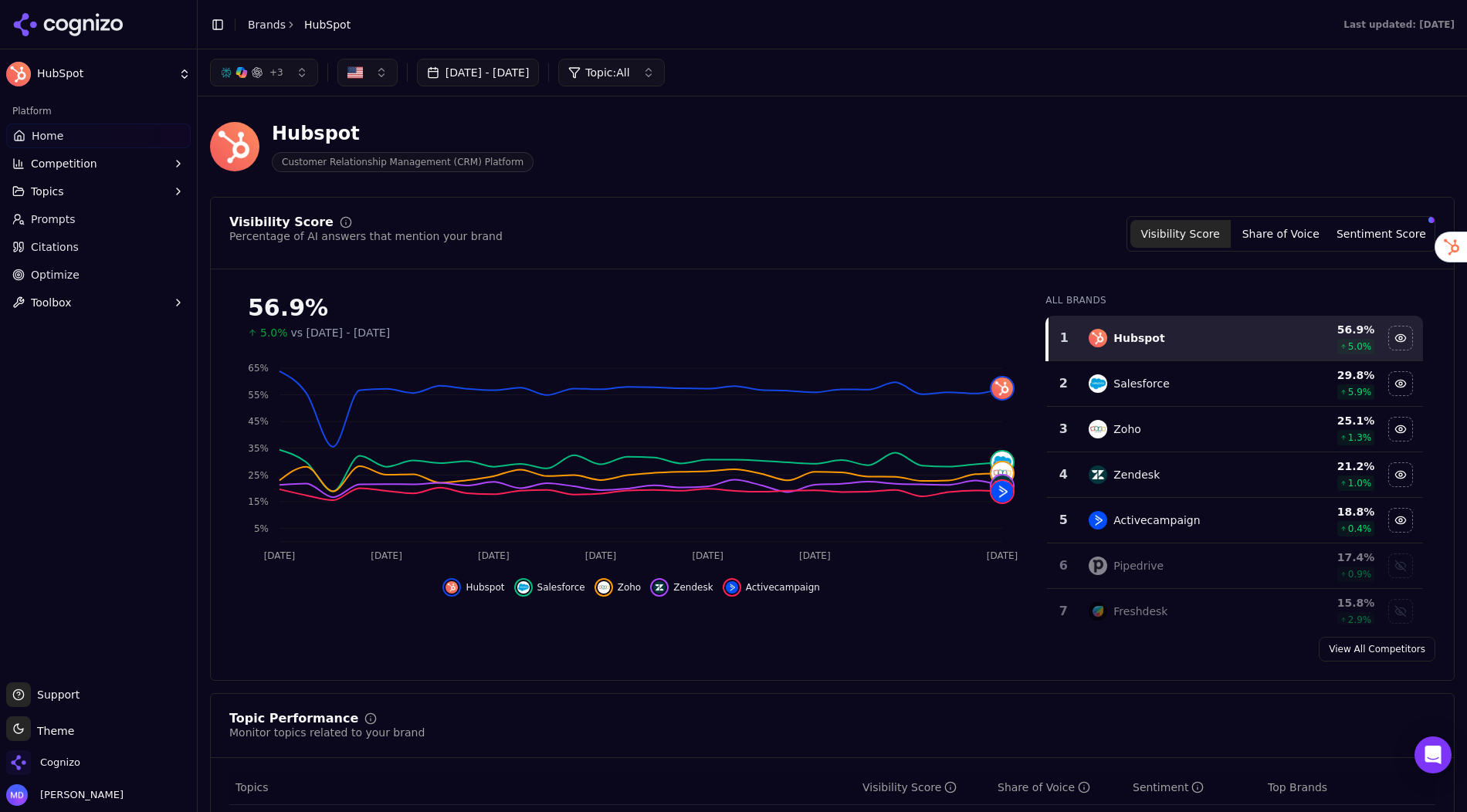
click at [66, 164] on span "Competition" at bounding box center [64, 164] width 66 height 16
click at [56, 216] on span "X-Ray" at bounding box center [98, 213] width 135 height 16
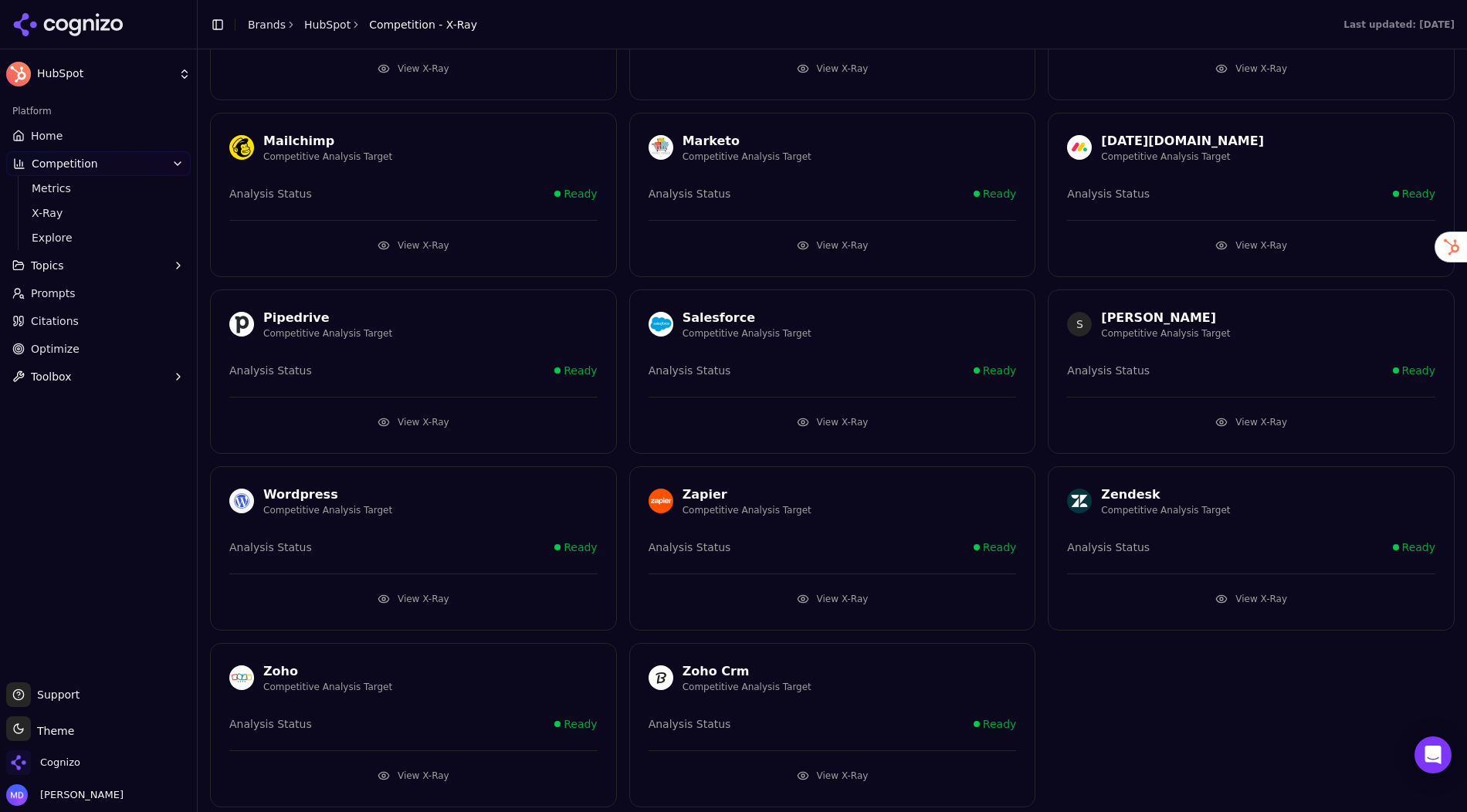
scroll to position [560, 0]
click at [817, 415] on button "View X-Ray" at bounding box center [833, 421] width 368 height 24
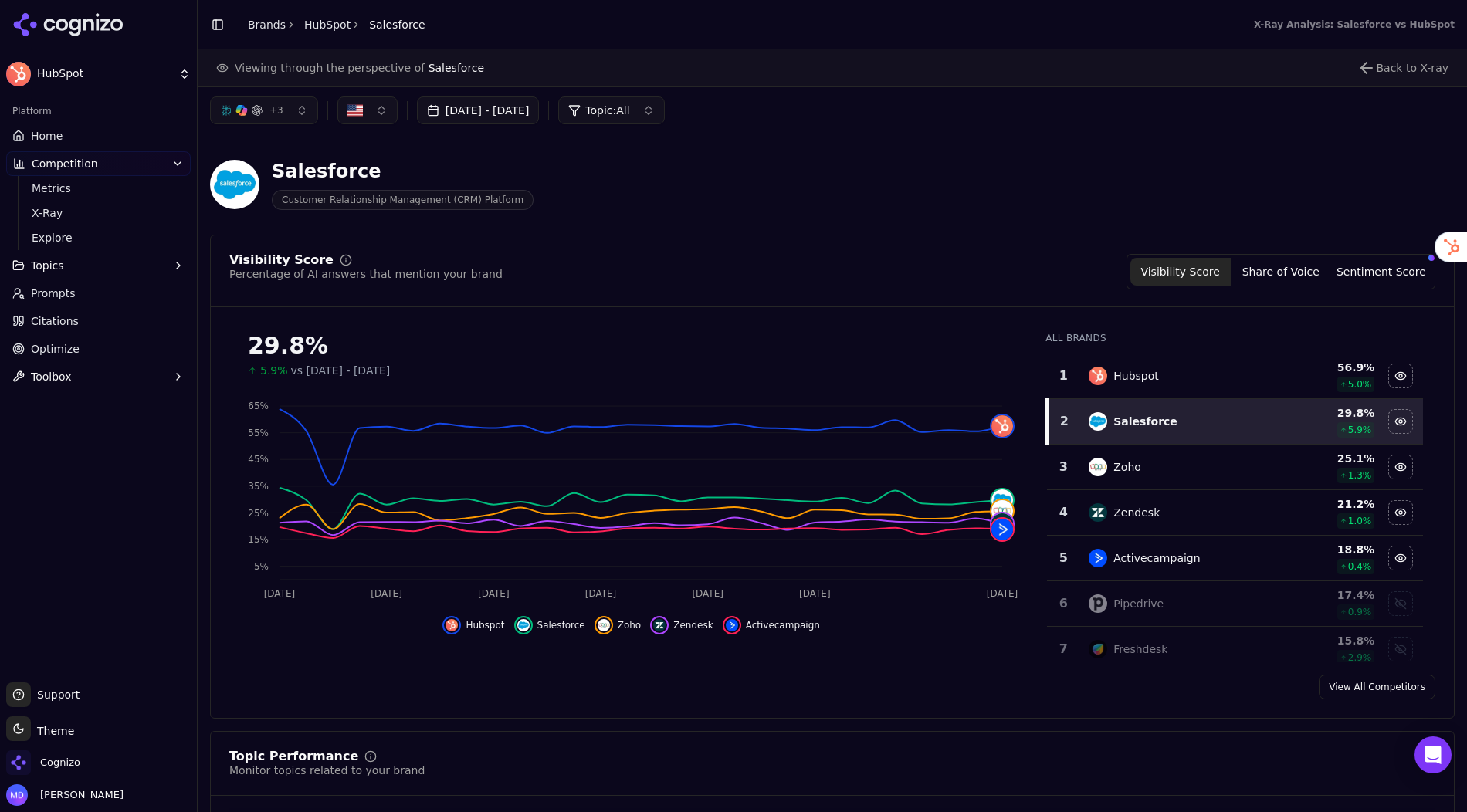
click at [43, 297] on span "Prompts" at bounding box center [53, 293] width 45 height 16
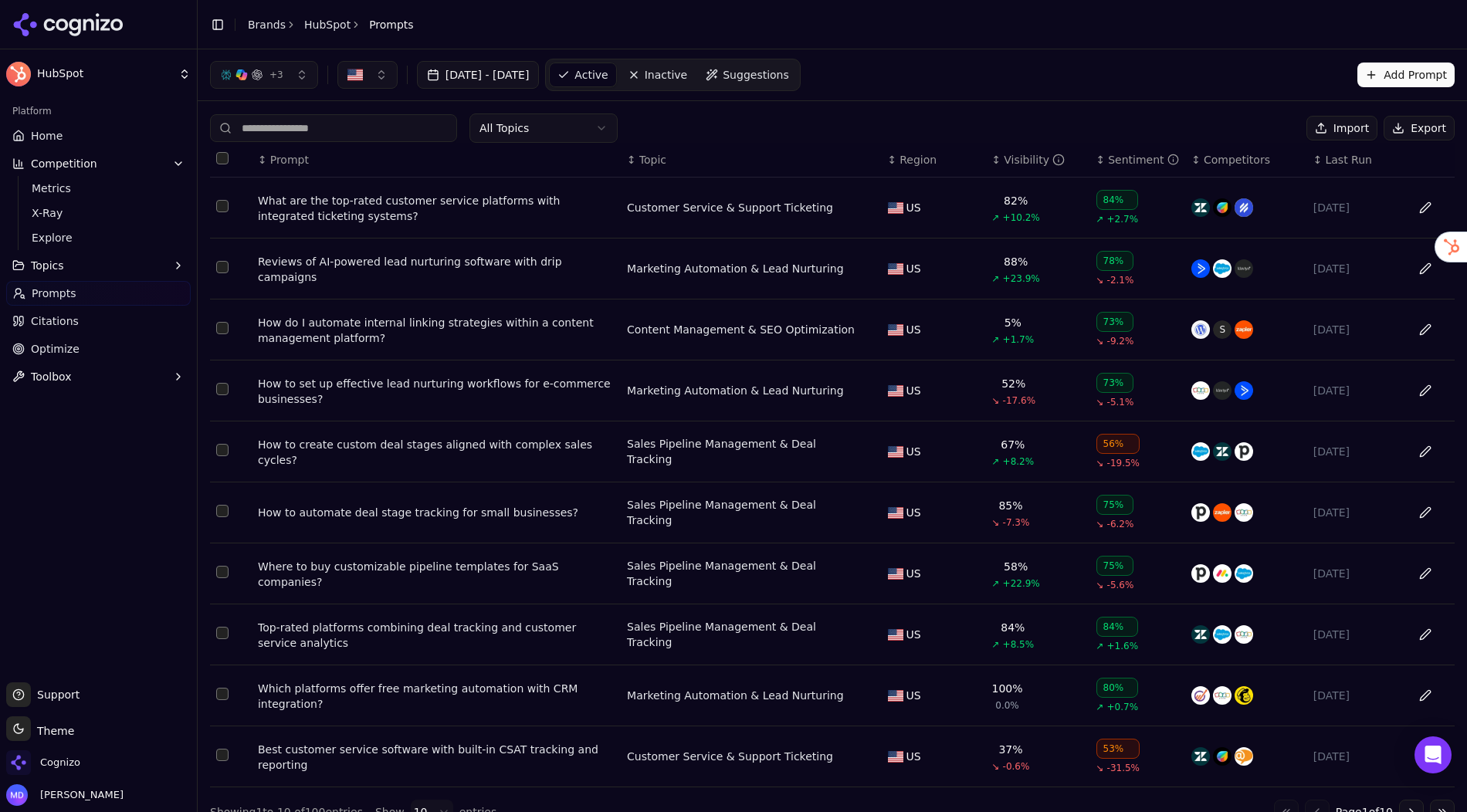
click at [782, 83] on link "Suggestions" at bounding box center [748, 74] width 99 height 24
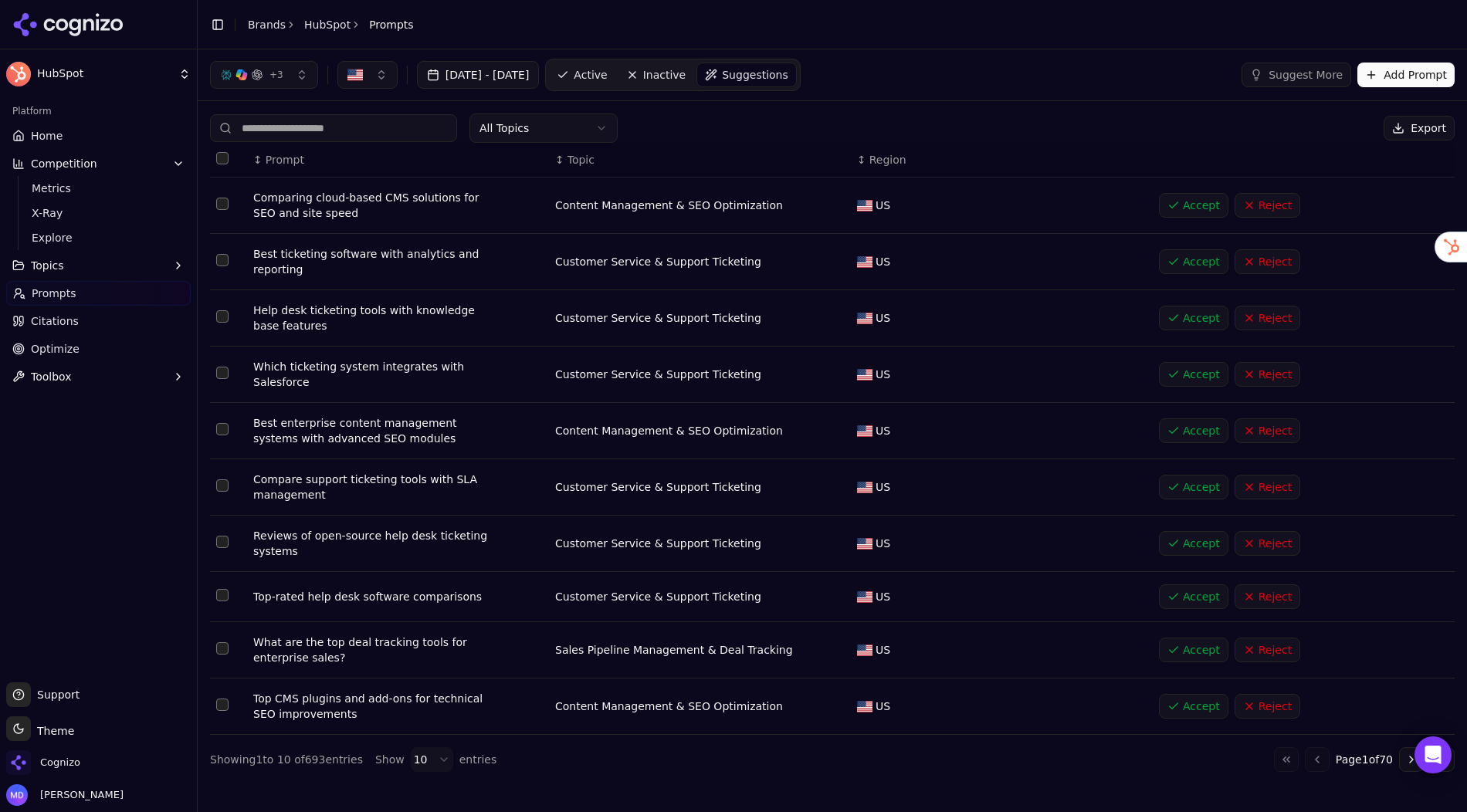
click at [1396, 83] on button "Add Prompt" at bounding box center [1406, 74] width 98 height 24
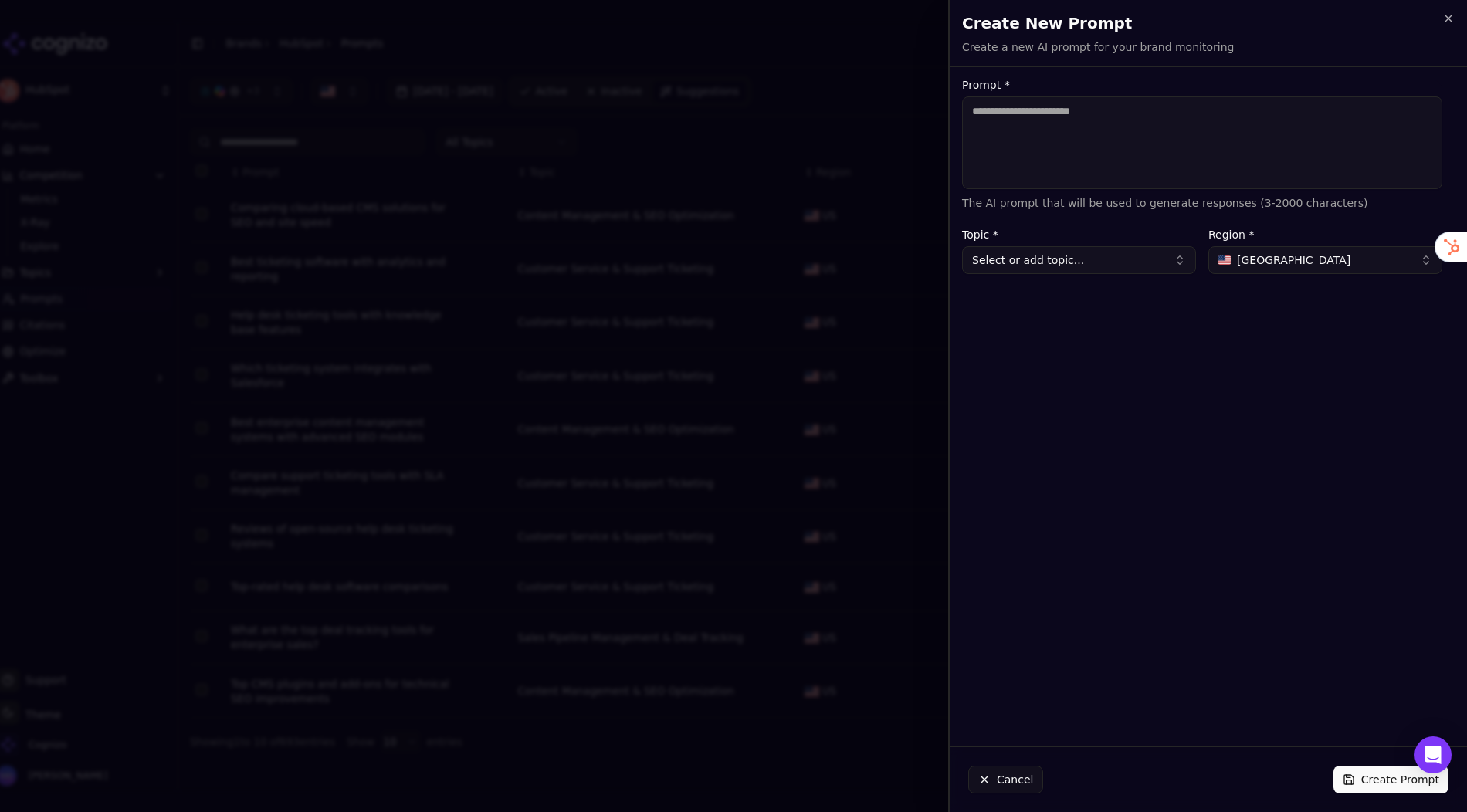
click at [1396, 24] on h2 "Create New Prompt" at bounding box center [1208, 23] width 493 height 21
click at [1396, 18] on icon "button" at bounding box center [1449, 19] width 13 height 13
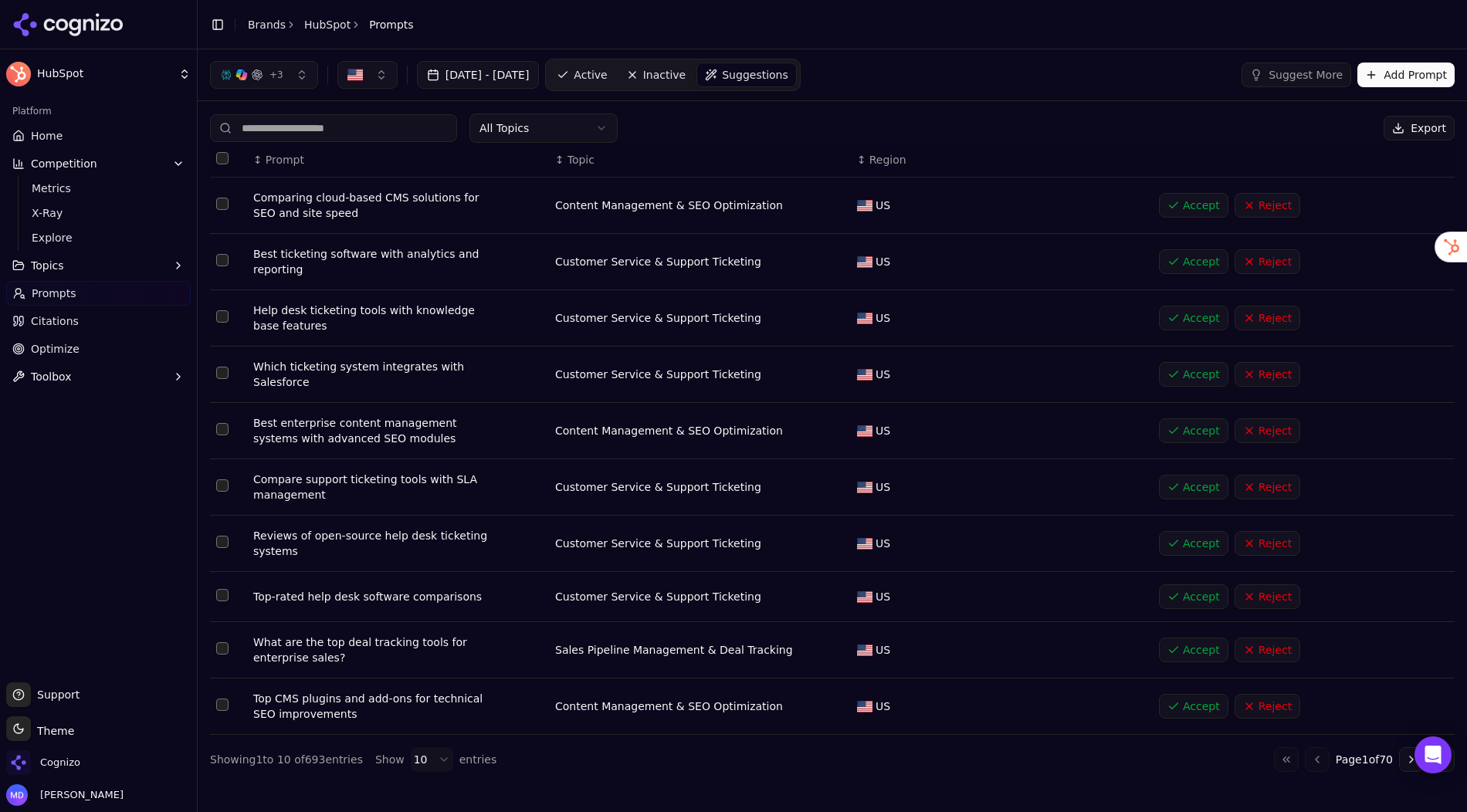
click at [607, 72] on span "Active" at bounding box center [590, 75] width 33 height 16
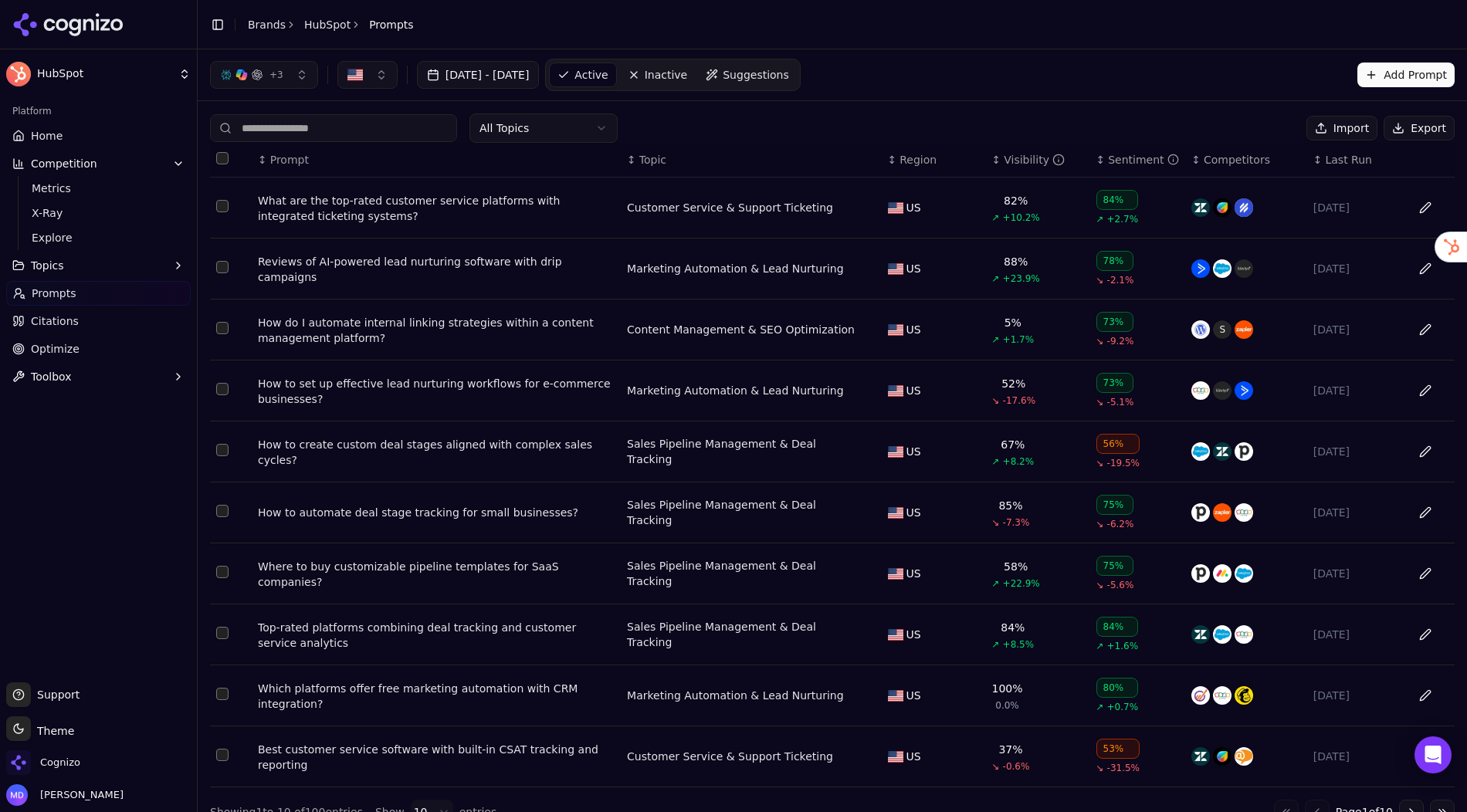
click at [316, 206] on div "What are the top-rated customer service platforms with integrated ticketing sys…" at bounding box center [436, 208] width 357 height 31
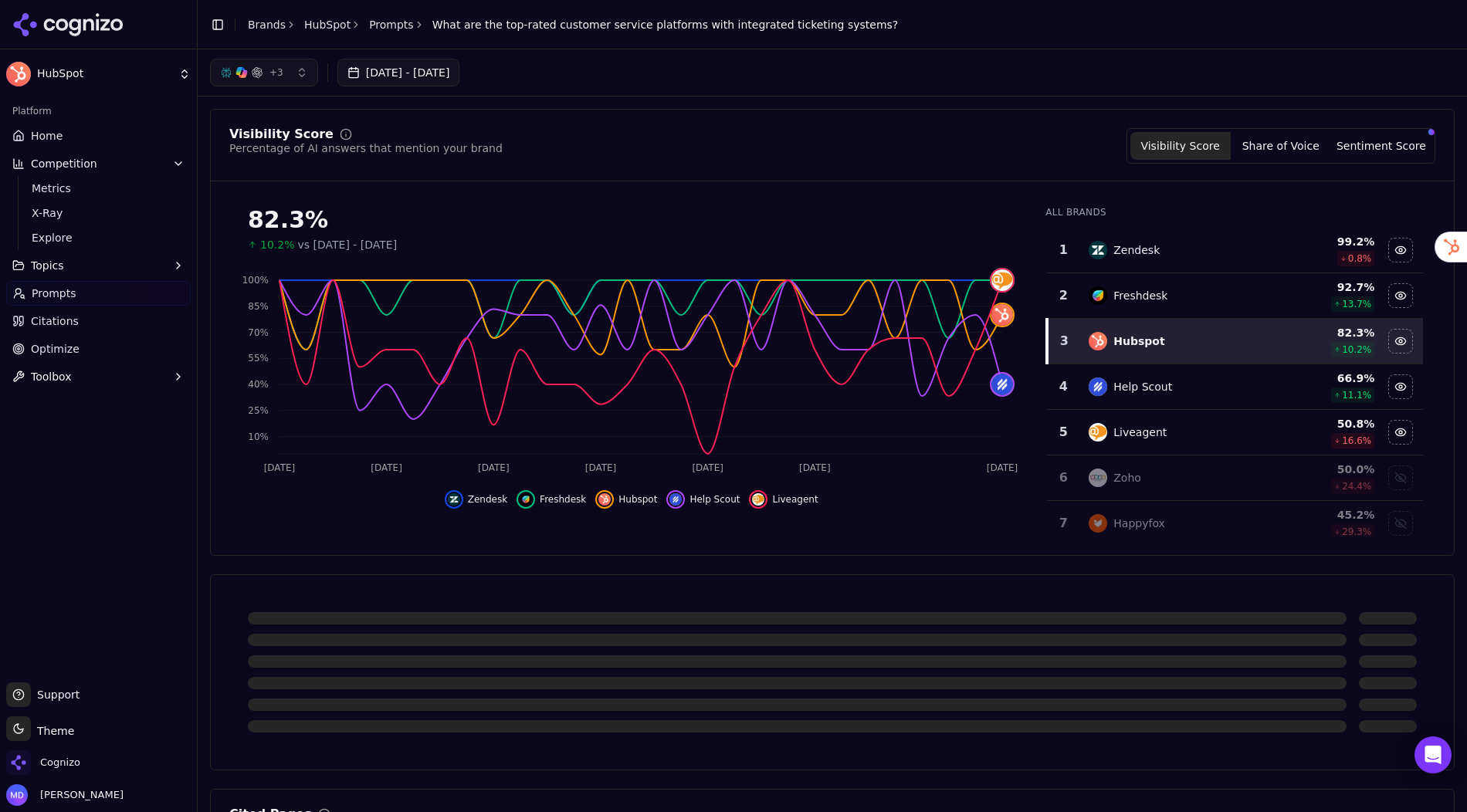
click at [1376, 142] on button "Sentiment Score" at bounding box center [1381, 146] width 101 height 28
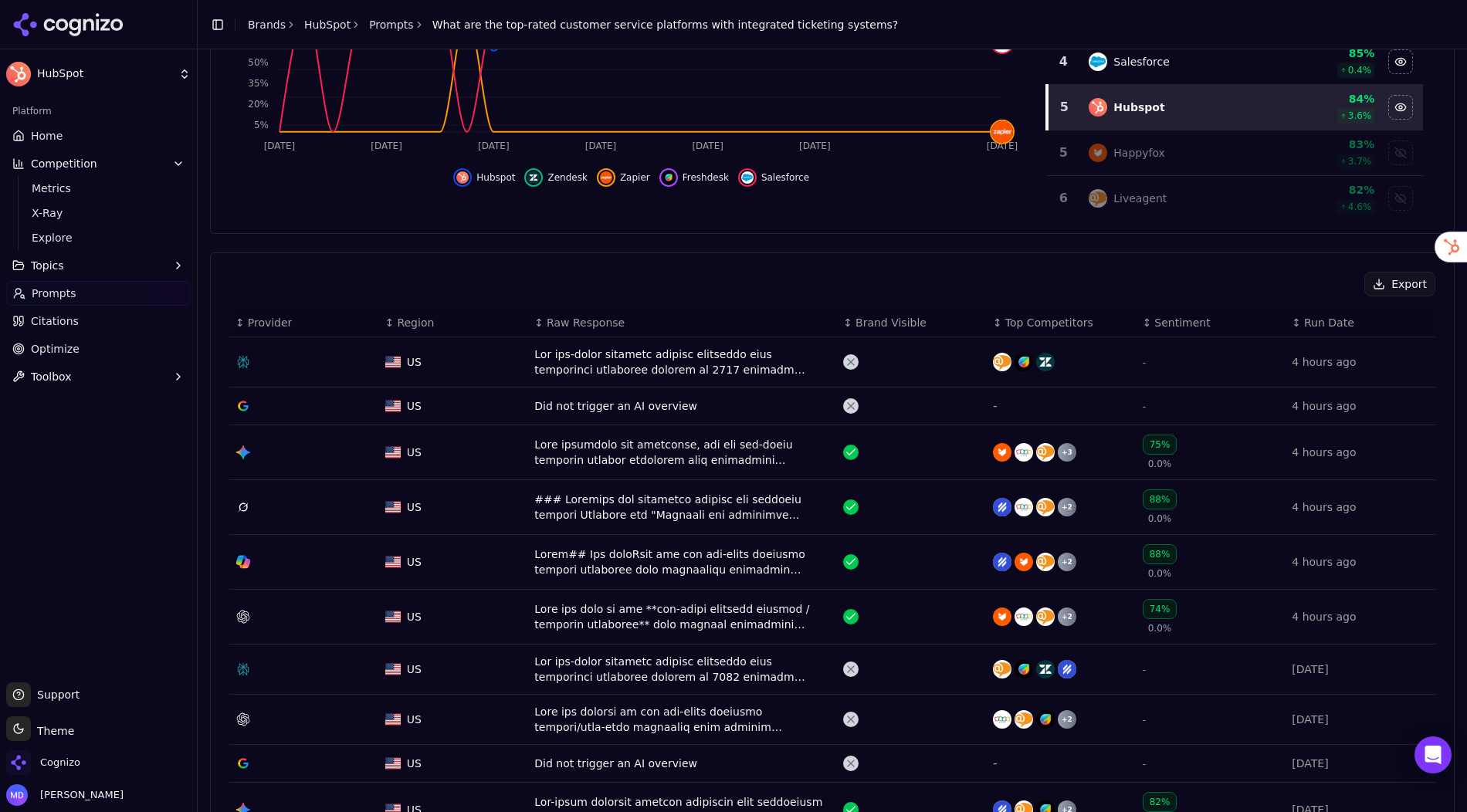
scroll to position [349, 0]
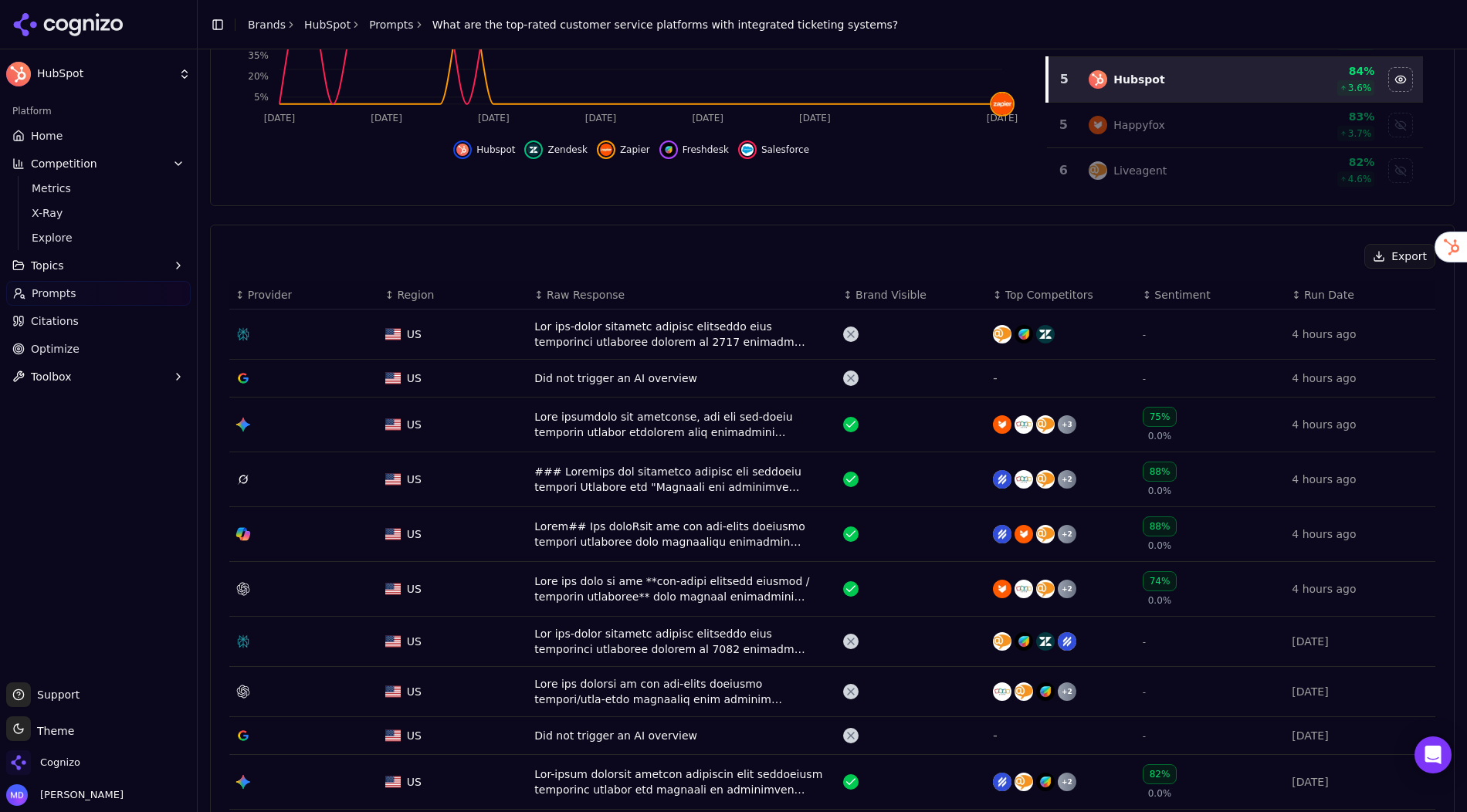
click at [591, 330] on div "Data table" at bounding box center [682, 334] width 297 height 31
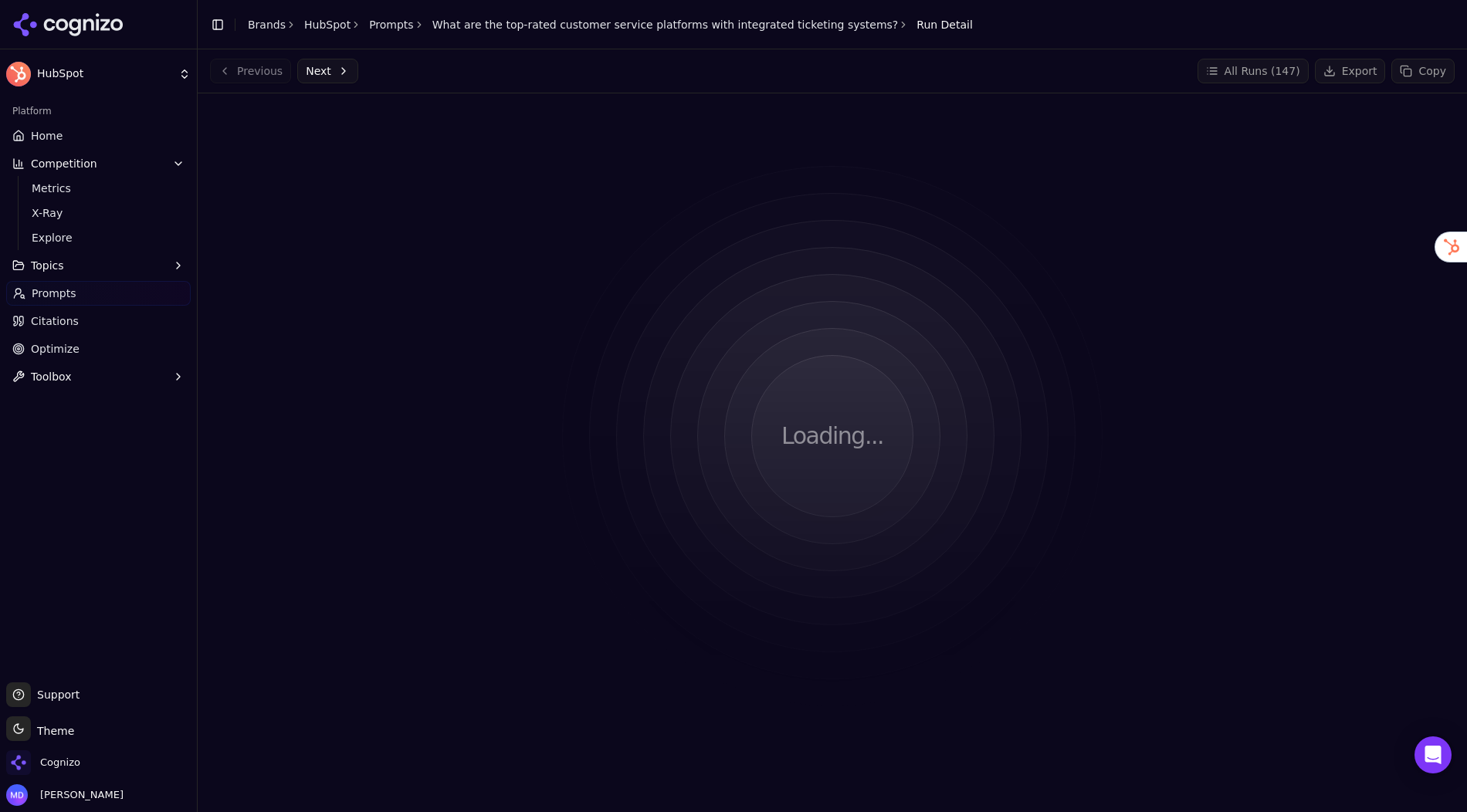
click at [503, 25] on link "What are the top-rated customer service platforms with integrated ticketing sys…" at bounding box center [665, 25] width 467 height 16
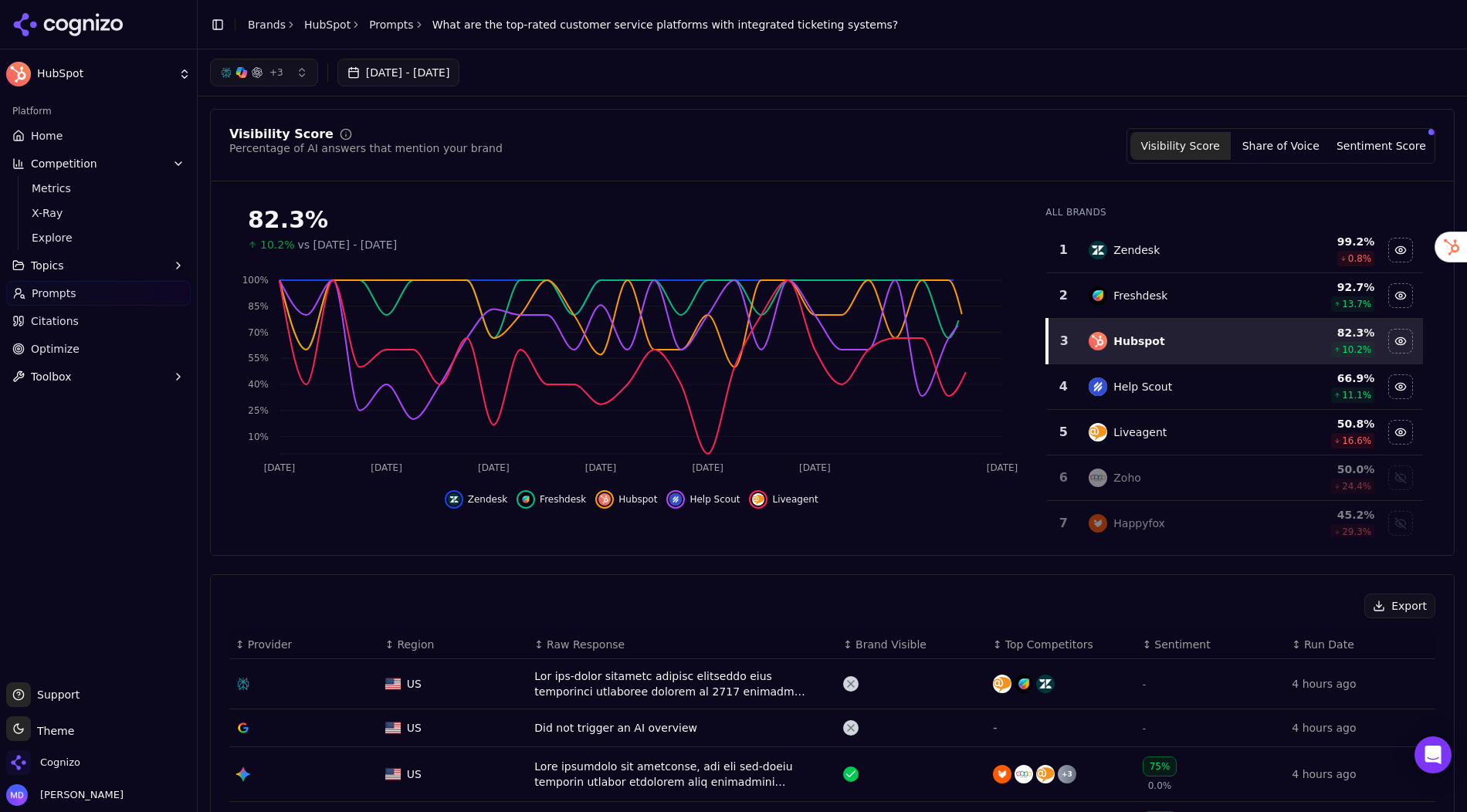
click at [630, 686] on div "Data table" at bounding box center [682, 684] width 297 height 31
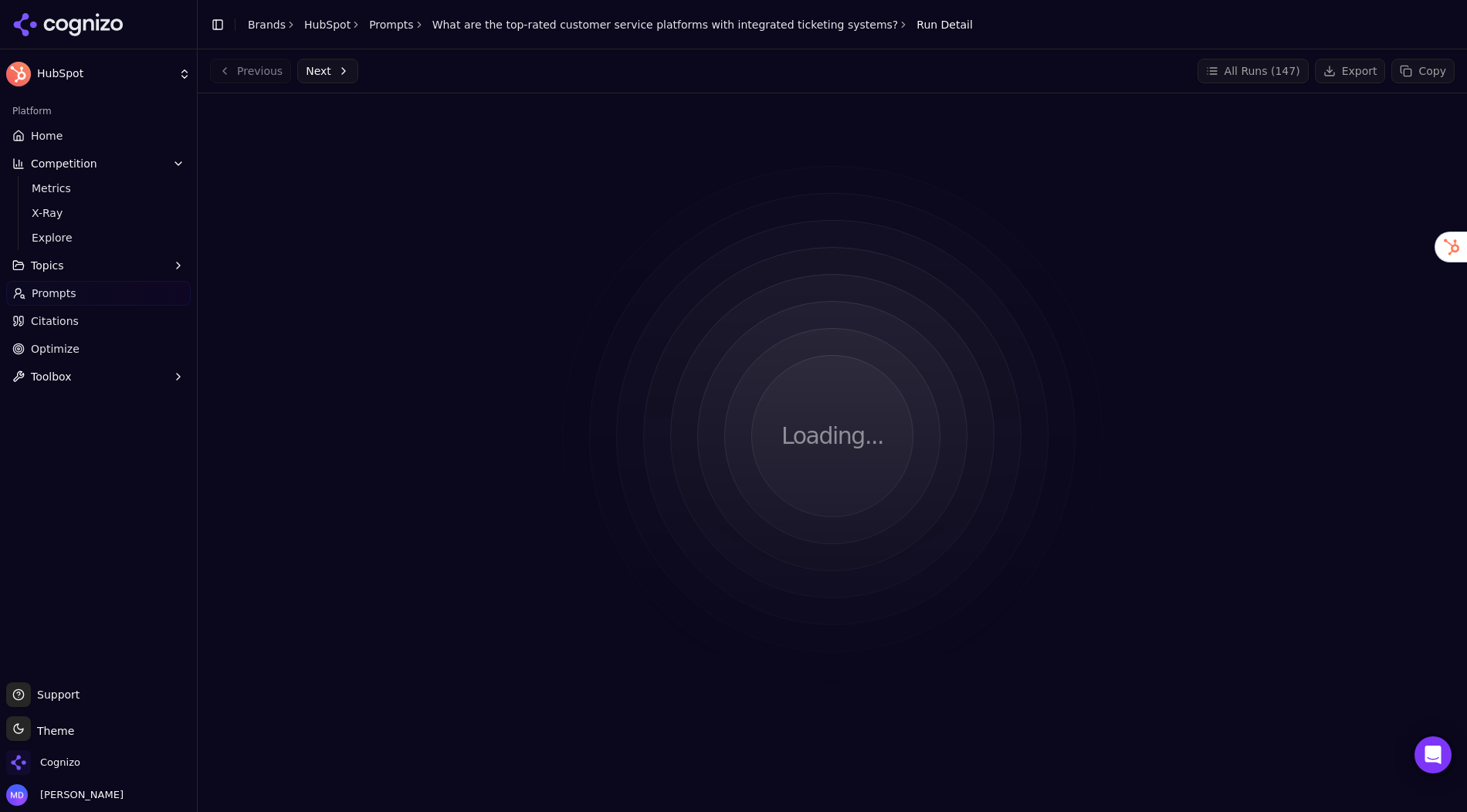
click at [626, 23] on link "What are the top-rated customer service platforms with integrated ticketing sys…" at bounding box center [665, 25] width 467 height 16
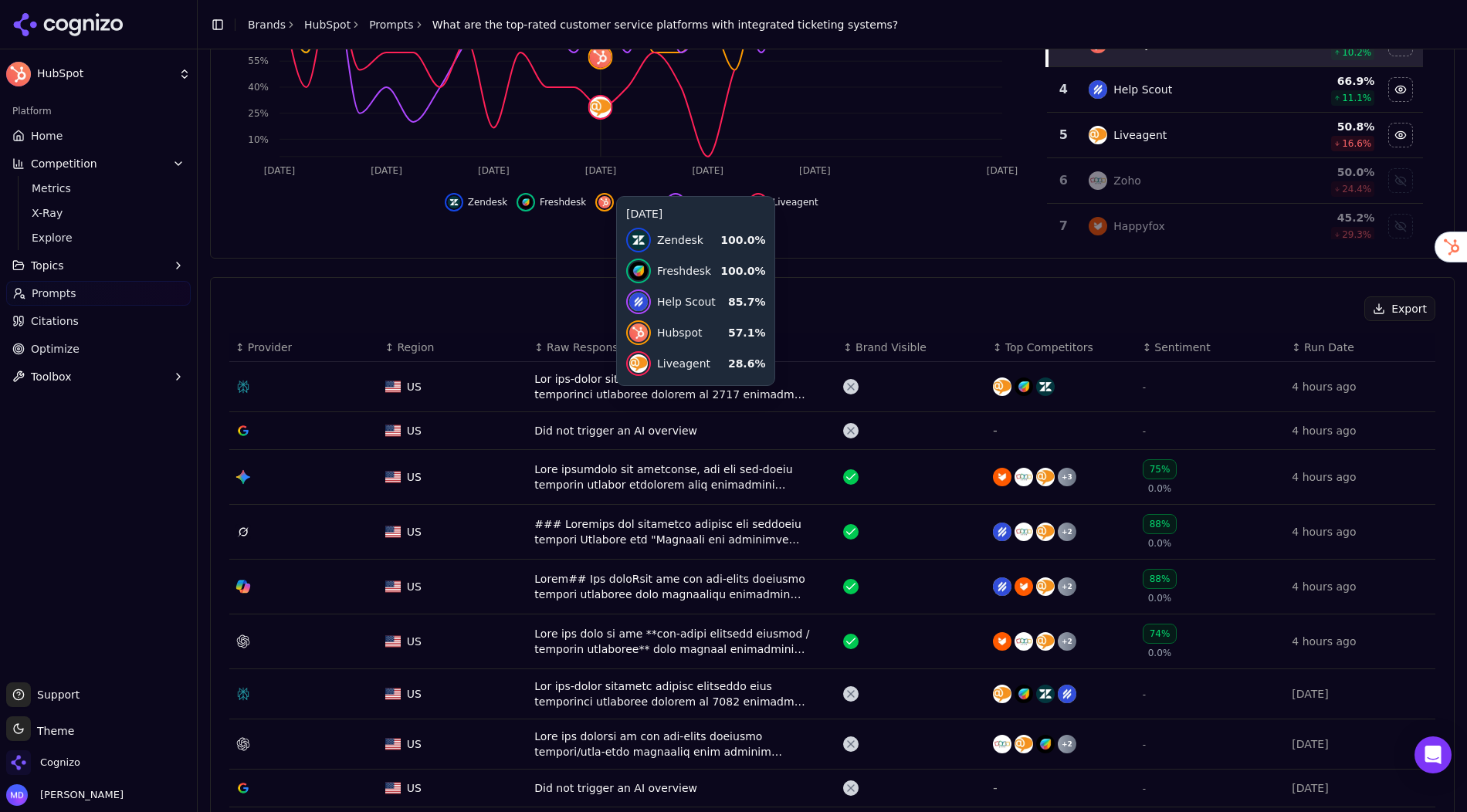
scroll to position [301, 0]
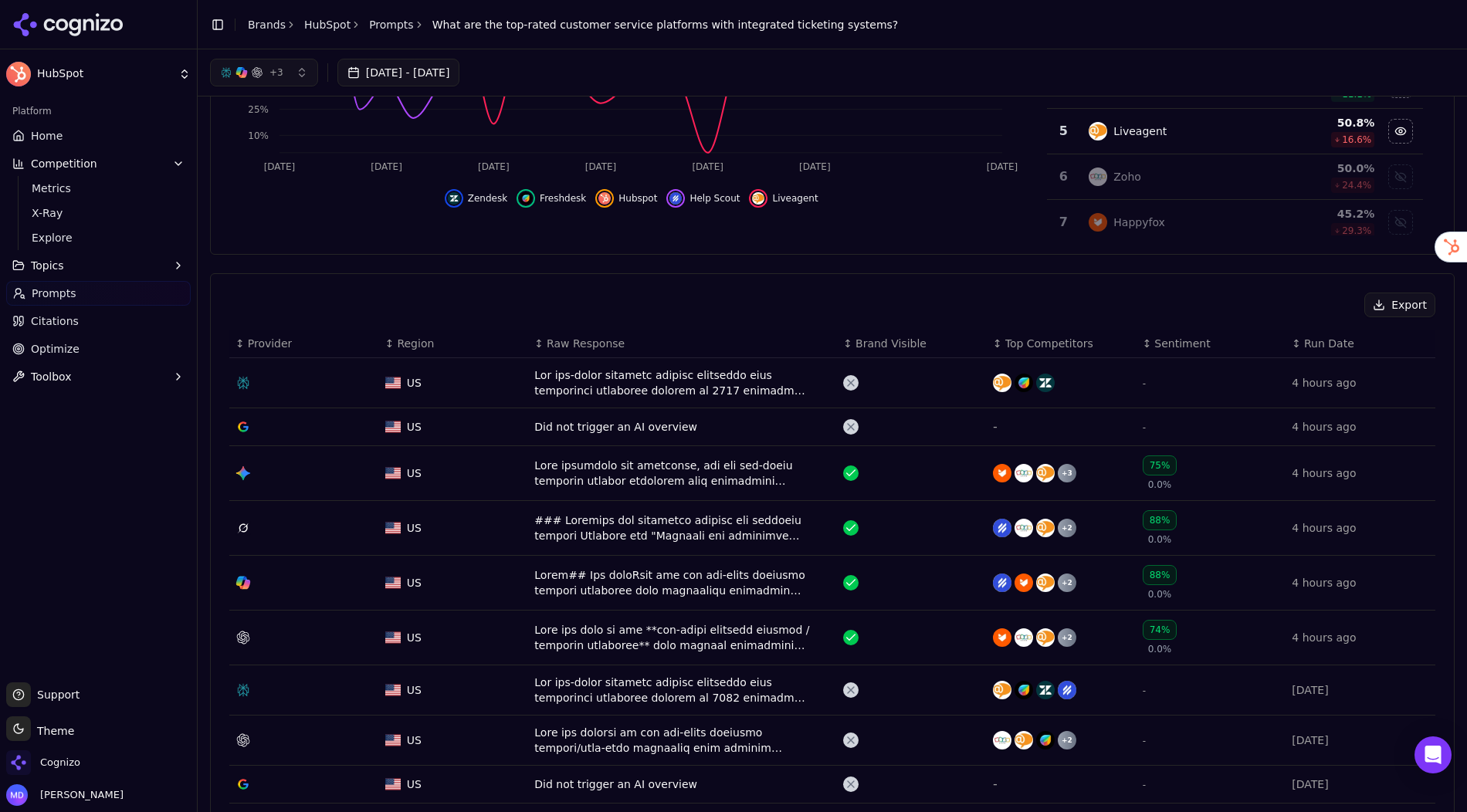
click at [578, 472] on div "Data table" at bounding box center [682, 473] width 297 height 31
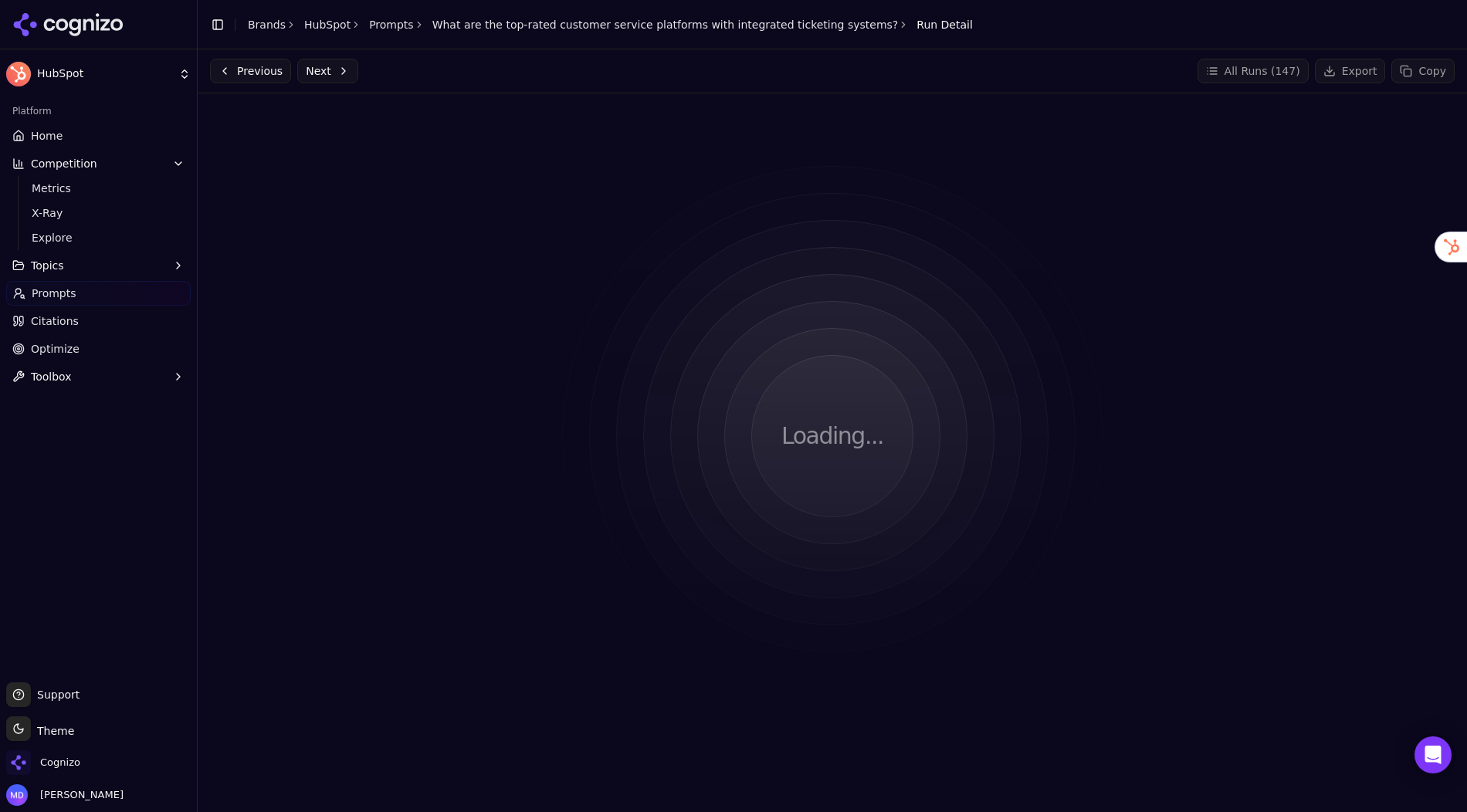
click at [69, 349] on span "Optimize" at bounding box center [55, 349] width 49 height 16
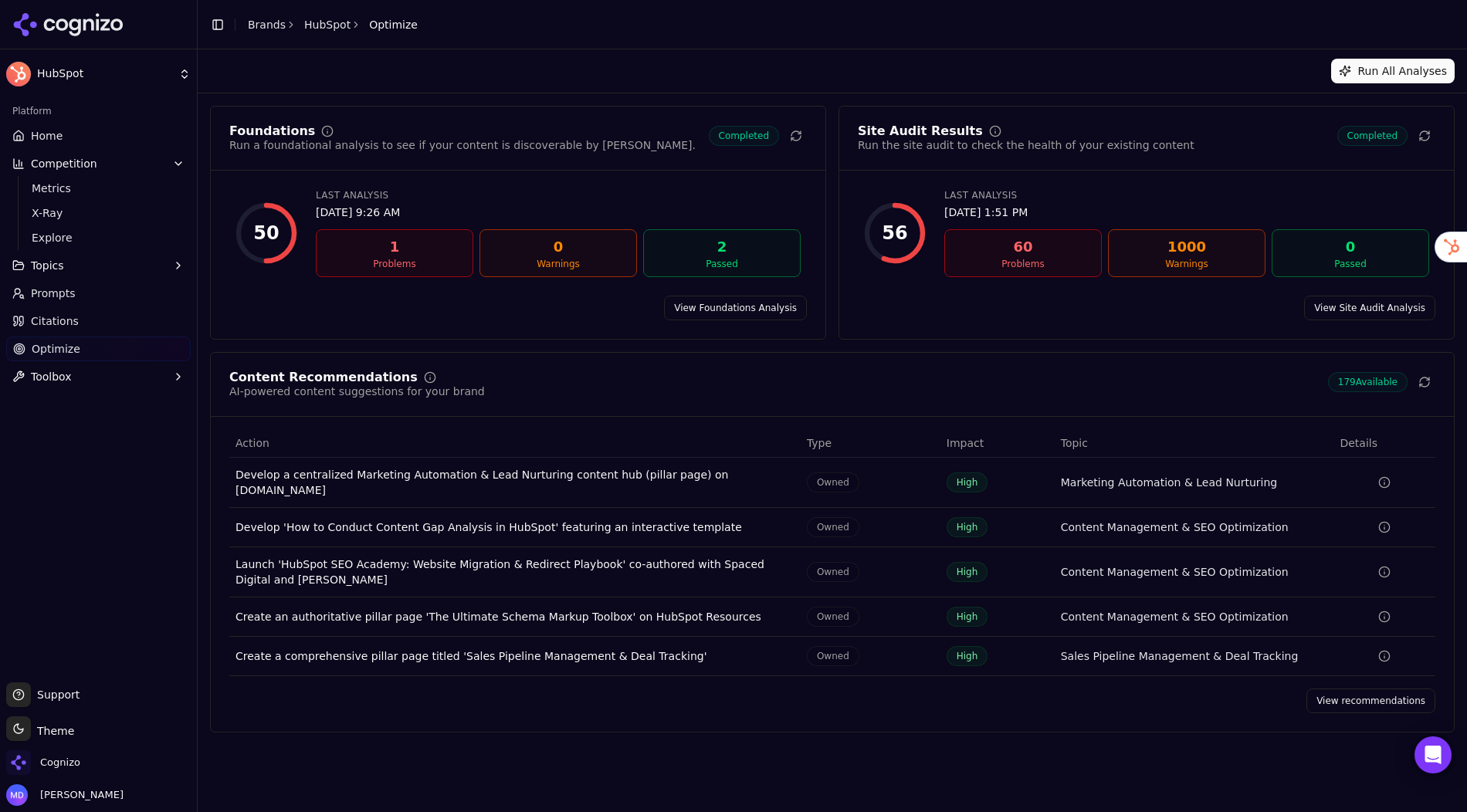
click at [1341, 688] on link "View recommendations" at bounding box center [1371, 700] width 129 height 24
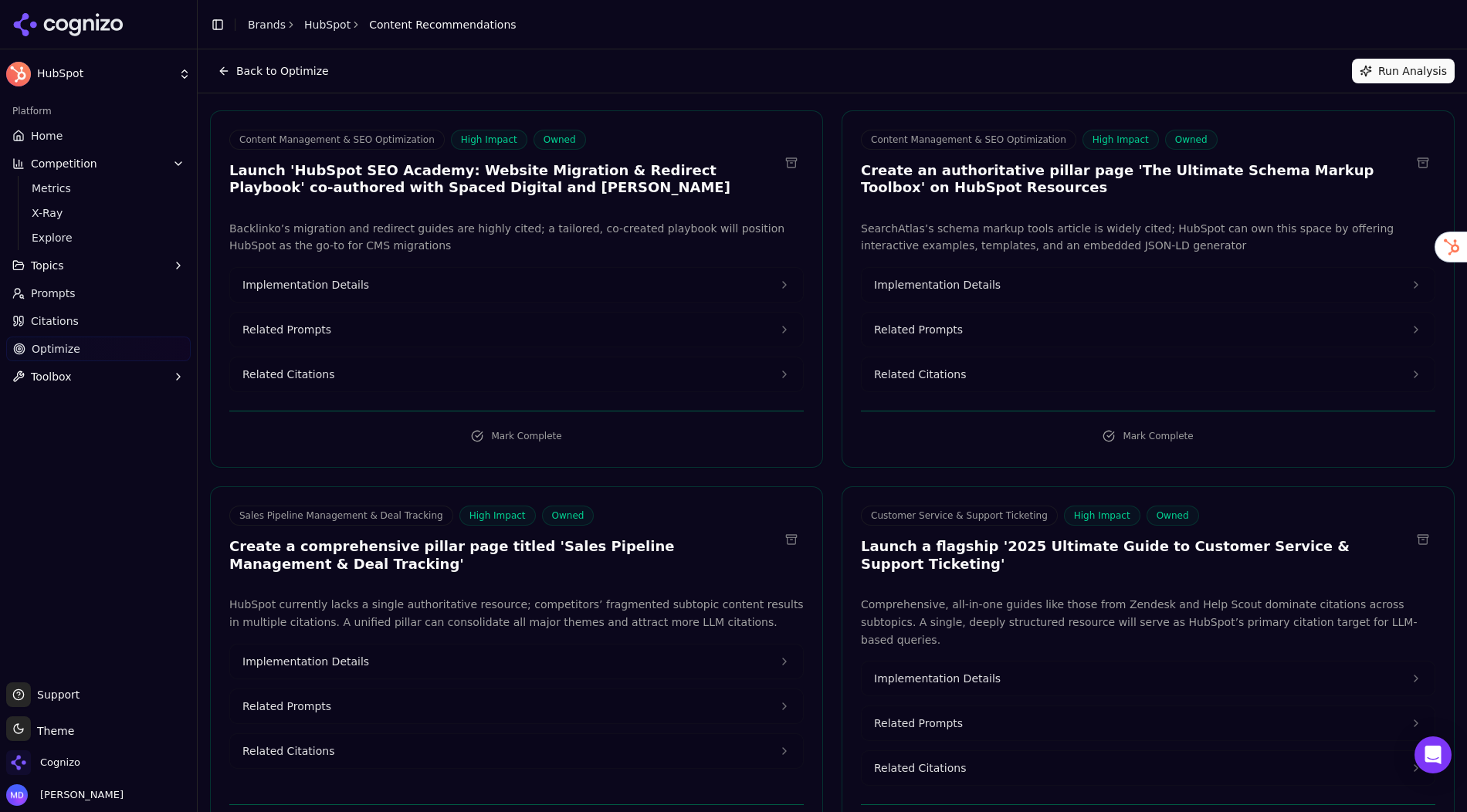
scroll to position [435, 0]
click at [290, 283] on span "Implementation Details" at bounding box center [305, 286] width 127 height 16
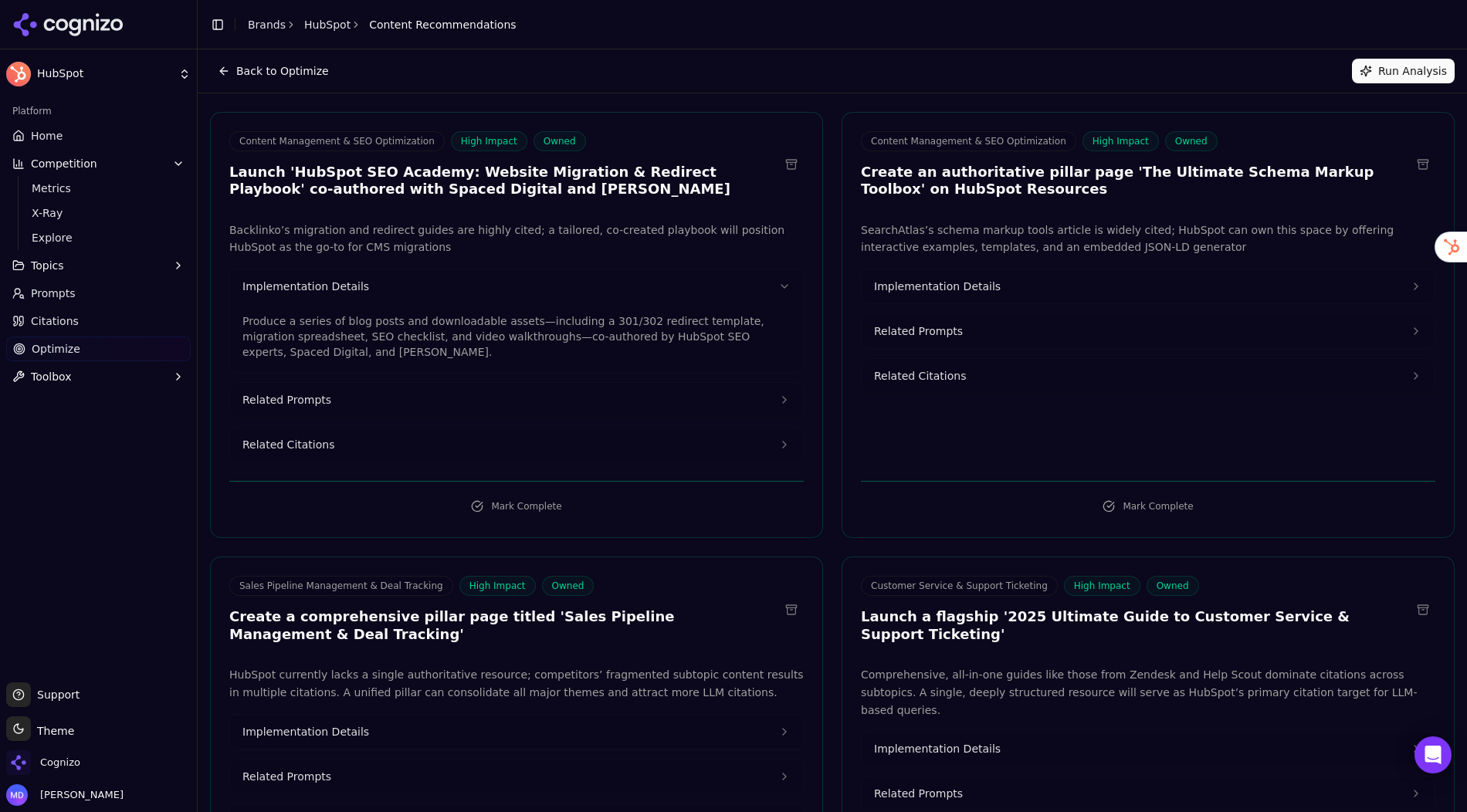
click at [340, 437] on button "Related Citations" at bounding box center [516, 445] width 573 height 34
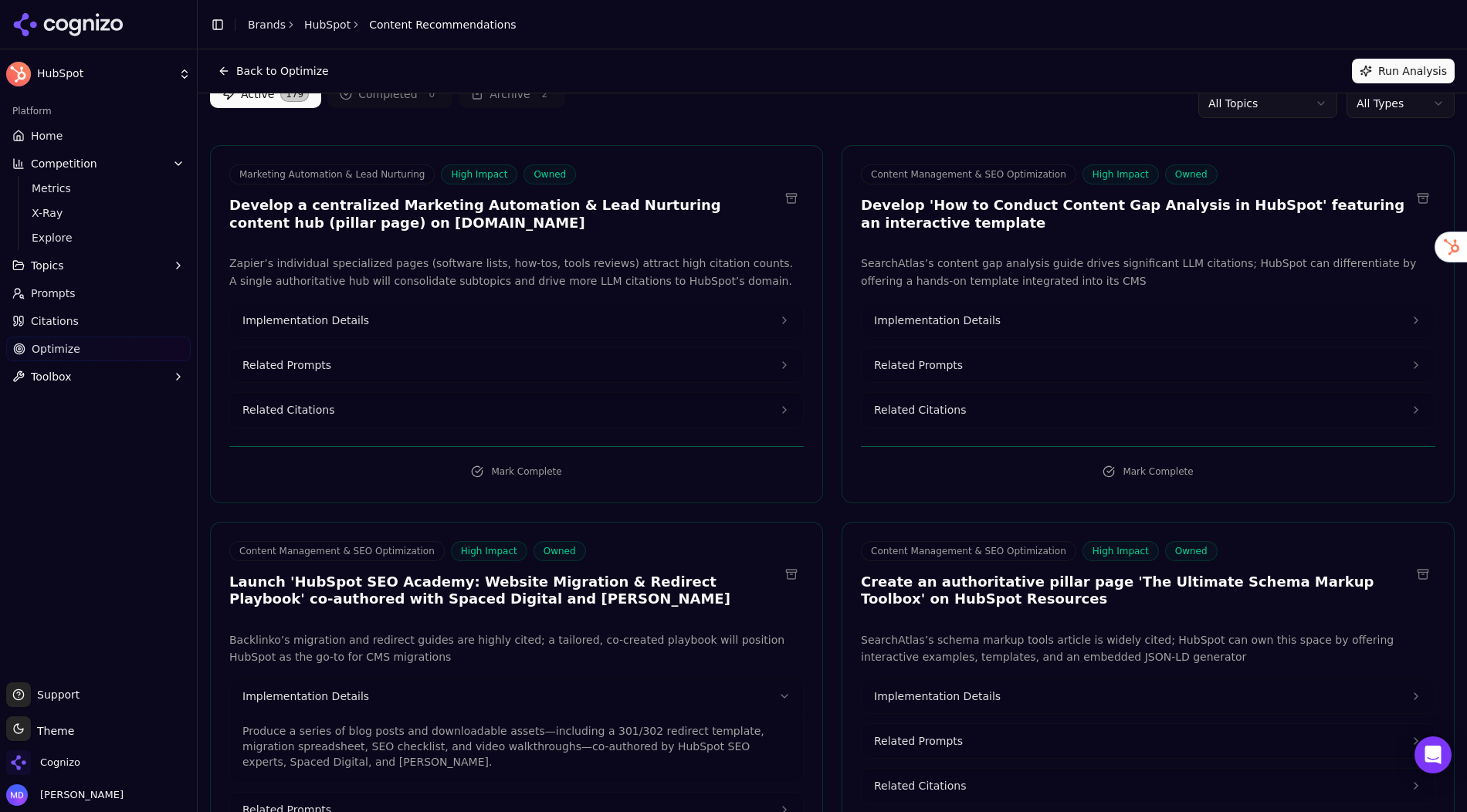
scroll to position [0, 0]
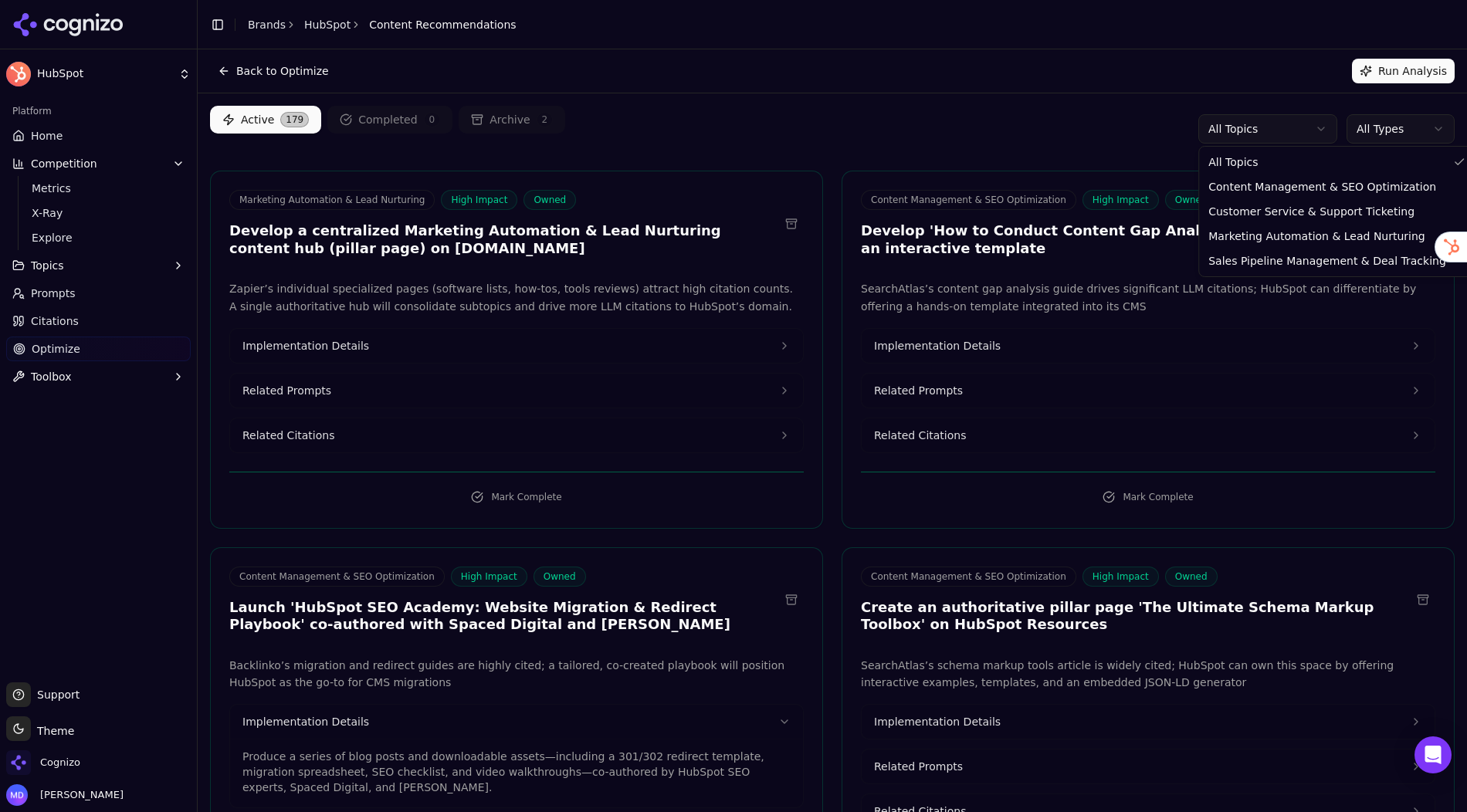
click at [1249, 133] on html "HubSpot Platform Home Competition Metrics X-Ray Explore Topics Prompts Citation…" at bounding box center [734, 406] width 1467 height 812
click at [1376, 135] on html "HubSpot Platform Home Competition Metrics X-Ray Explore Topics Prompts Citation…" at bounding box center [734, 406] width 1467 height 812
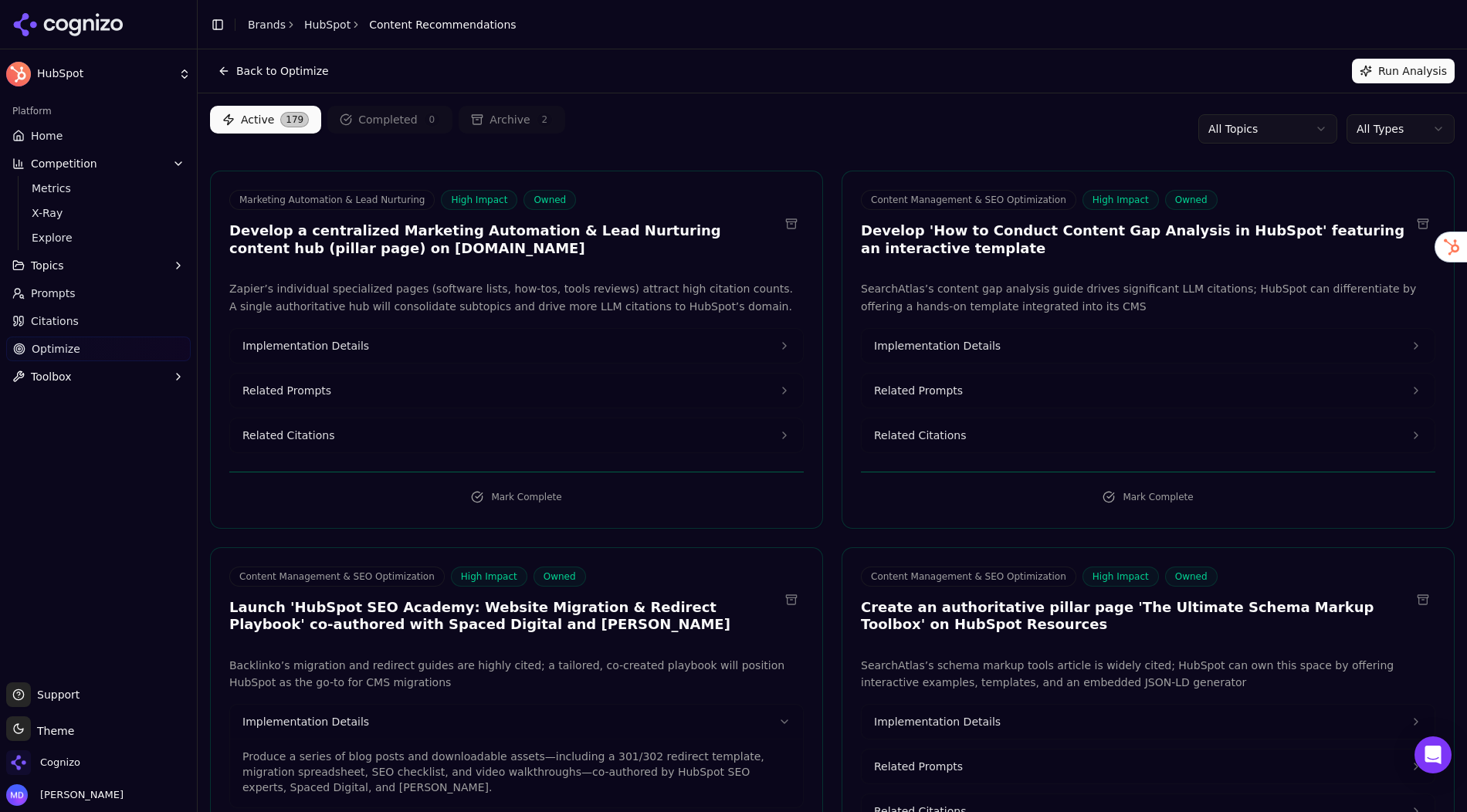
click at [1376, 135] on html "HubSpot Platform Home Competition Metrics X-Ray Explore Topics Prompts Citation…" at bounding box center [734, 406] width 1467 height 812
click at [829, 128] on html "HubSpot Platform Home Competition Metrics X-Ray Explore Topics Prompts Citation…" at bounding box center [734, 406] width 1467 height 812
click at [1387, 125] on html "HubSpot Platform Home Competition Metrics X-Ray Explore Topics Prompts Citation…" at bounding box center [734, 406] width 1467 height 812
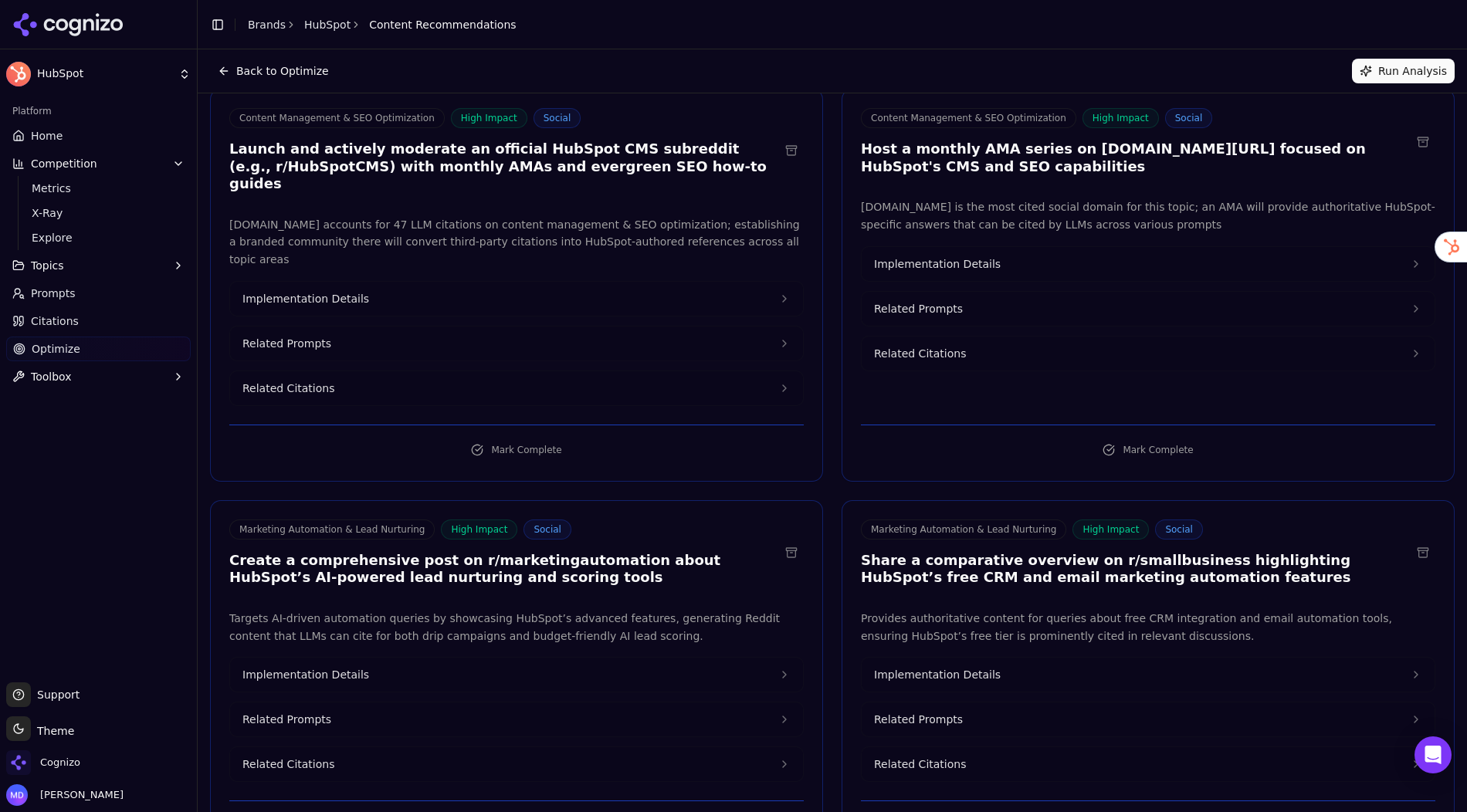
scroll to position [88, 0]
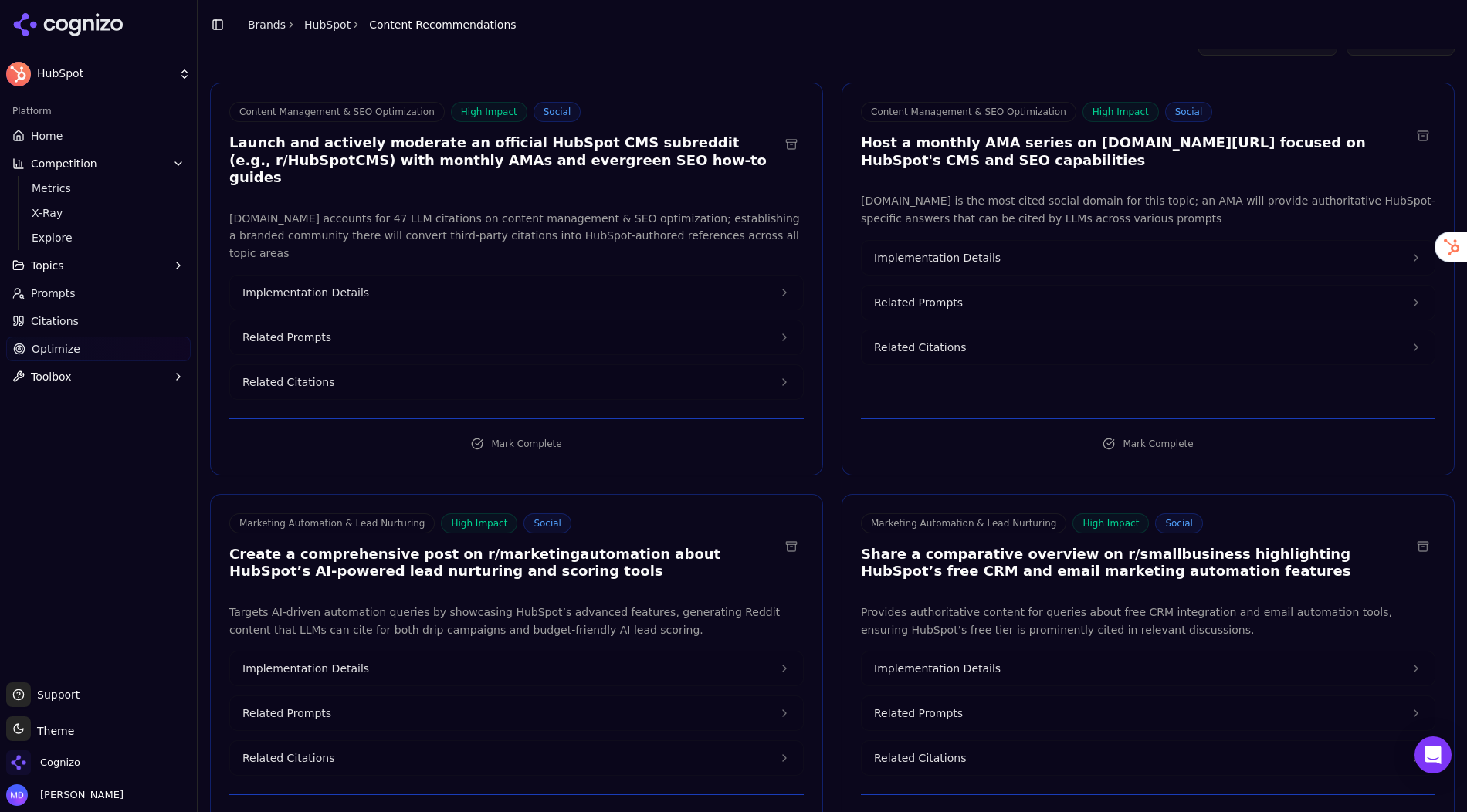
click at [302, 285] on span "Implementation Details" at bounding box center [305, 293] width 127 height 16
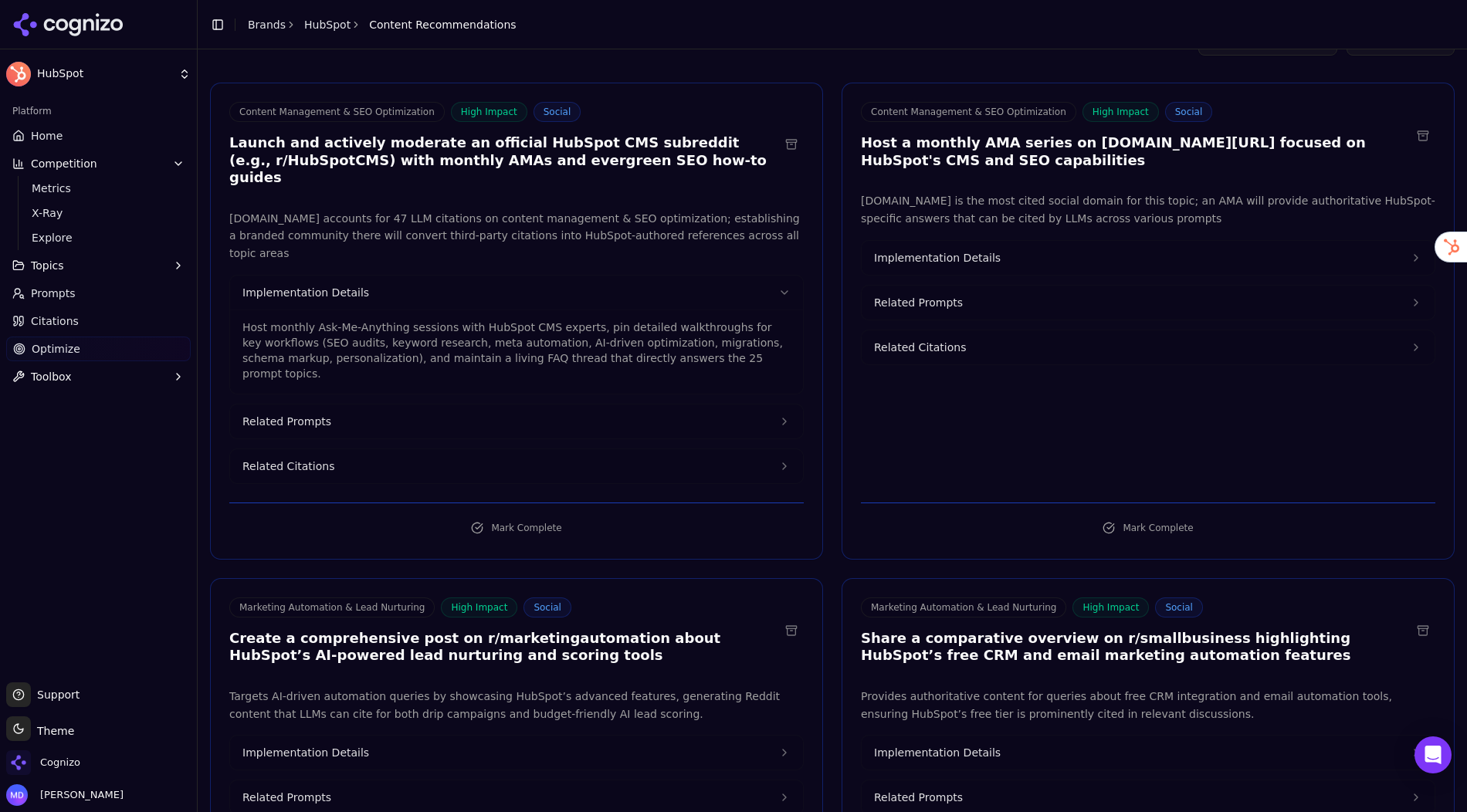
scroll to position [0, 0]
